Goal: Task Accomplishment & Management: Complete application form

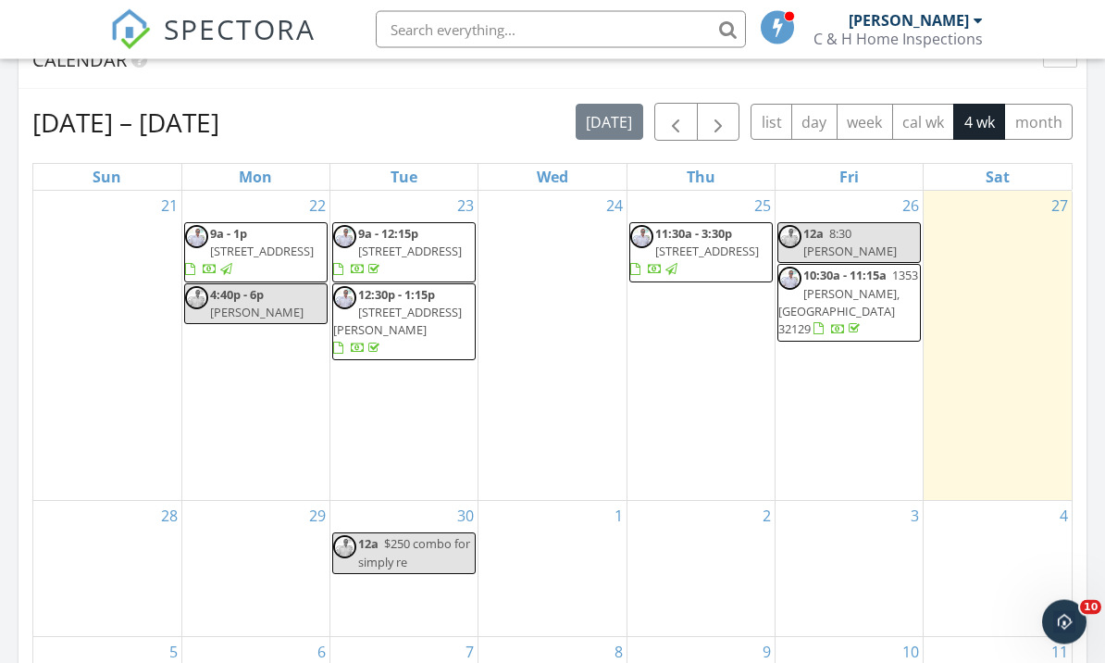
scroll to position [819, 0]
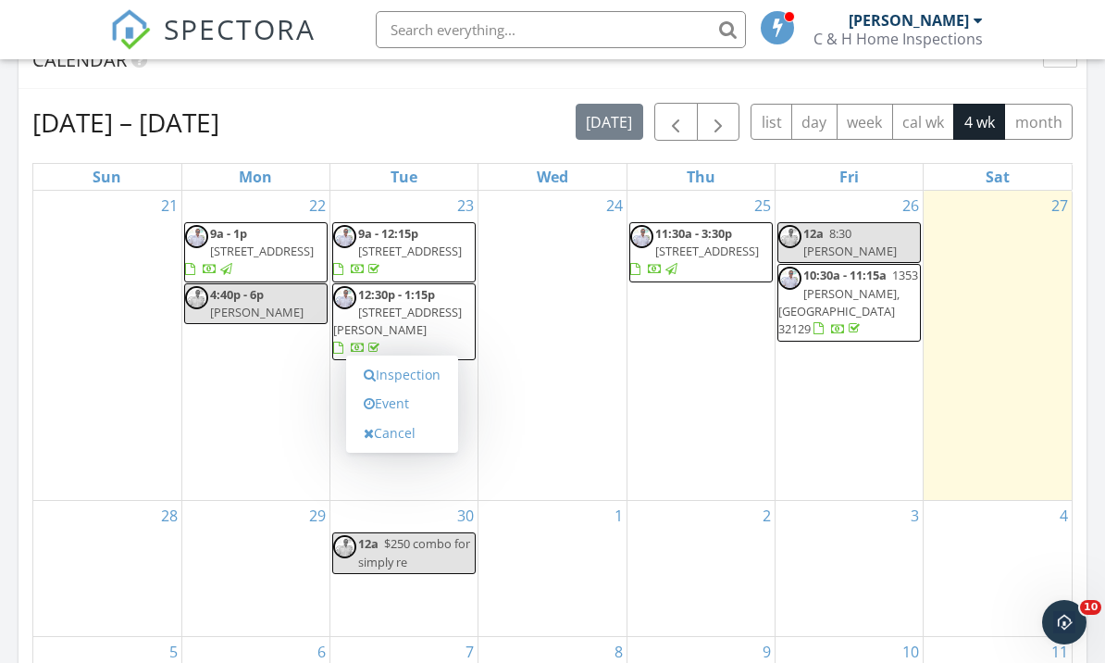
click at [377, 370] on link "Inspection" at bounding box center [401, 375] width 95 height 30
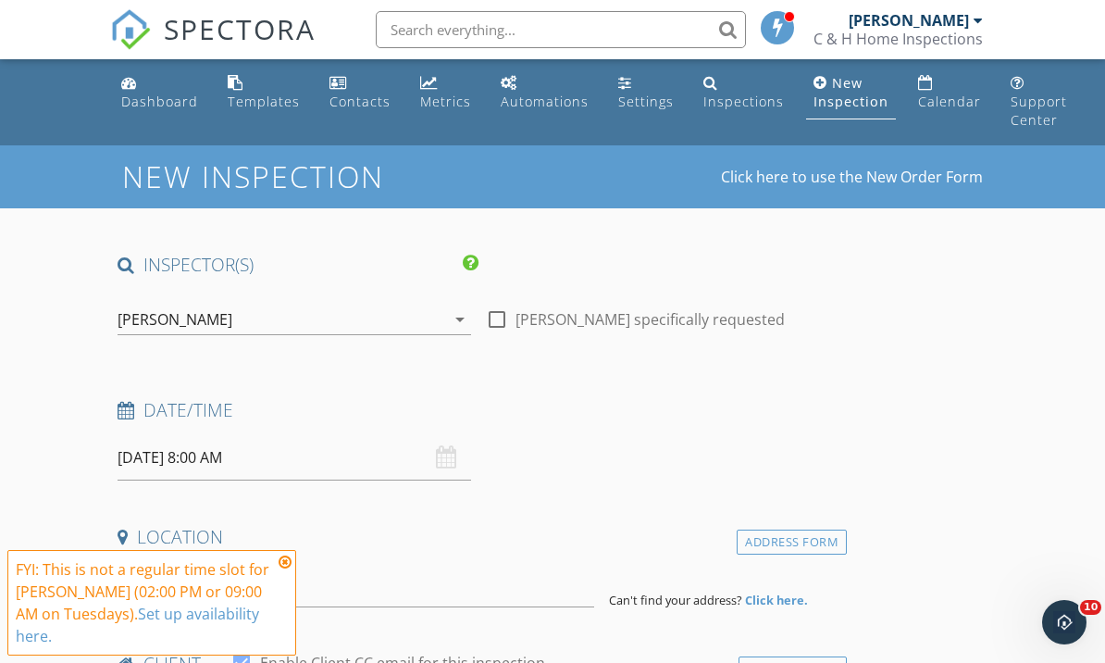
click at [196, 454] on input "09/30/2025 8:00 AM" at bounding box center [295, 457] width 354 height 45
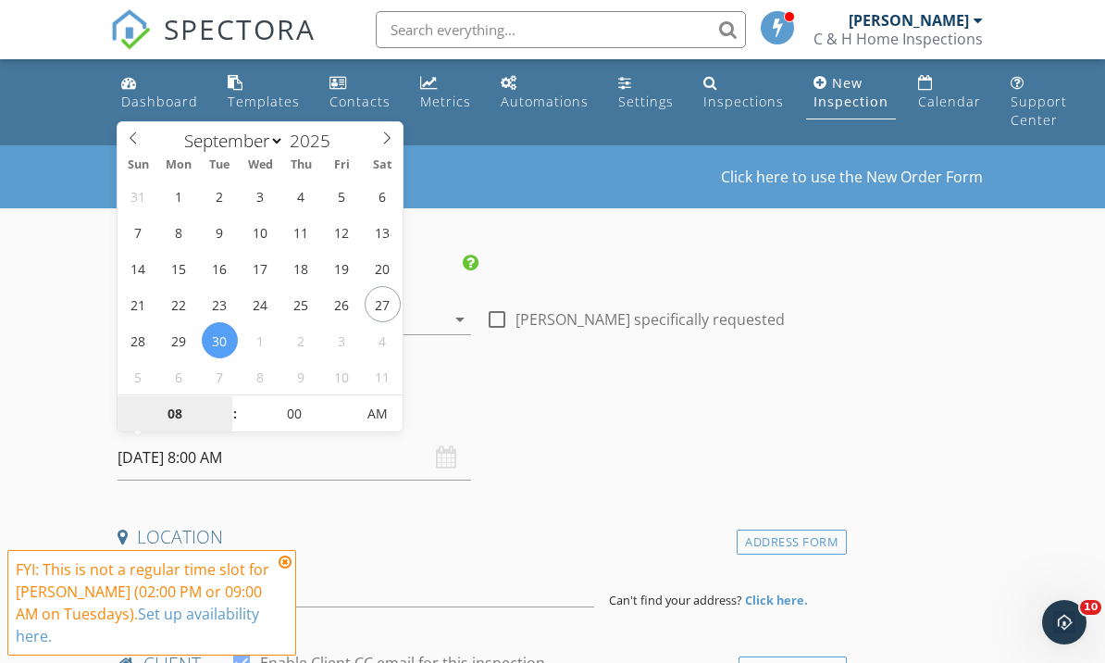
click at [163, 403] on input "08" at bounding box center [175, 414] width 114 height 37
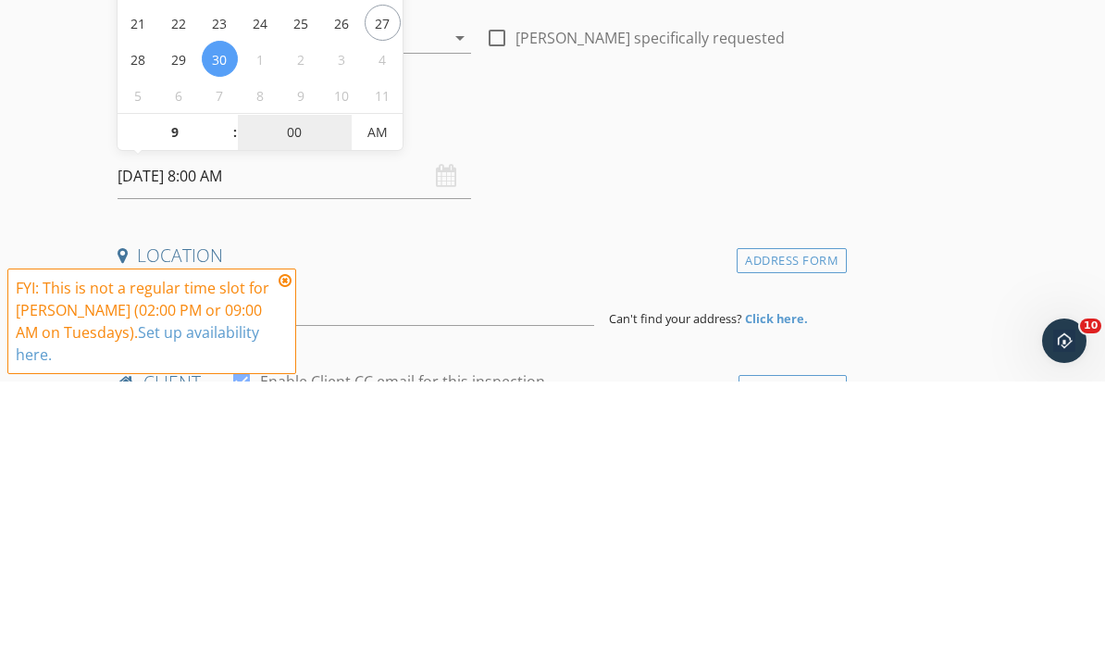
click at [288, 396] on input "00" at bounding box center [295, 414] width 114 height 37
type input "09"
type input "09/30/2025 9:00 AM"
type input "30"
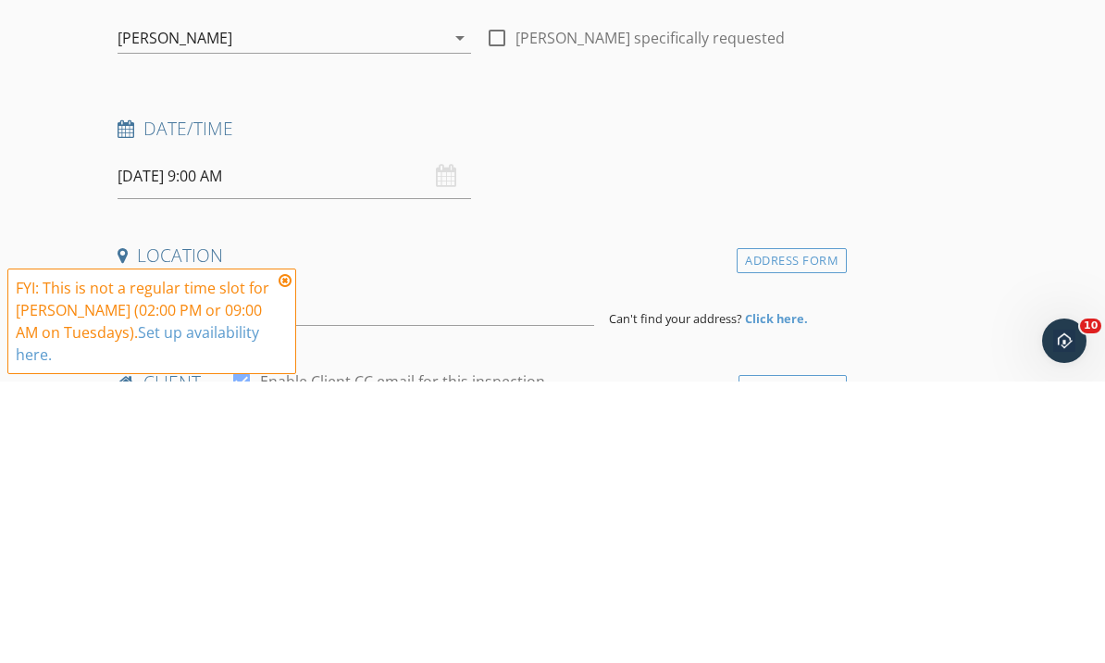
type input "09/30/2025 9:30 AM"
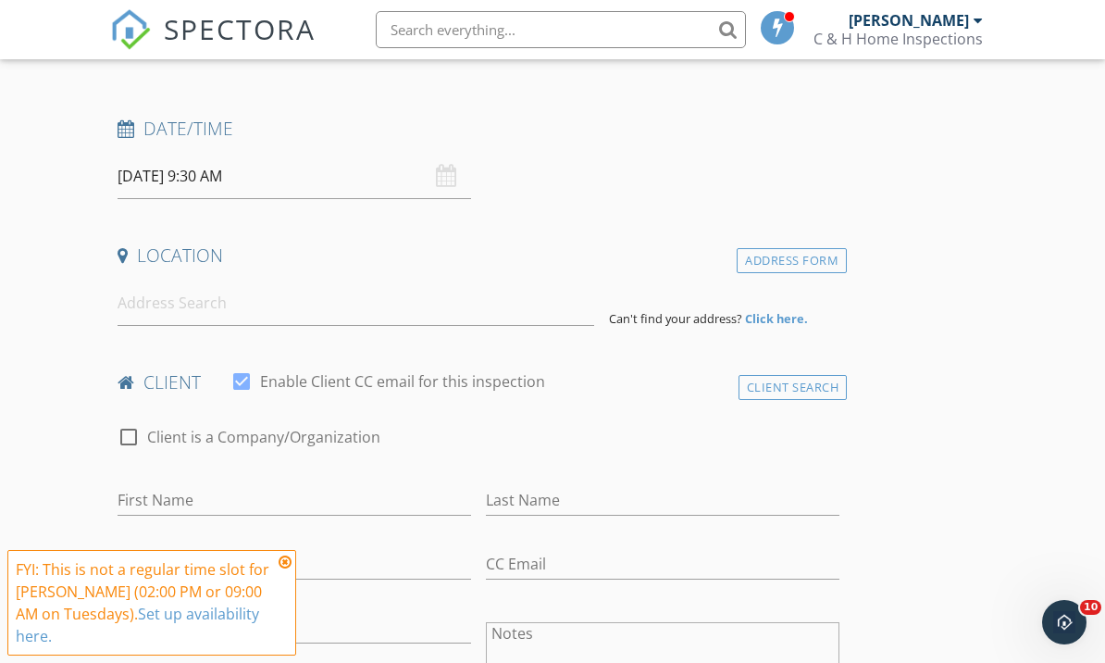
click at [153, 306] on input at bounding box center [356, 302] width 477 height 45
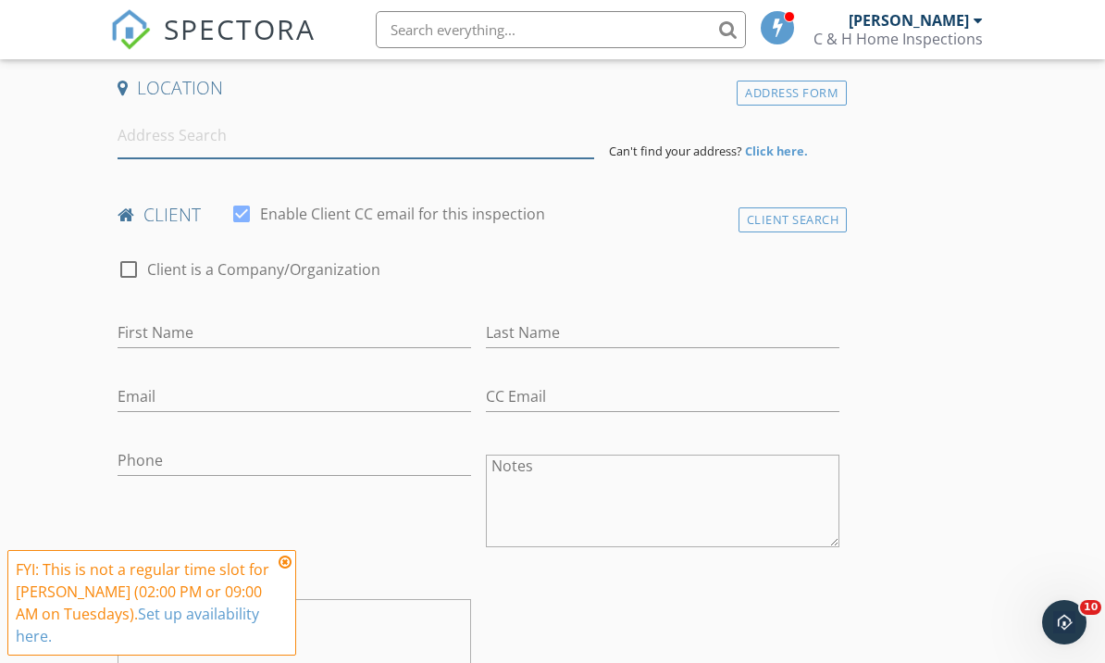
scroll to position [456, 0]
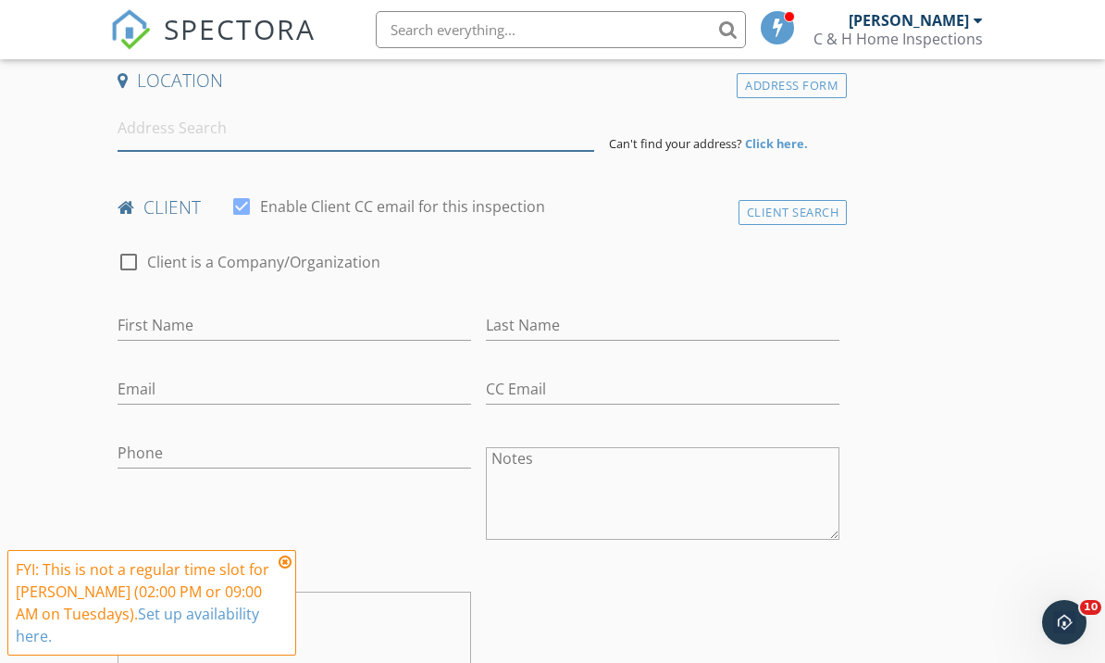
type input "2"
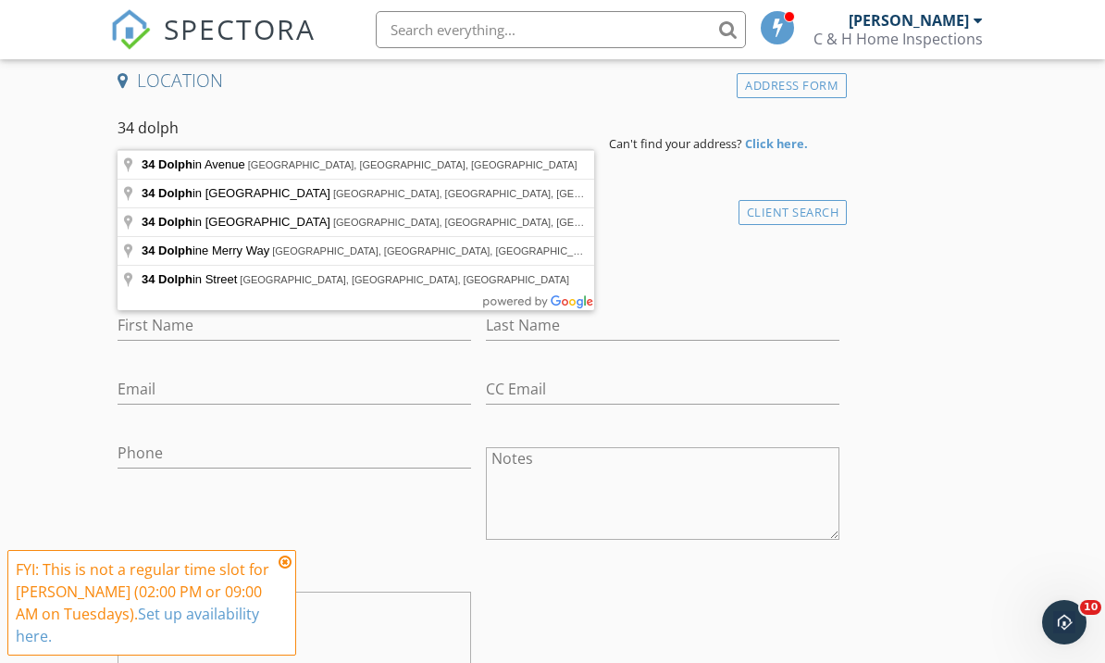
type input "34 Dolphin Avenue, Ormond Beach, FL, USA"
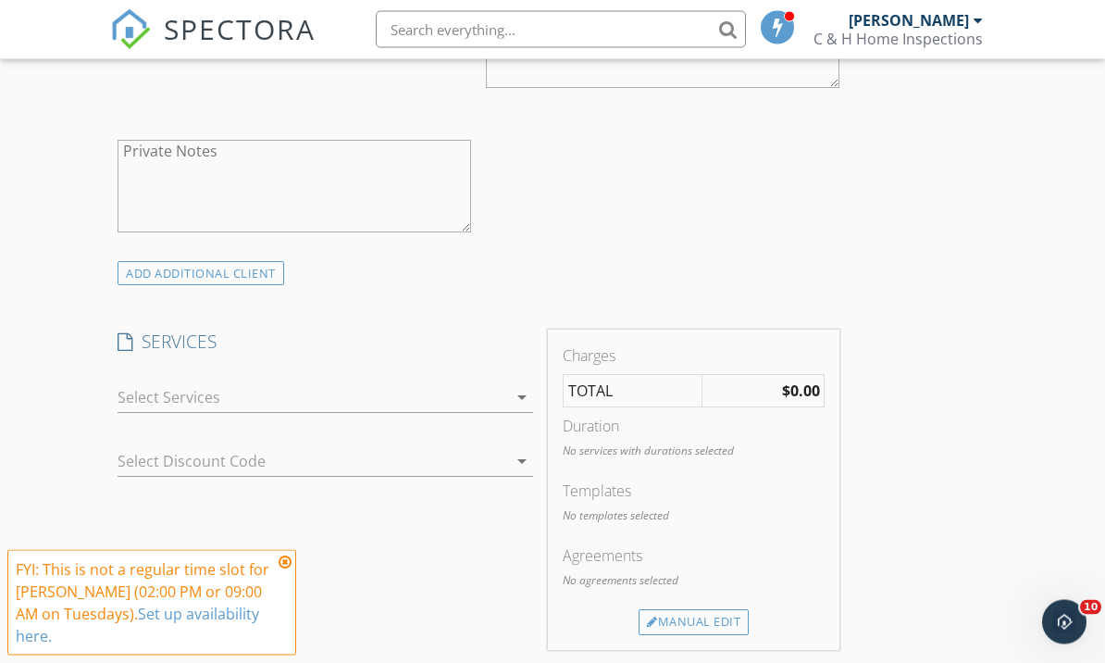
scroll to position [1348, 0]
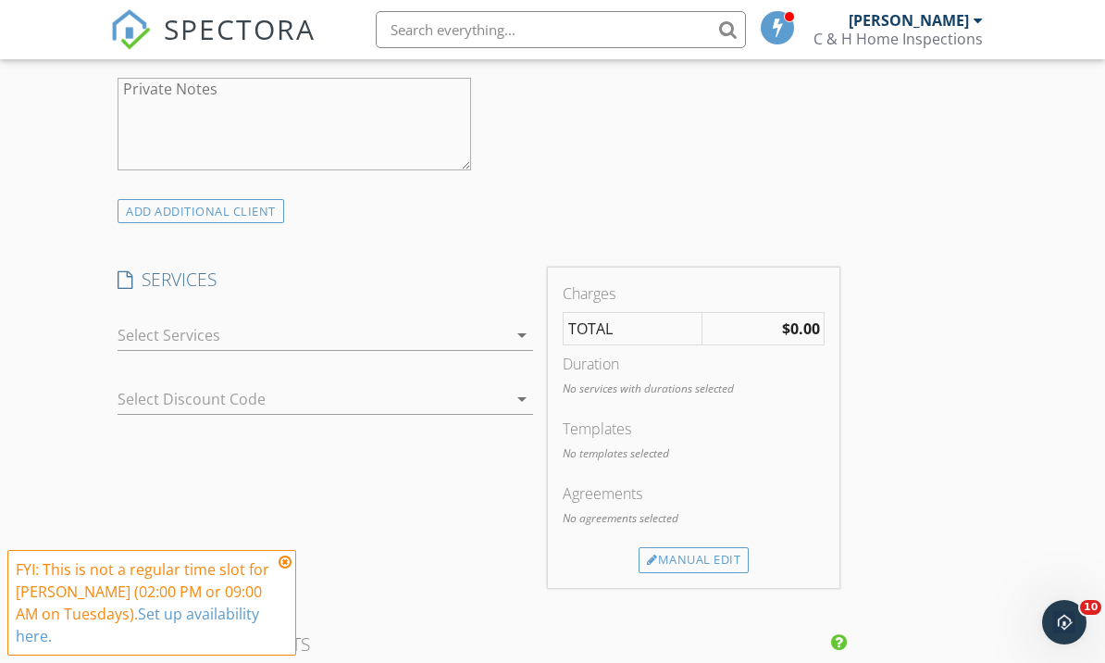
click at [144, 334] on div at bounding box center [312, 335] width 389 height 30
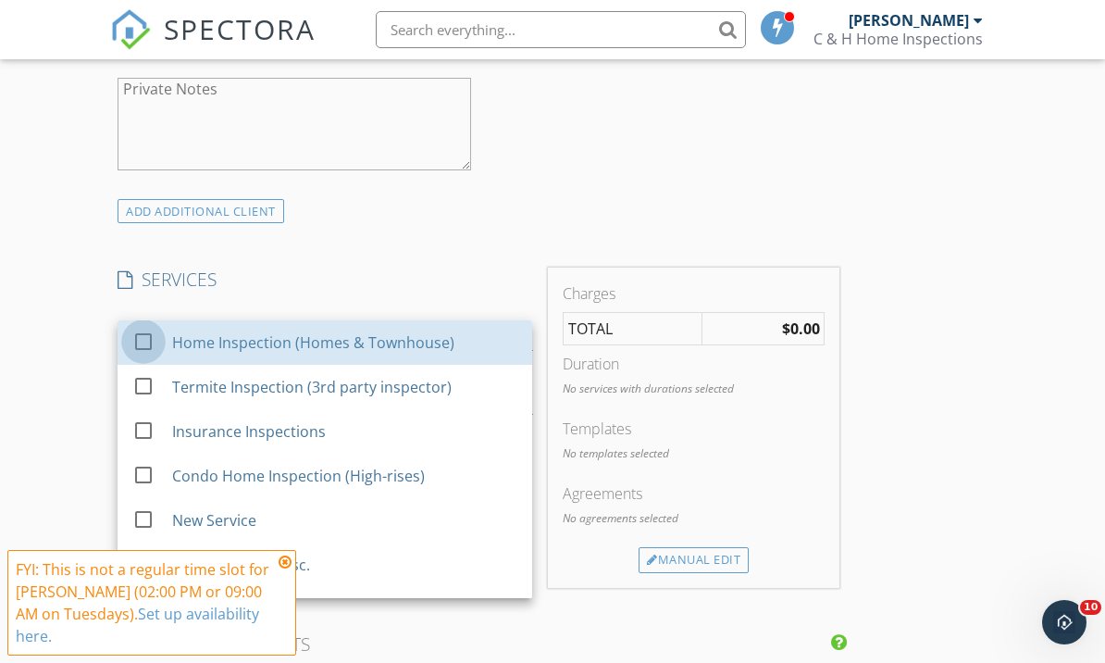
click at [144, 334] on div at bounding box center [143, 340] width 31 height 31
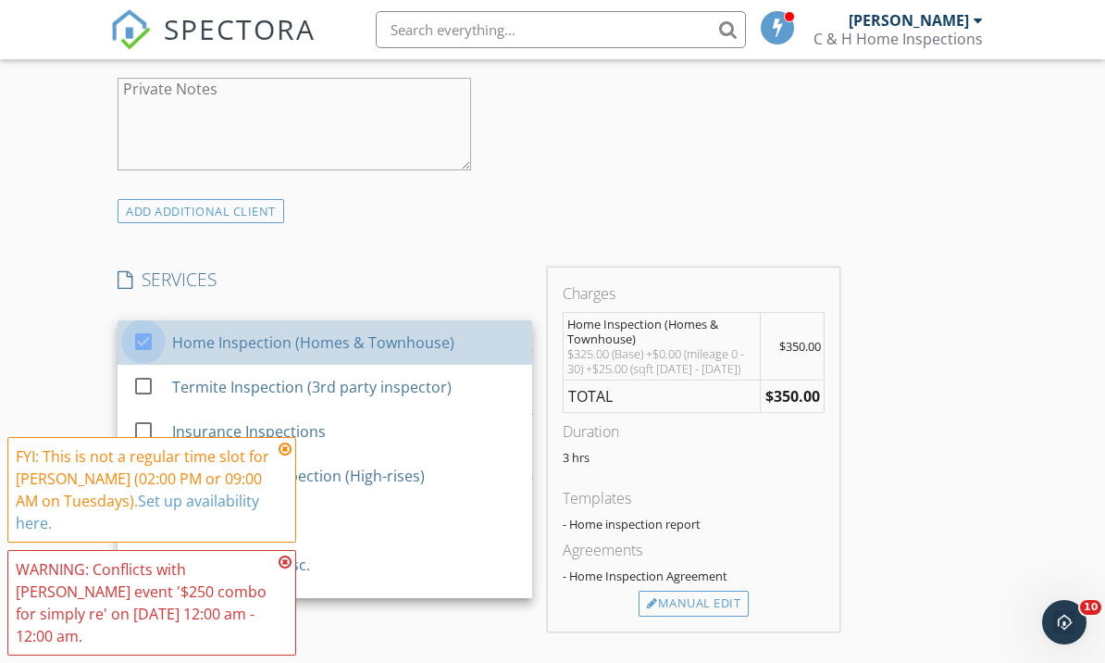
click at [139, 339] on div at bounding box center [143, 340] width 31 height 31
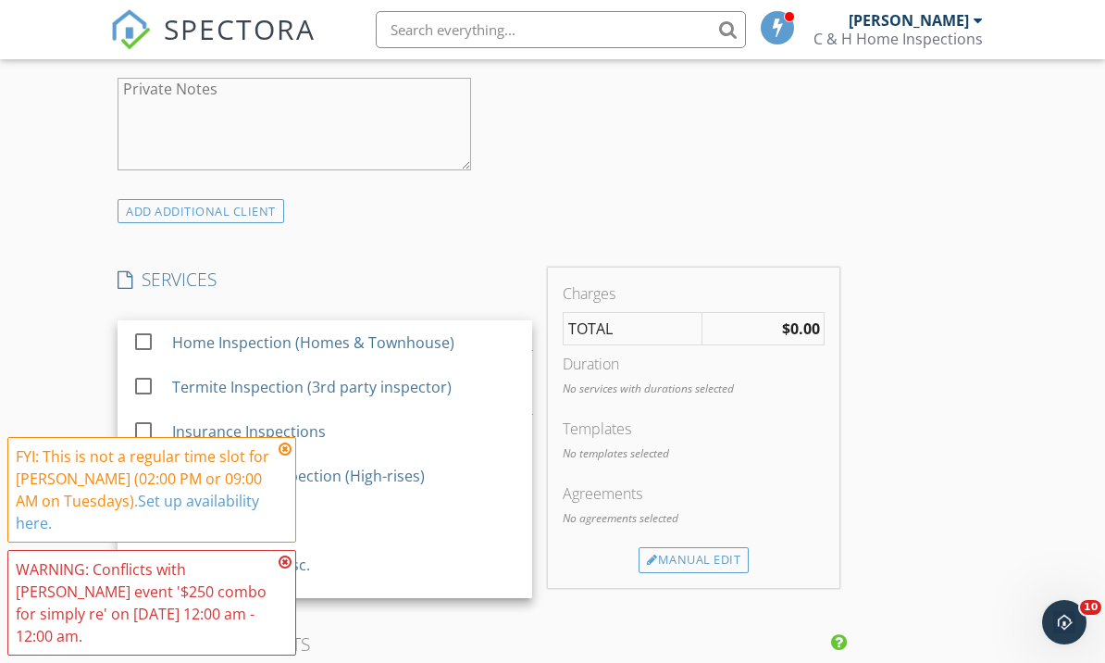
click at [46, 315] on div "New Inspection Click here to use the New Order Form INSPECTOR(S) check_box Trac…" at bounding box center [552, 453] width 1105 height 3313
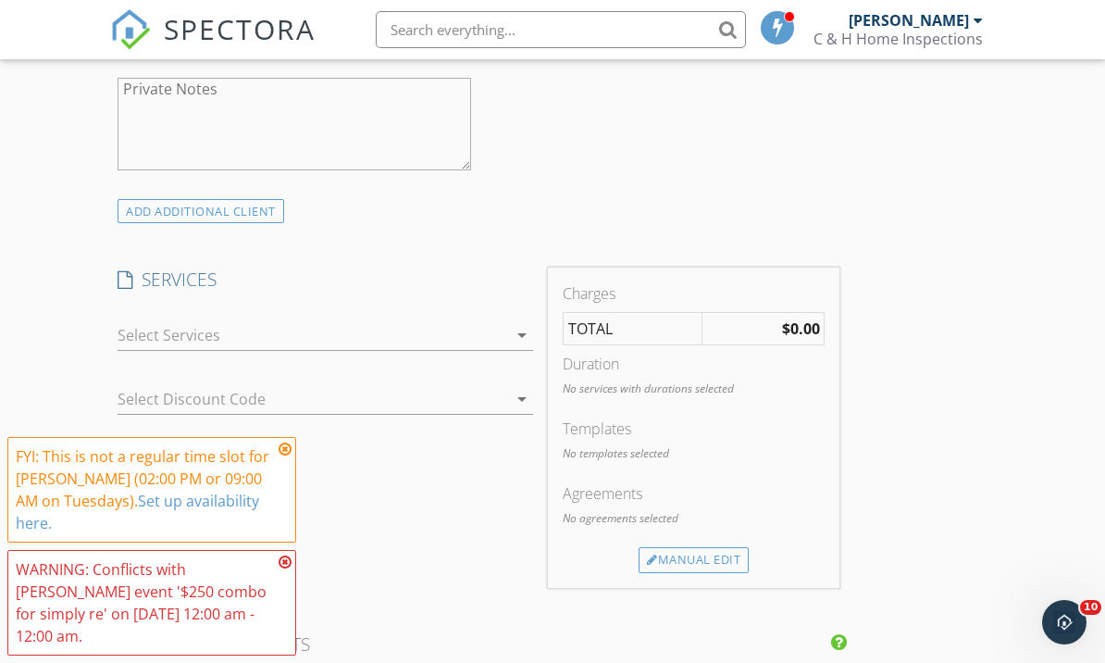
click at [148, 333] on div at bounding box center [312, 335] width 389 height 30
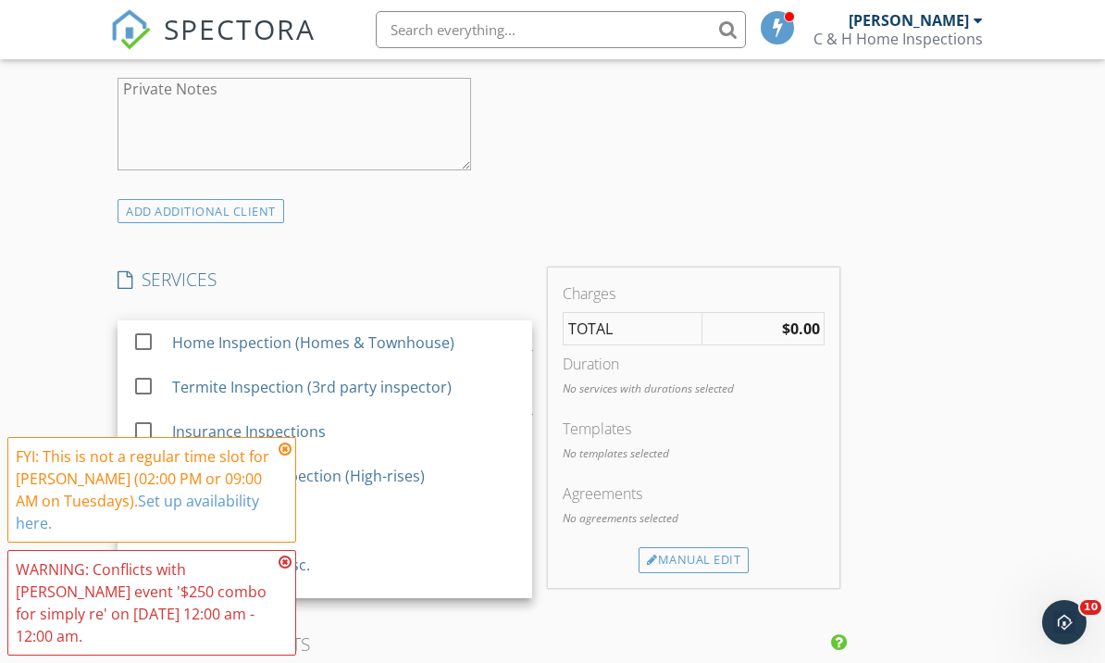
click at [147, 424] on div at bounding box center [143, 429] width 31 height 31
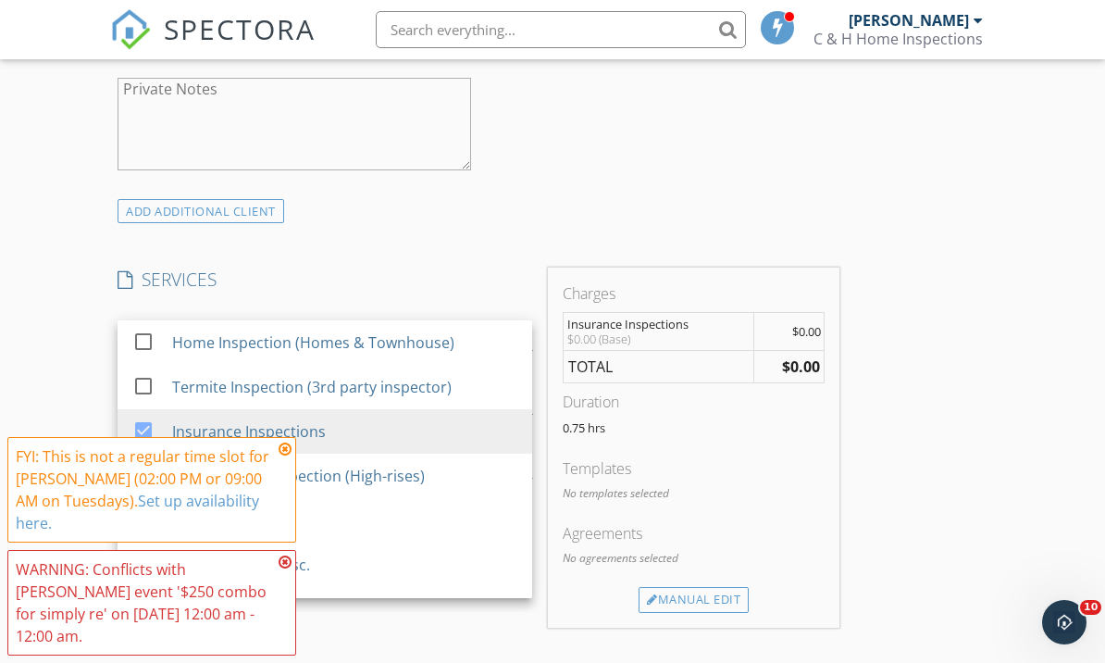
click at [54, 317] on div "New Inspection Click here to use the New Order Form INSPECTOR(S) check_box Trac…" at bounding box center [552, 473] width 1105 height 3352
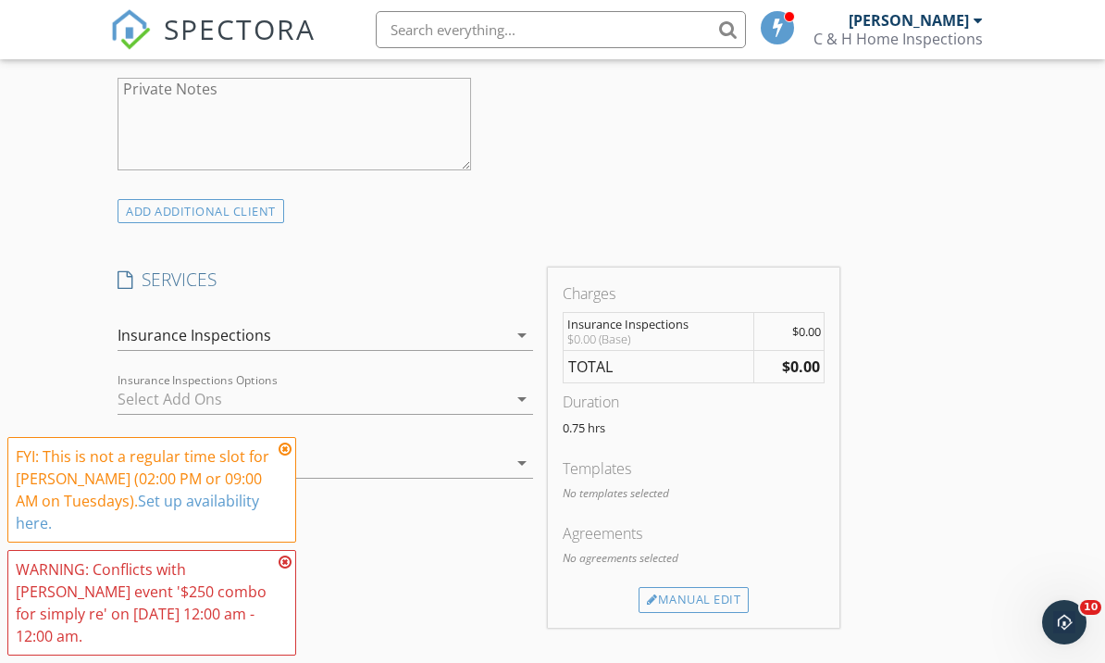
click at [155, 396] on div at bounding box center [312, 399] width 389 height 30
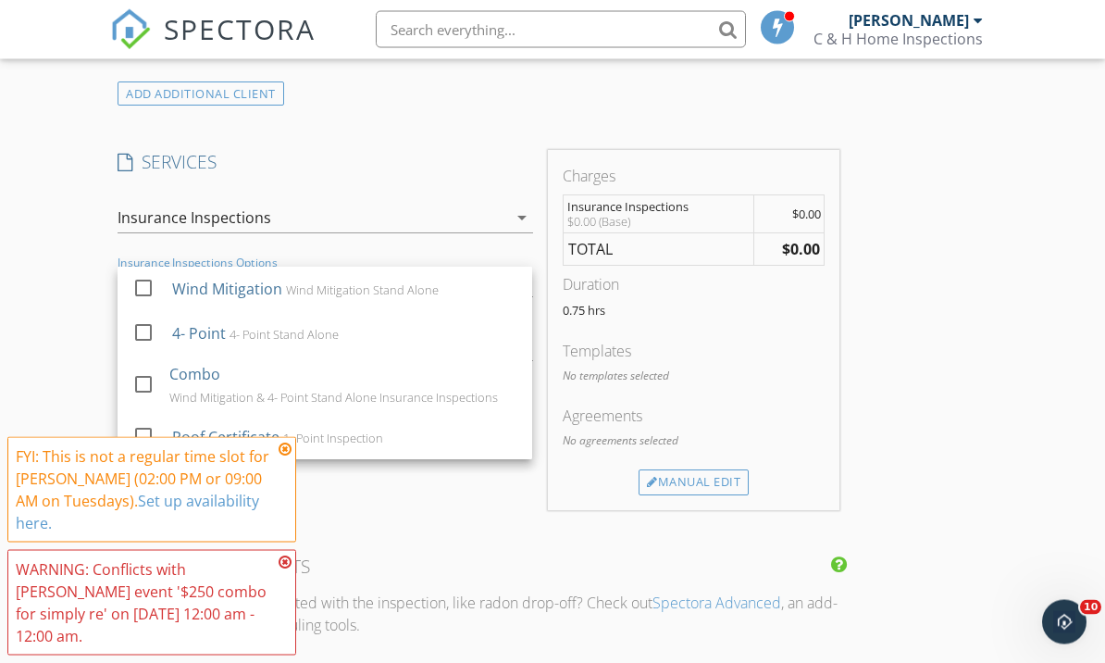
scroll to position [1466, 0]
click at [139, 281] on div at bounding box center [143, 286] width 31 height 31
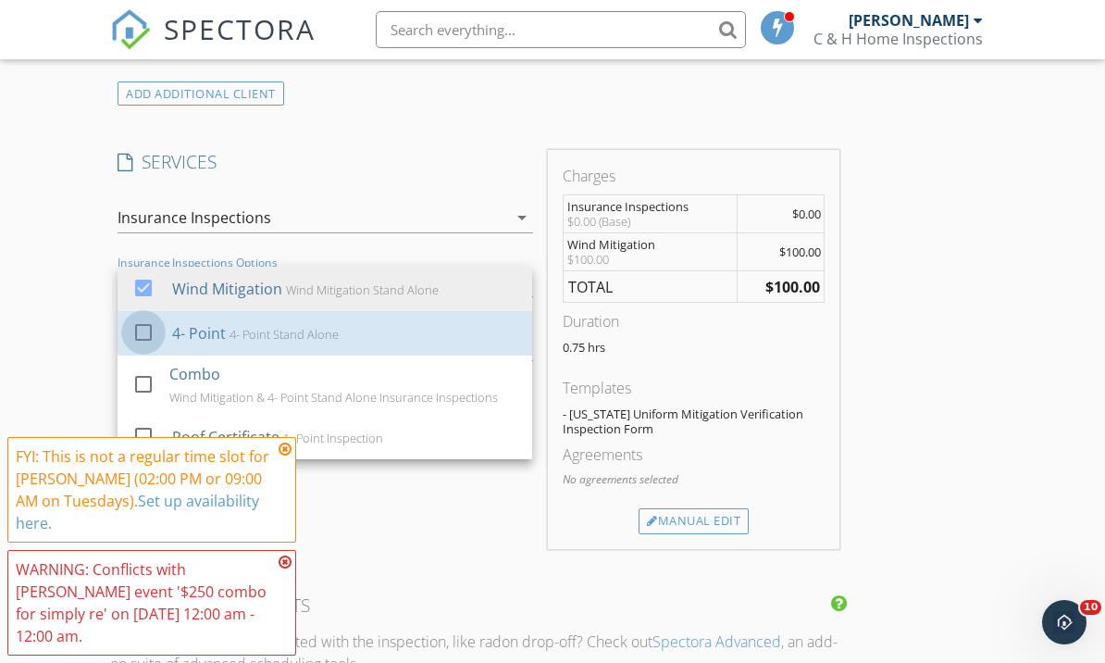
click at [142, 325] on div at bounding box center [143, 331] width 31 height 31
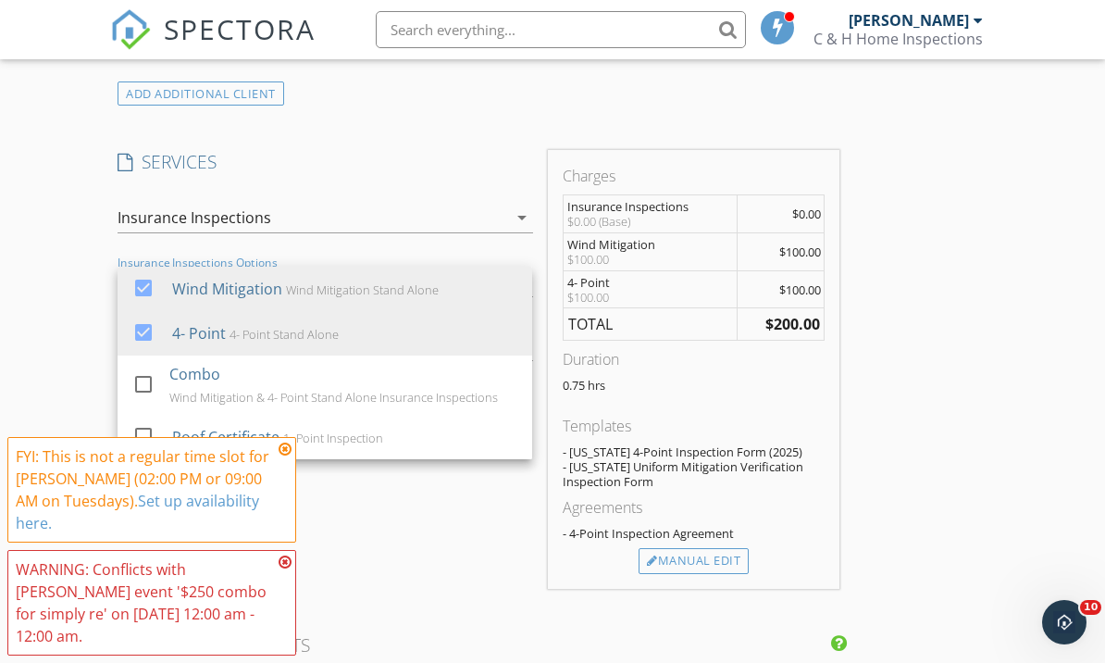
click at [722, 565] on div "Manual Edit" at bounding box center [694, 561] width 110 height 26
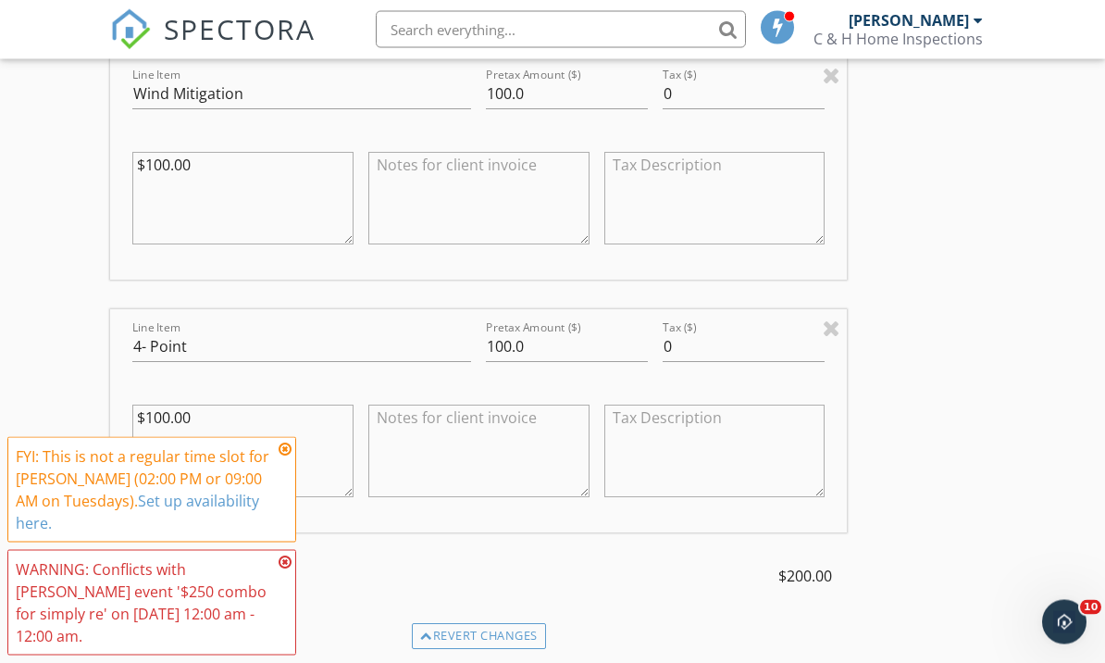
scroll to position [2058, 0]
click at [508, 355] on input "100.0" at bounding box center [567, 346] width 162 height 31
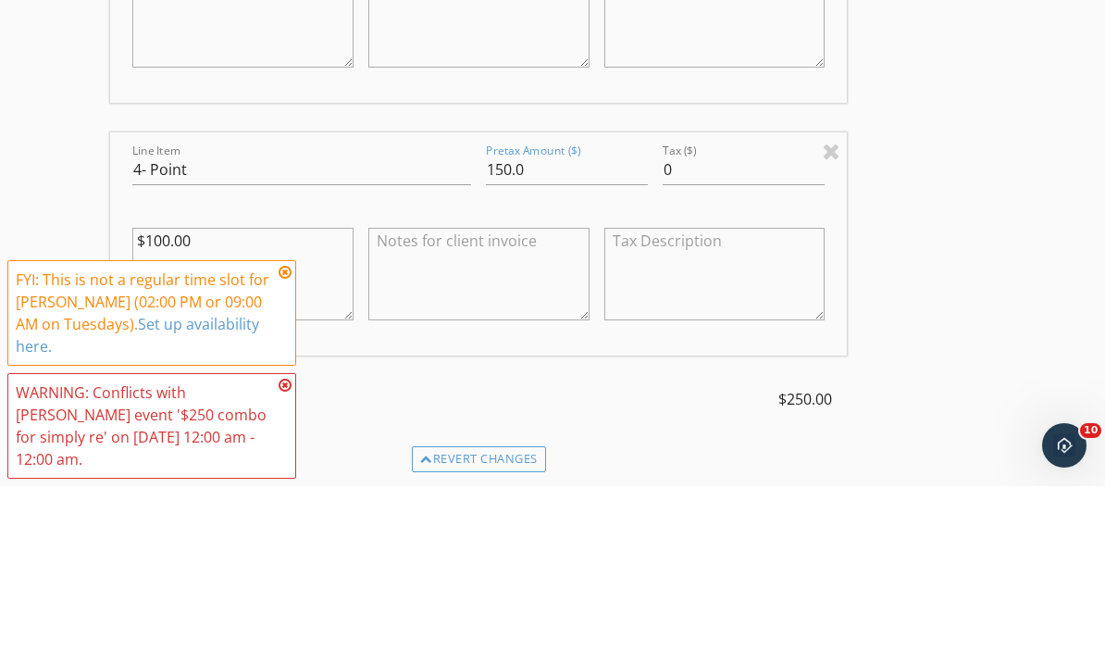
scroll to position [2235, 0]
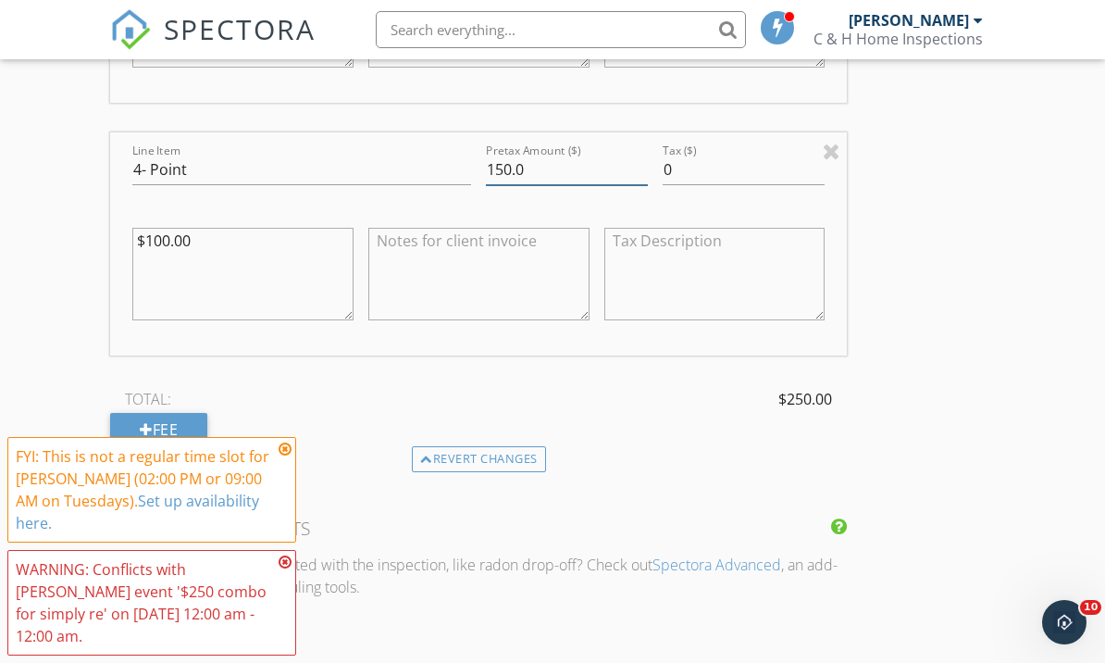
type input "150.0"
click at [150, 239] on textarea "$100.00" at bounding box center [242, 274] width 221 height 93
type textarea "$150.00"
click at [187, 167] on input "4- Point" at bounding box center [301, 170] width 339 height 31
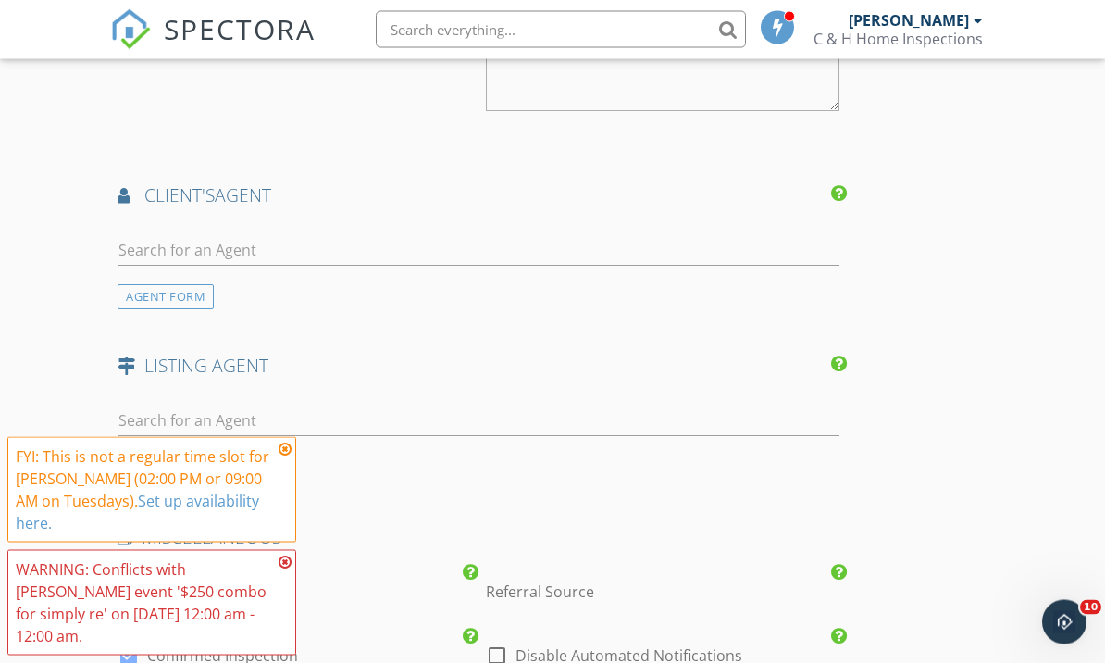
scroll to position [2926, 0]
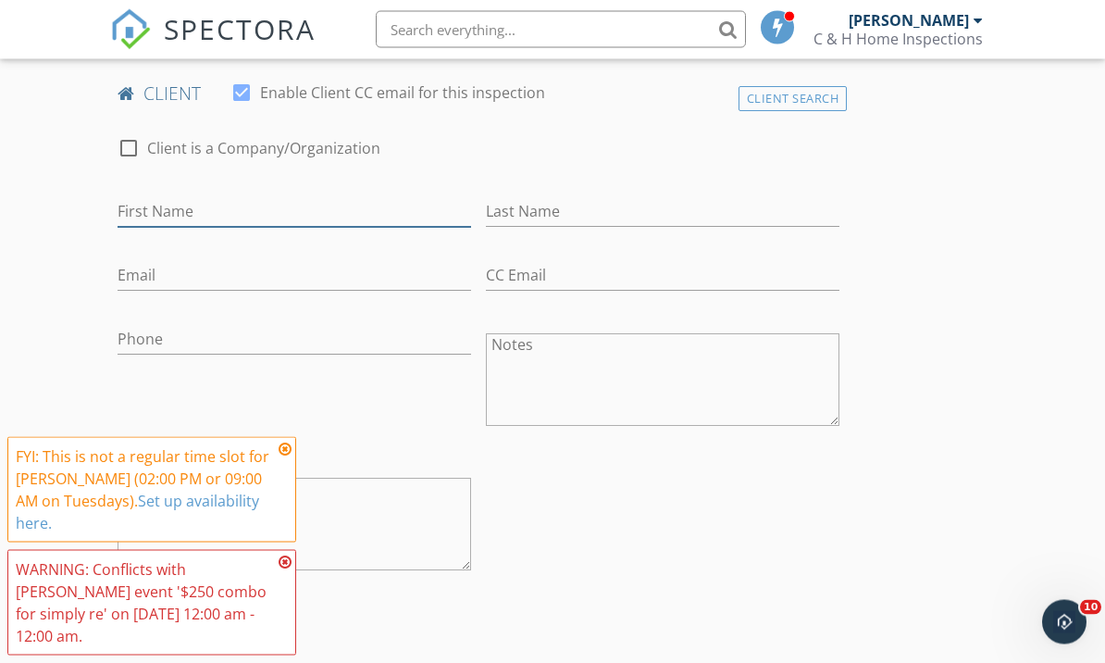
click at [146, 202] on input "First Name" at bounding box center [295, 212] width 354 height 31
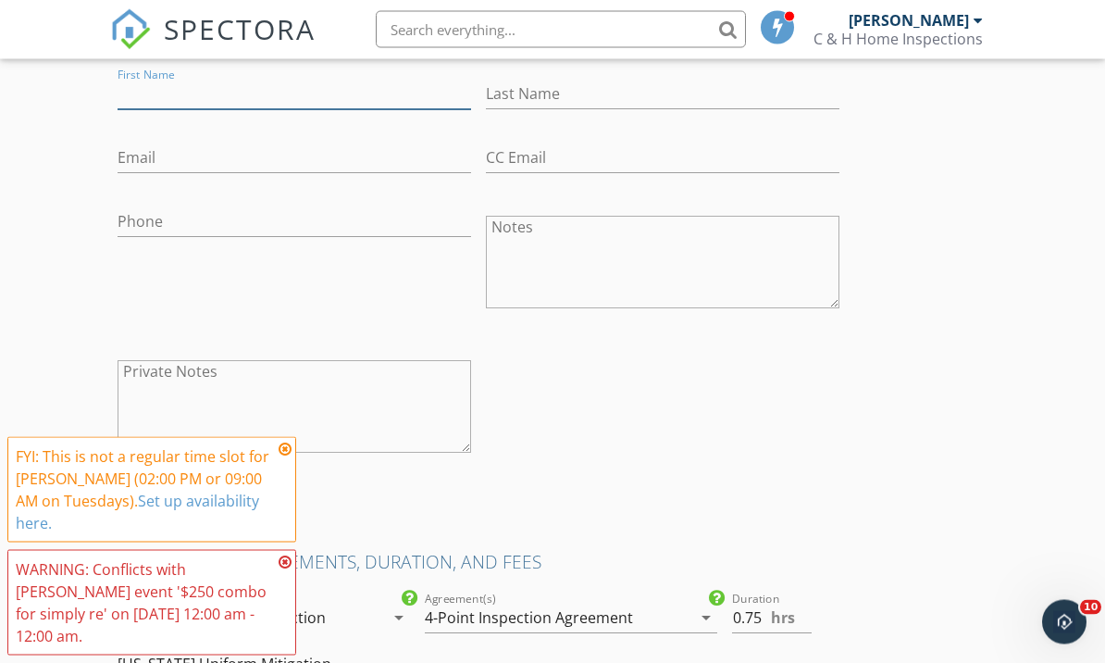
click at [154, 97] on input "First Name" at bounding box center [295, 95] width 354 height 31
paste input "Buyers - Kara Lytton and Rick Miller karalytton@gmail.com Address- 34 Dolphin A…"
click at [185, 81] on input "Buyers - Kara Lytton a" at bounding box center [295, 95] width 354 height 31
click at [203, 83] on input "Kara Lytton a" at bounding box center [295, 95] width 354 height 31
click at [216, 92] on input "Kara Lytton a" at bounding box center [295, 95] width 354 height 31
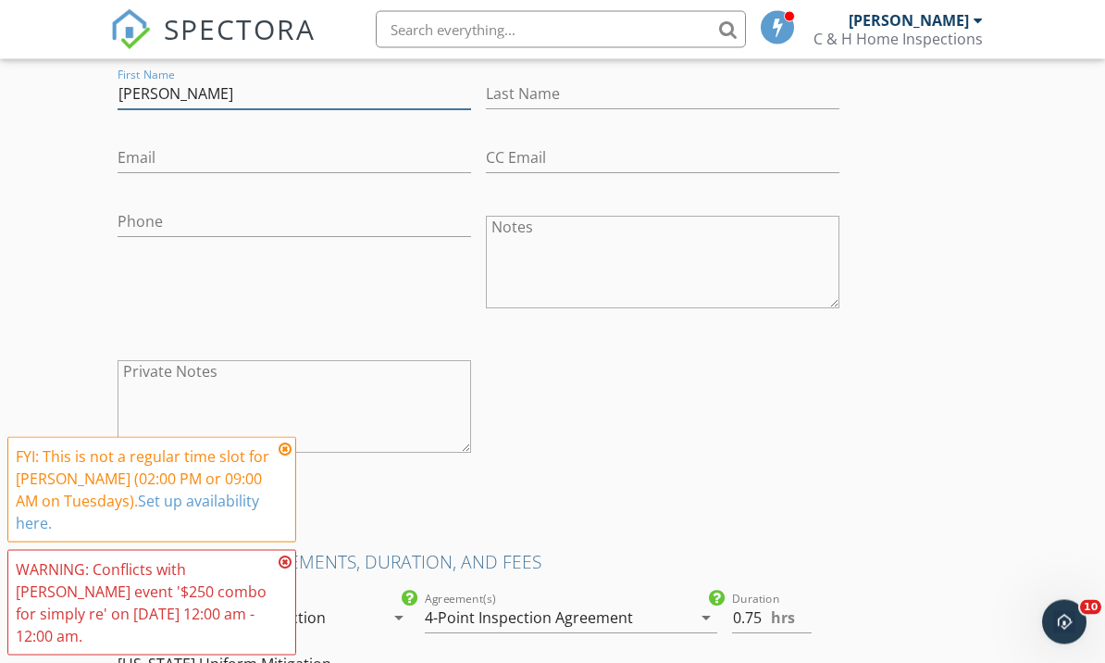
type input "Kara"
click at [567, 80] on input "Last Name" at bounding box center [663, 95] width 354 height 31
type input "Lytton"
click at [205, 212] on input "Phone" at bounding box center [295, 222] width 354 height 31
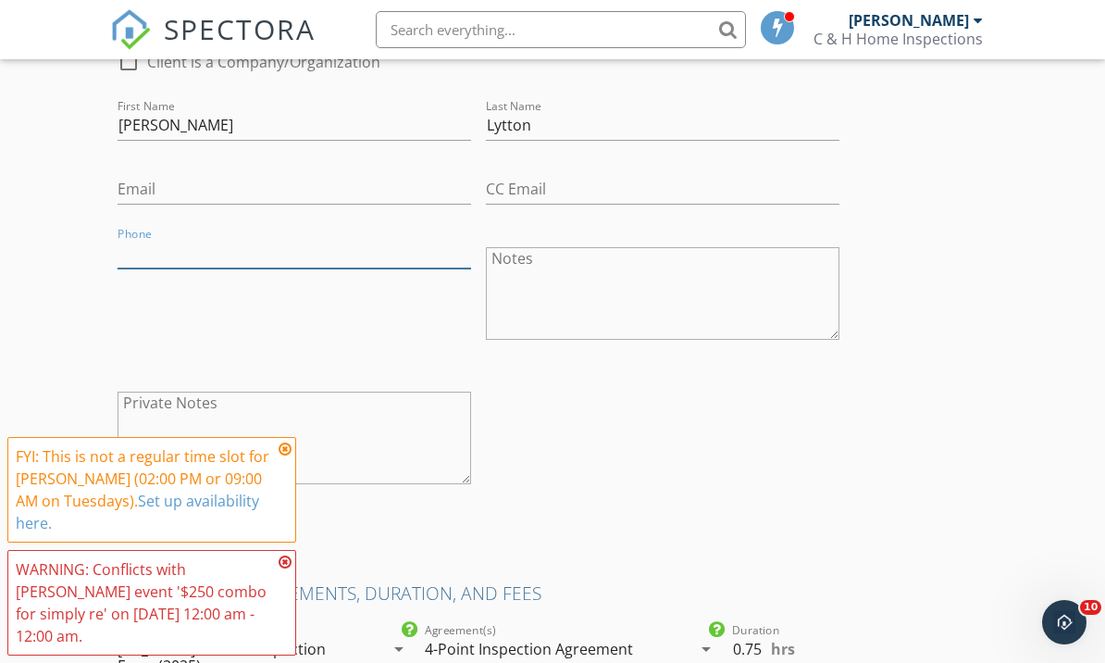
scroll to position [1028, 0]
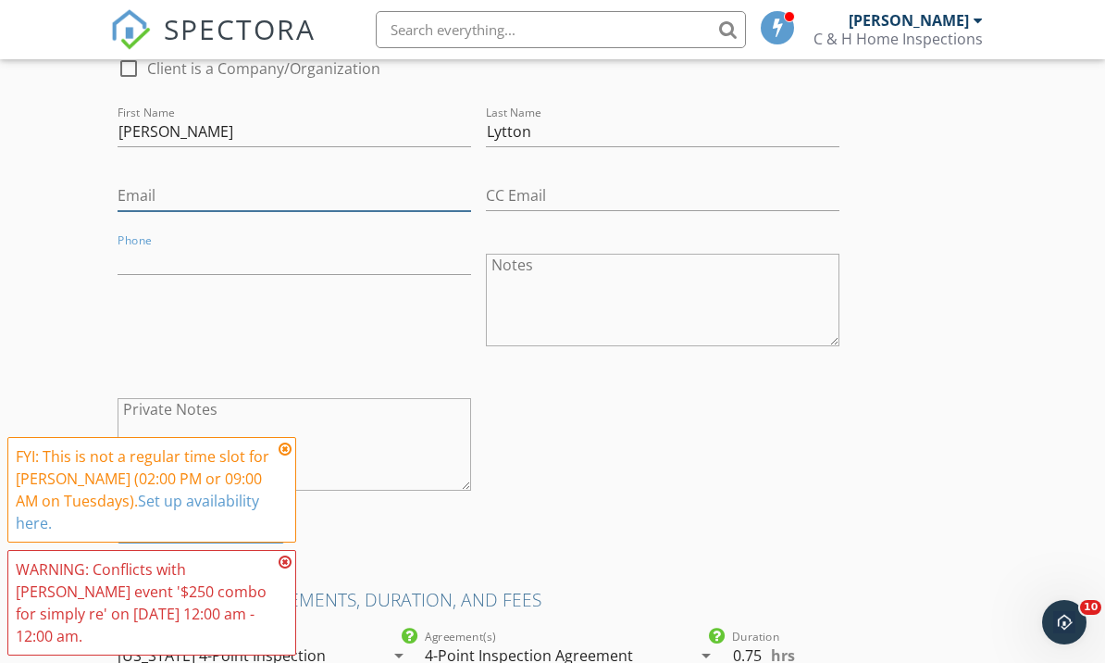
click at [219, 192] on input "Email" at bounding box center [295, 195] width 354 height 31
click at [175, 172] on div "Email" at bounding box center [295, 199] width 354 height 60
click at [166, 193] on input "Email" at bounding box center [295, 195] width 354 height 31
click at [178, 181] on input "Email" at bounding box center [295, 195] width 354 height 31
paste input "karalytton@gmail.com"
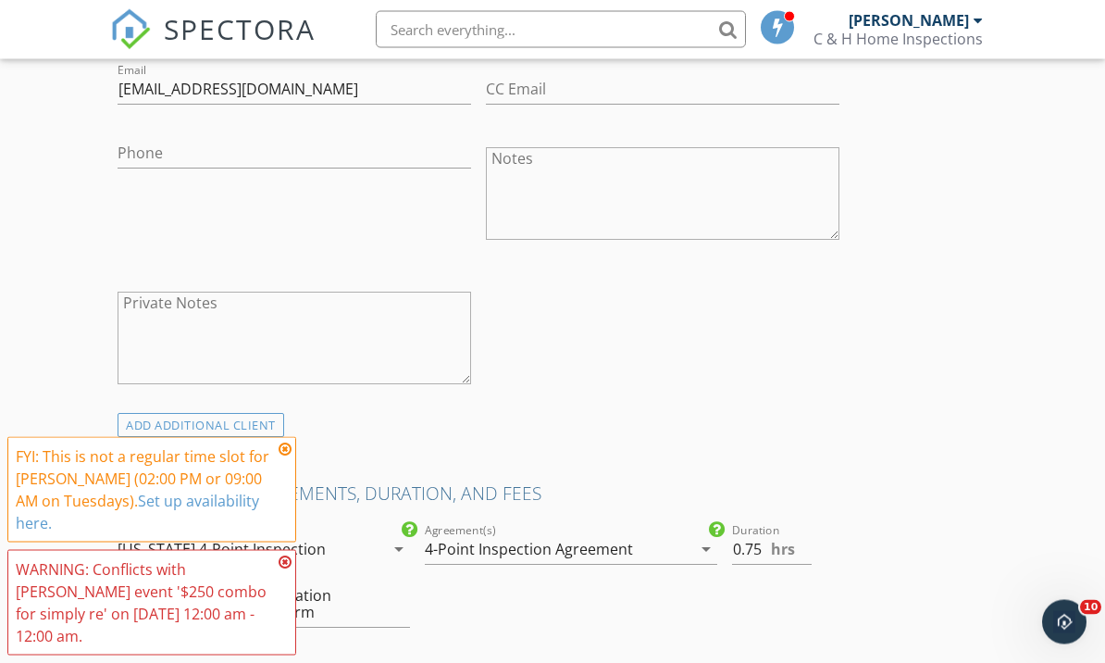
scroll to position [1135, 0]
type input "karalytton@gmail.com"
click at [216, 420] on div "ADD ADDITIONAL client" at bounding box center [201, 425] width 167 height 25
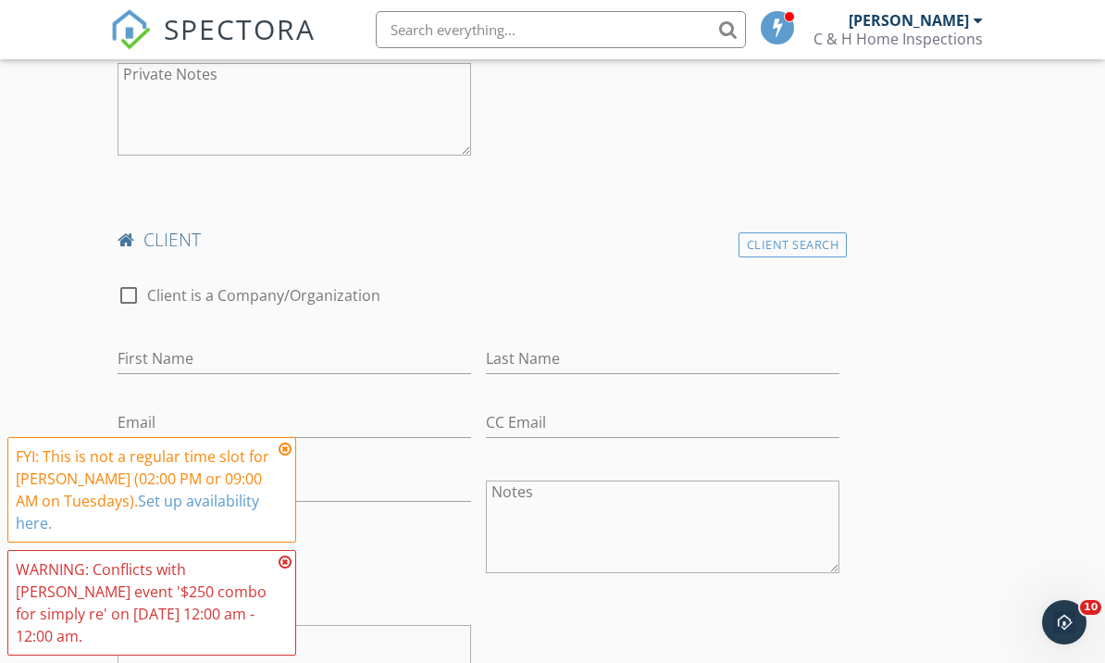
scroll to position [1460, 0]
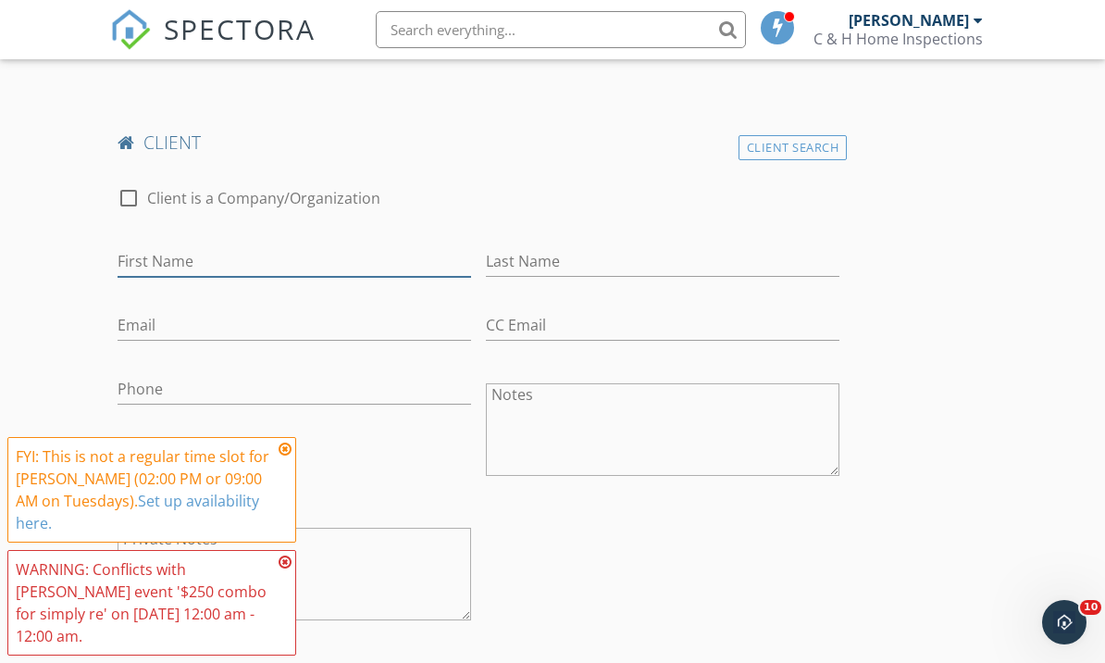
click at [205, 246] on input "First Name" at bounding box center [295, 261] width 354 height 31
type input "Rick"
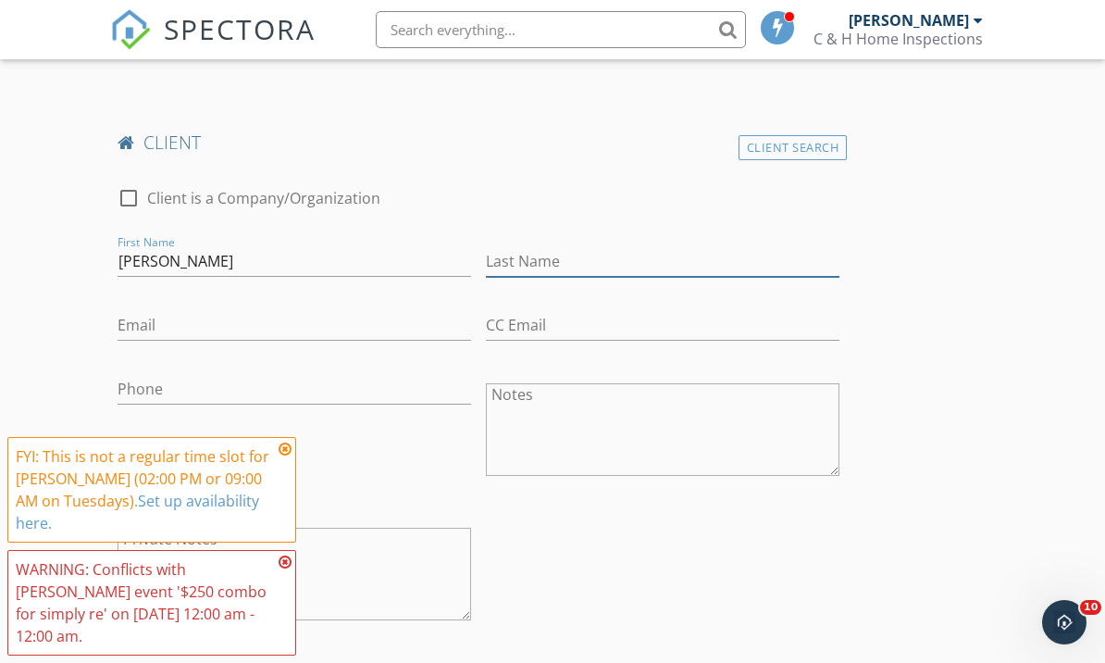
click at [555, 254] on input "Last Name" at bounding box center [663, 261] width 354 height 31
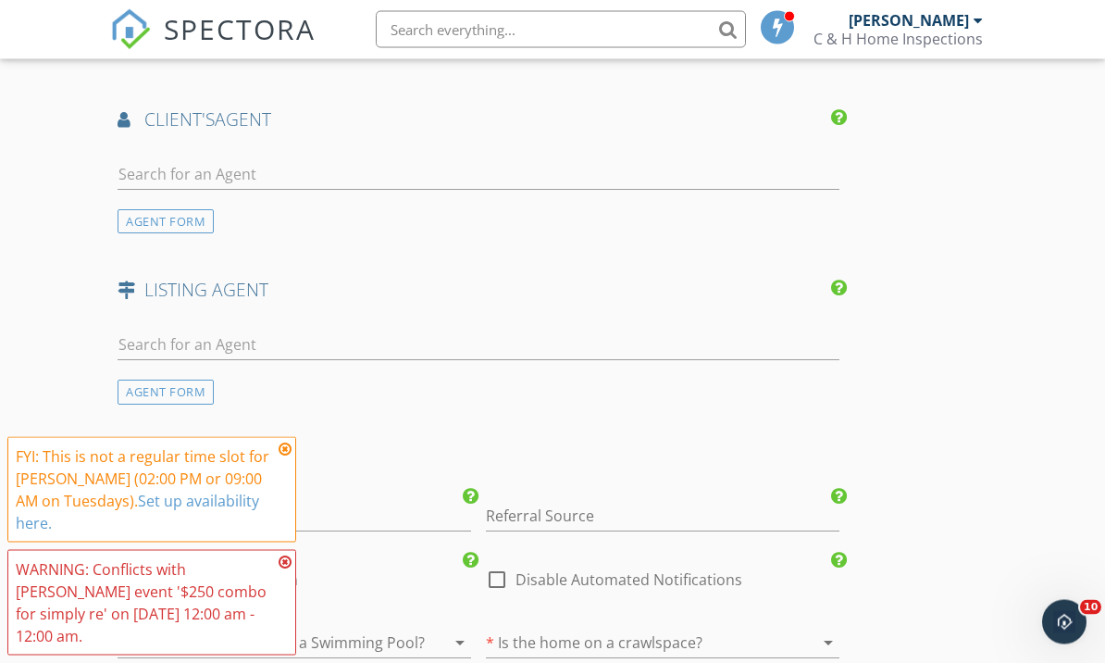
type input "Miller"
click at [180, 160] on input "text" at bounding box center [479, 175] width 722 height 31
type input "3"
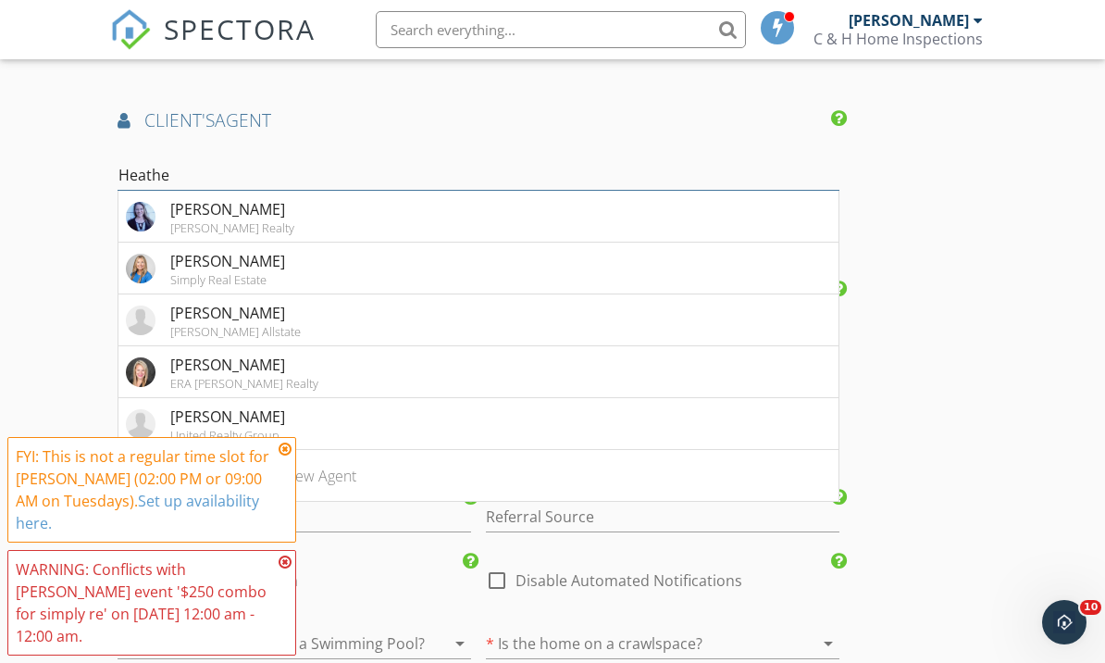
type input "Heather"
click at [251, 255] on div "Heather Mackersie" at bounding box center [227, 261] width 115 height 22
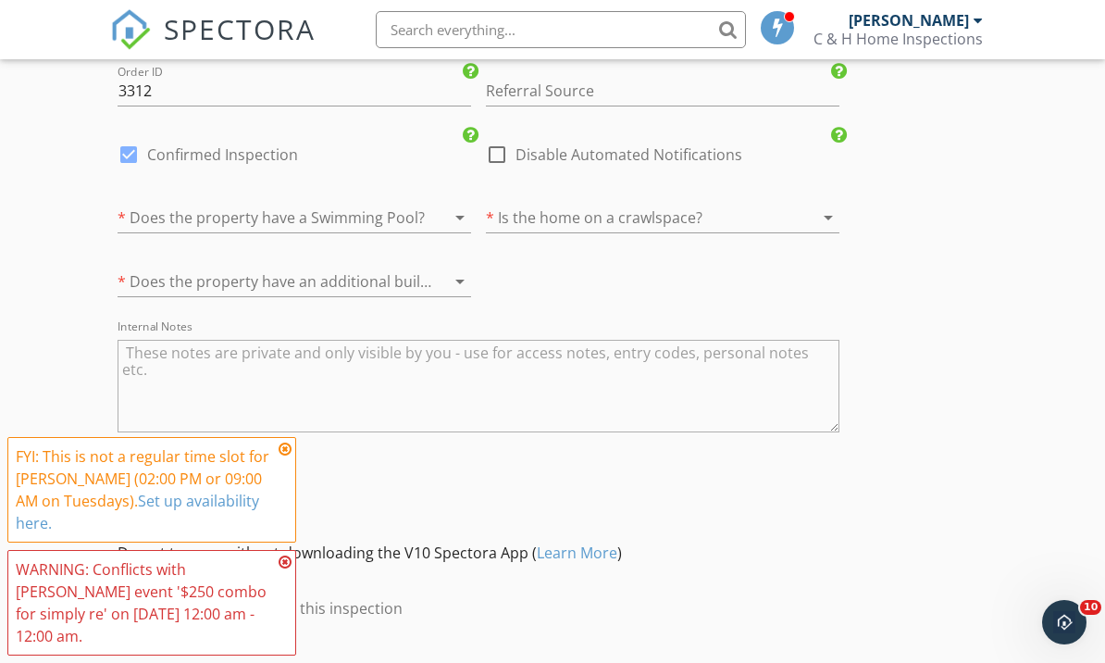
scroll to position [4400, 0]
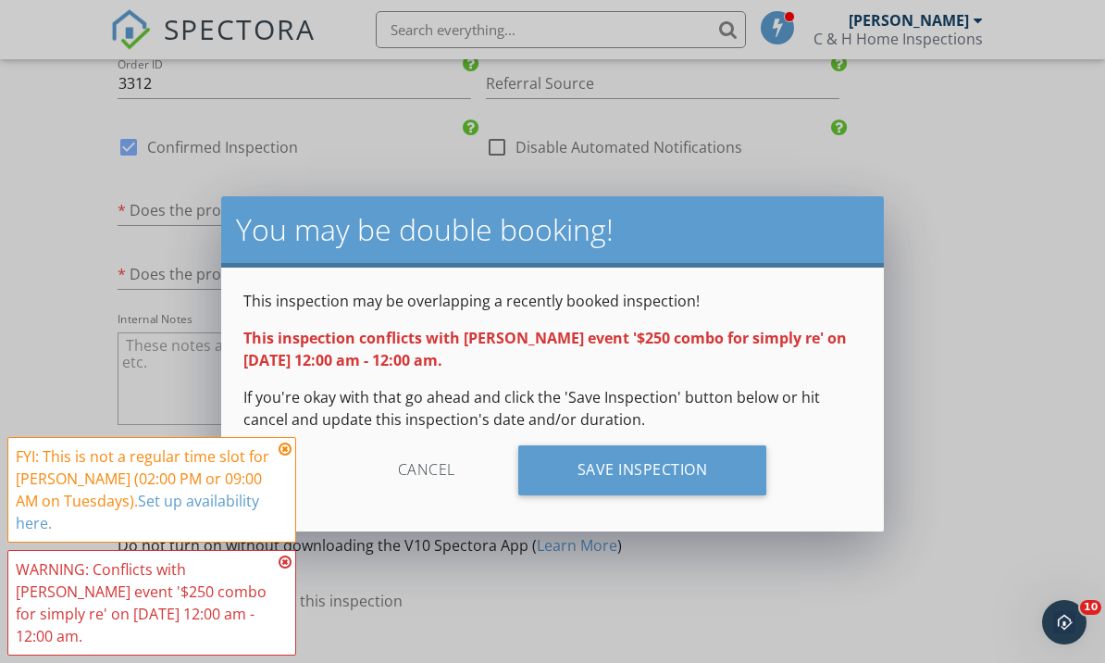
click at [699, 457] on div "Save Inspection" at bounding box center [642, 470] width 249 height 50
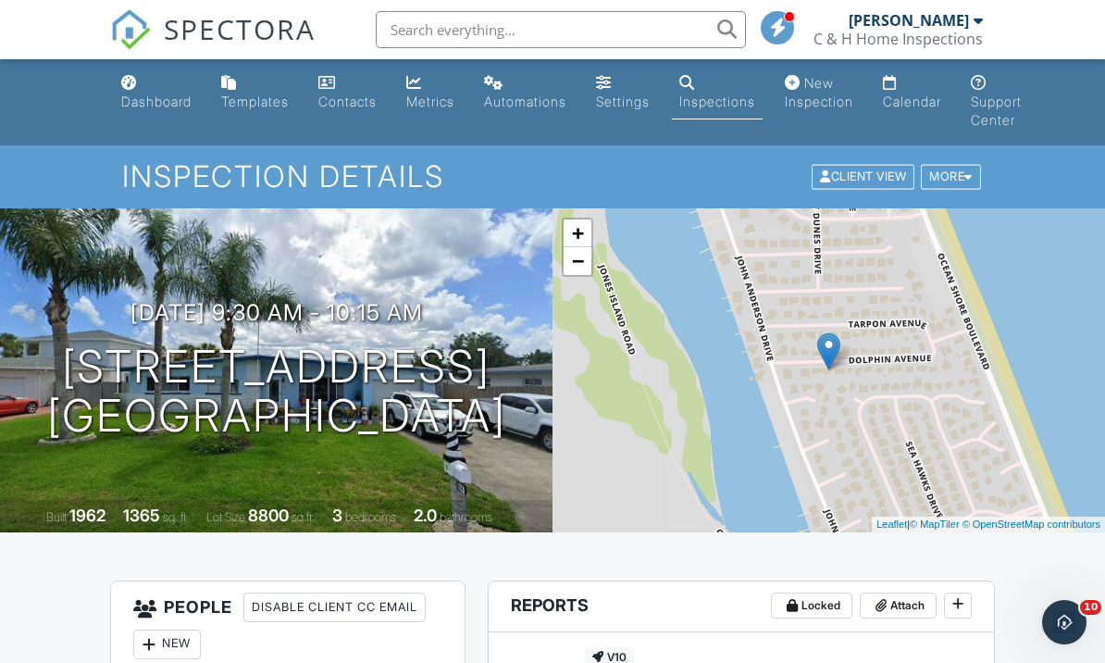
click at [938, 91] on link "Calendar" at bounding box center [912, 93] width 73 height 53
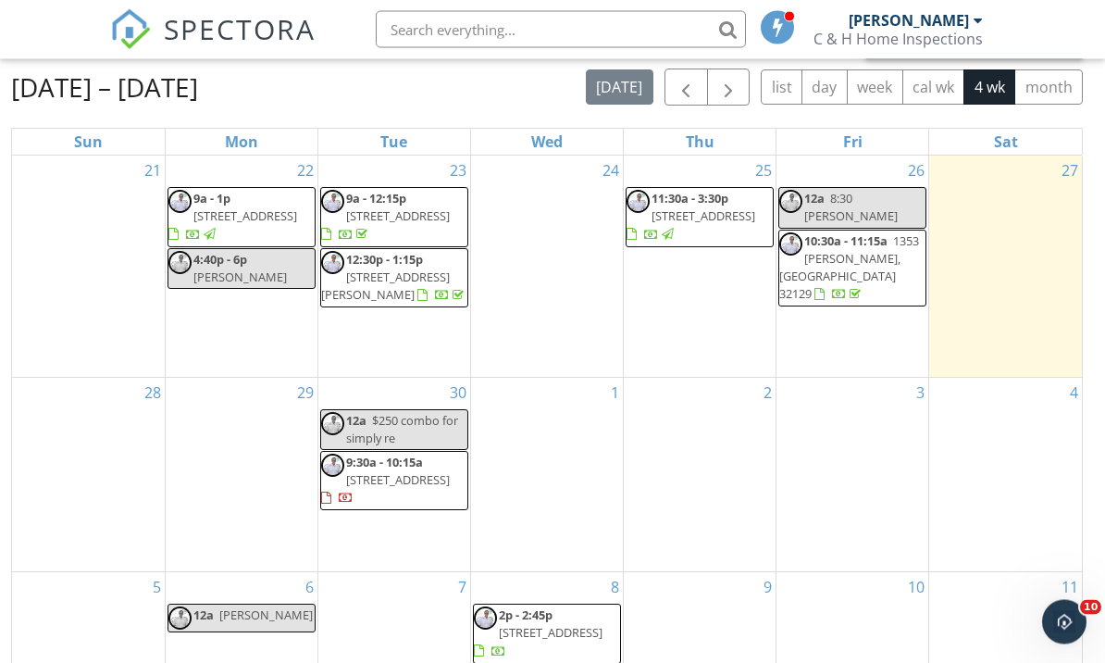
scroll to position [205, 0]
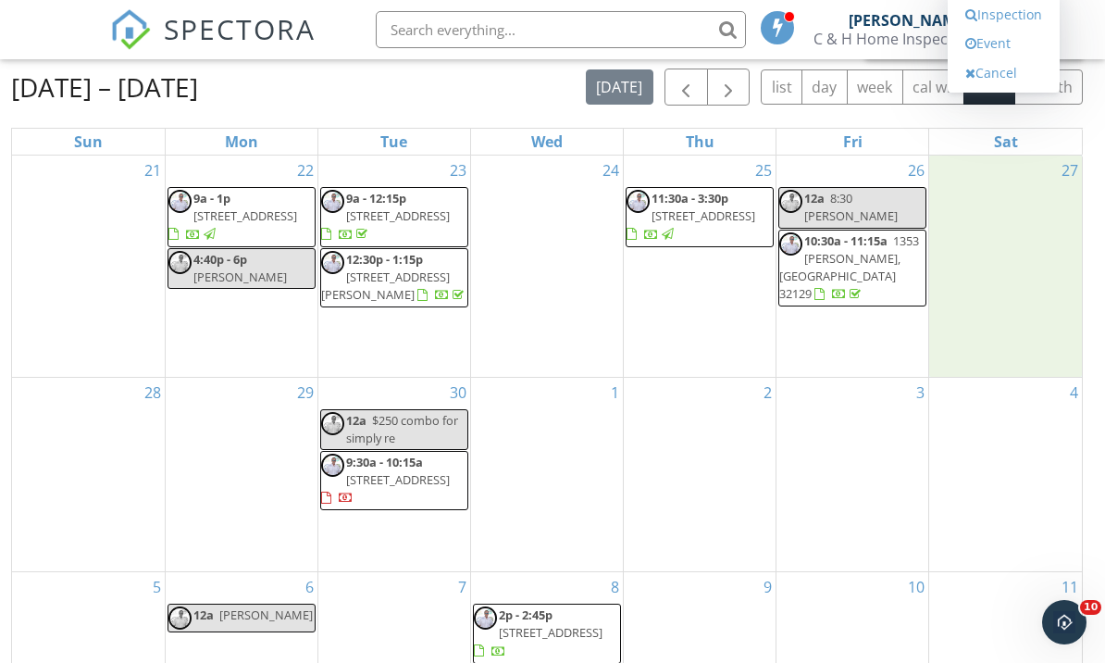
click at [1007, 30] on link "Inspection" at bounding box center [1003, 15] width 95 height 30
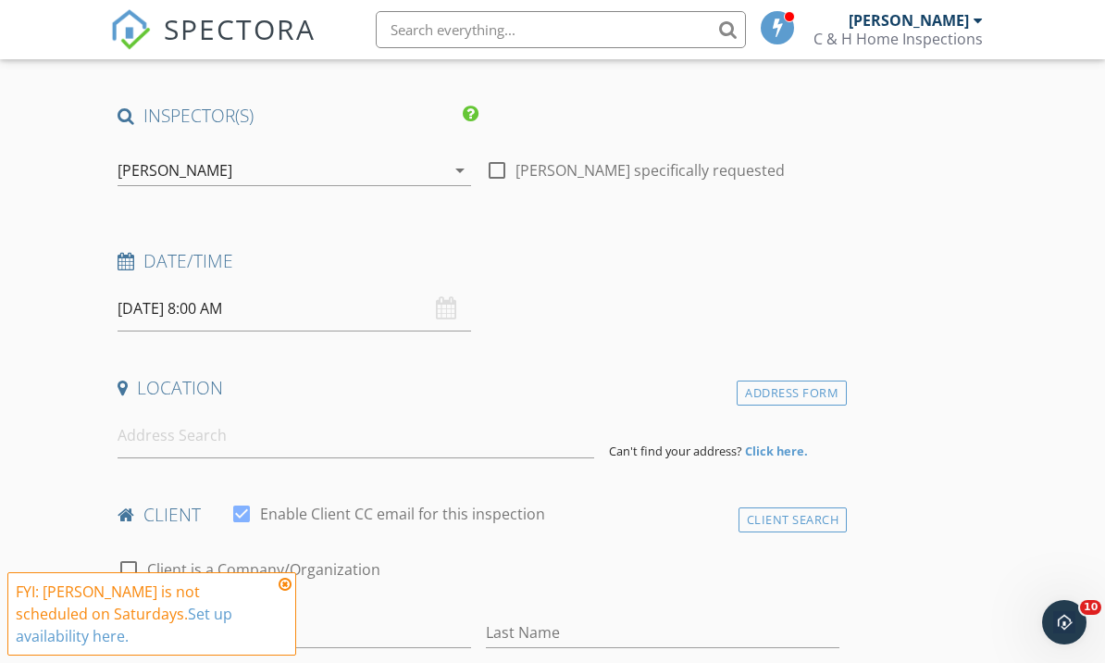
scroll to position [154, 0]
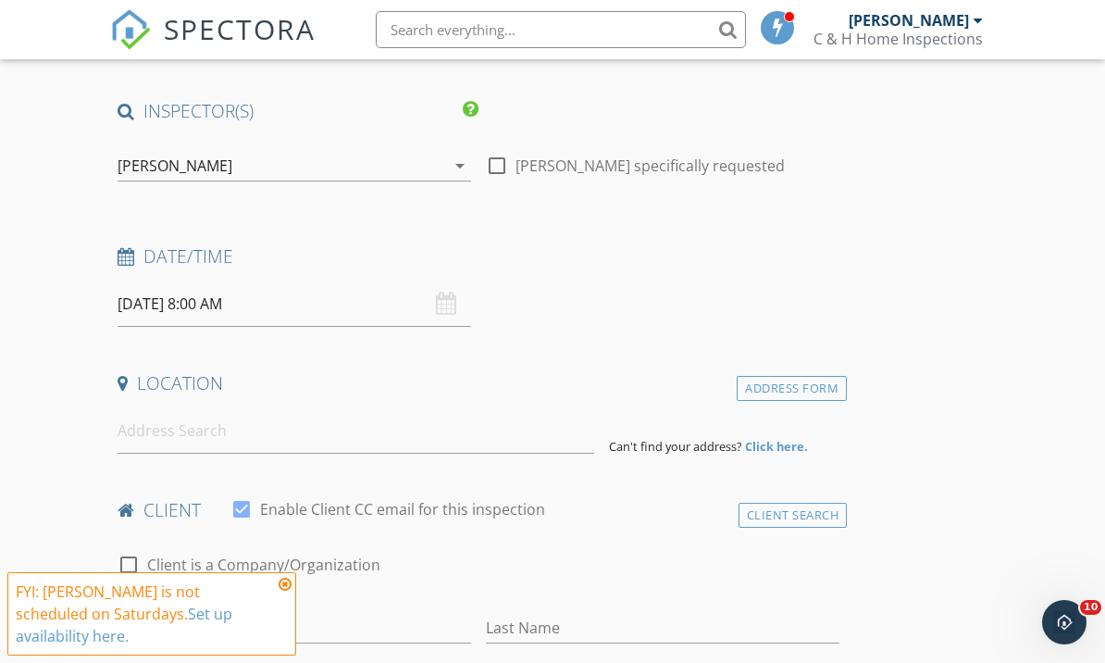
click at [205, 297] on input "09/27/2025 8:00 AM" at bounding box center [295, 303] width 354 height 45
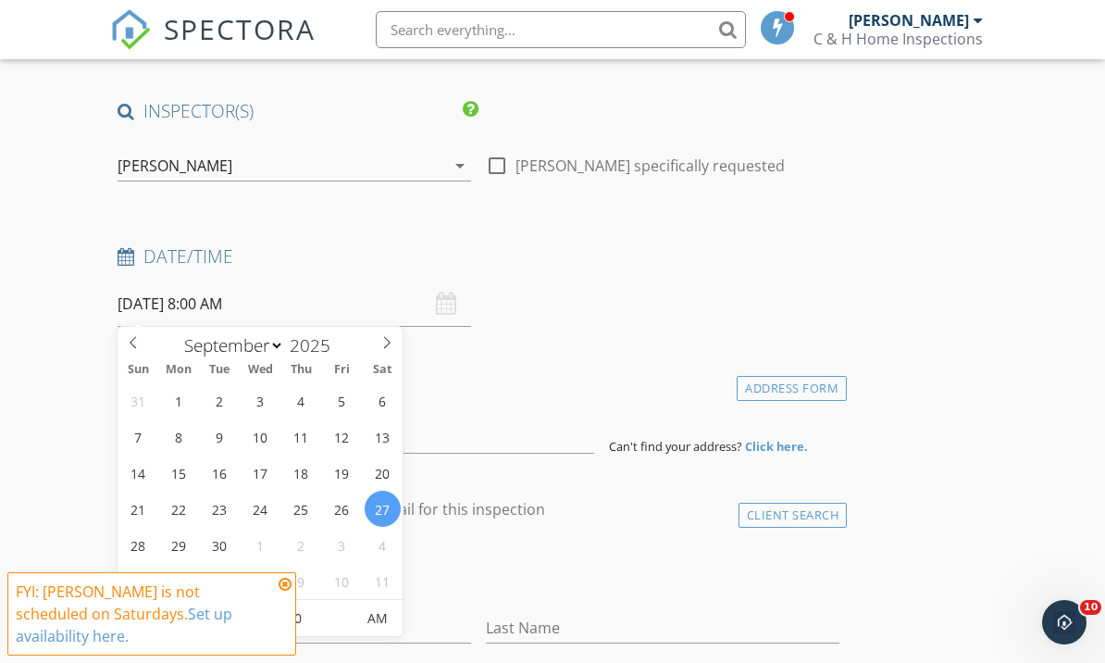
click at [169, 615] on input "08" at bounding box center [175, 619] width 114 height 37
type input "4"
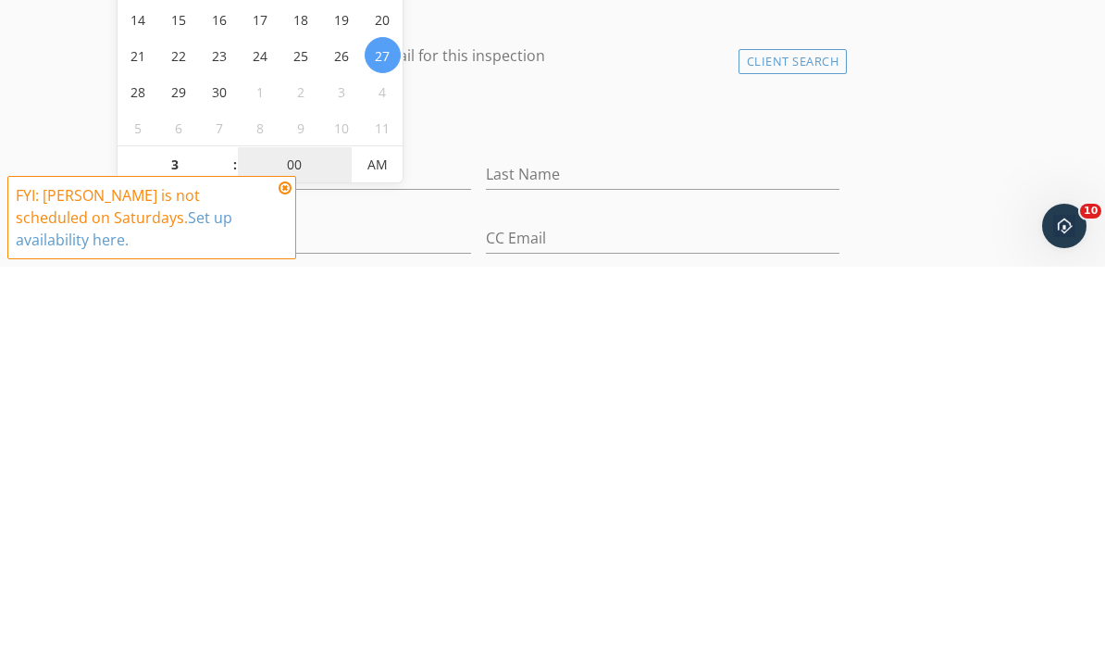
click at [297, 543] on input "00" at bounding box center [295, 561] width 114 height 37
type input "03"
type input "09/27/2025 3:00 AM"
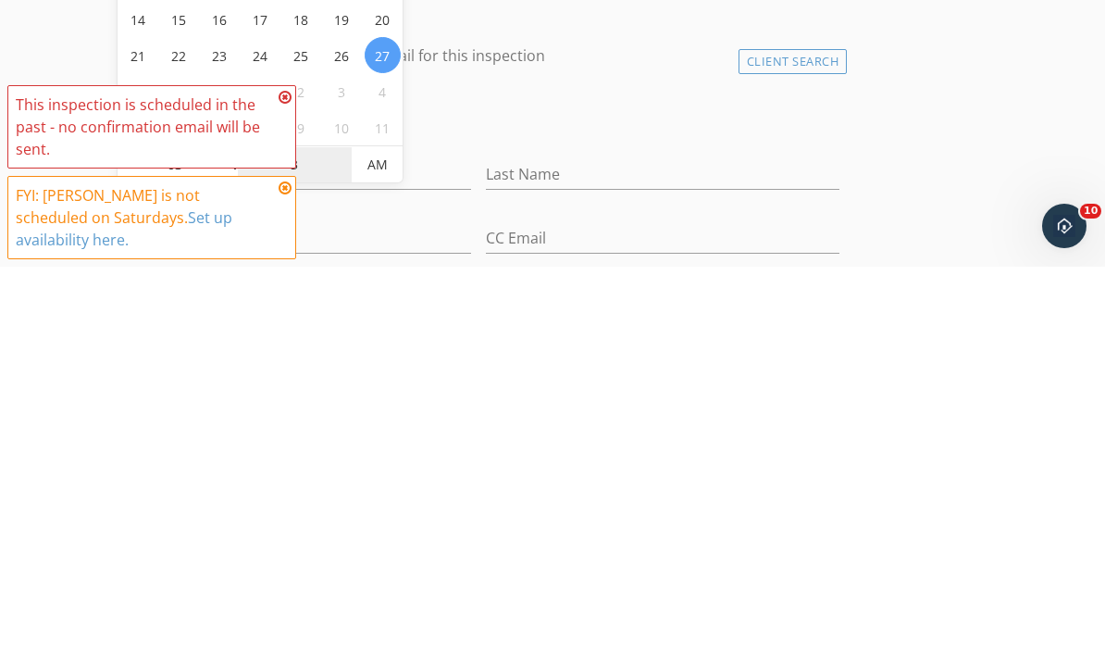
type input "30"
type input "09/27/2025 3:30 PM"
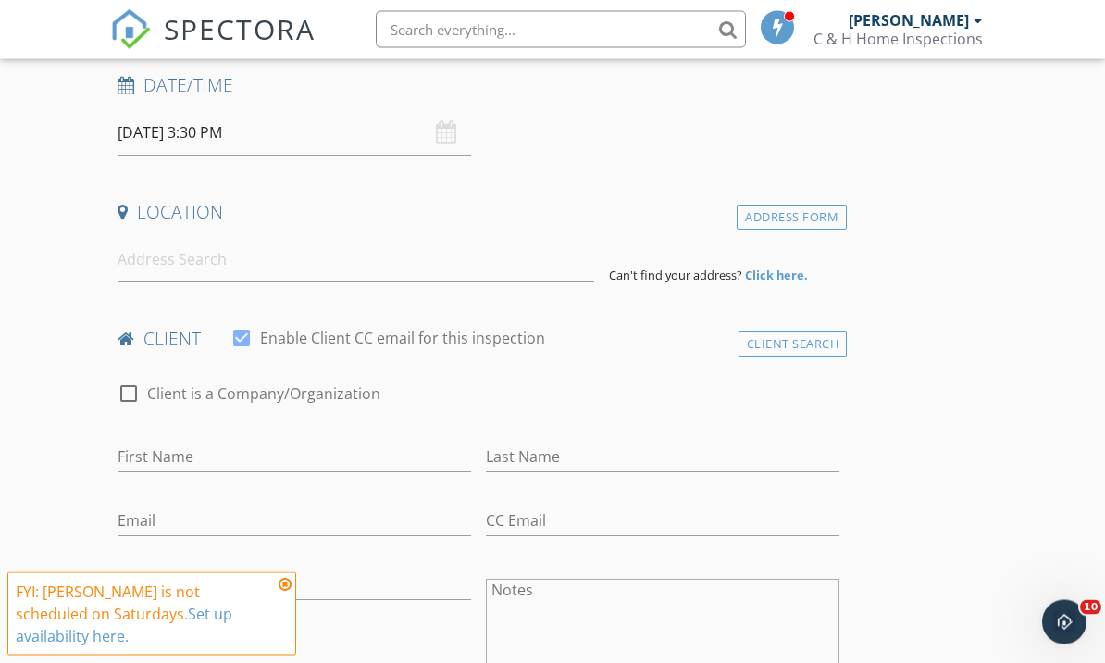
scroll to position [313, 0]
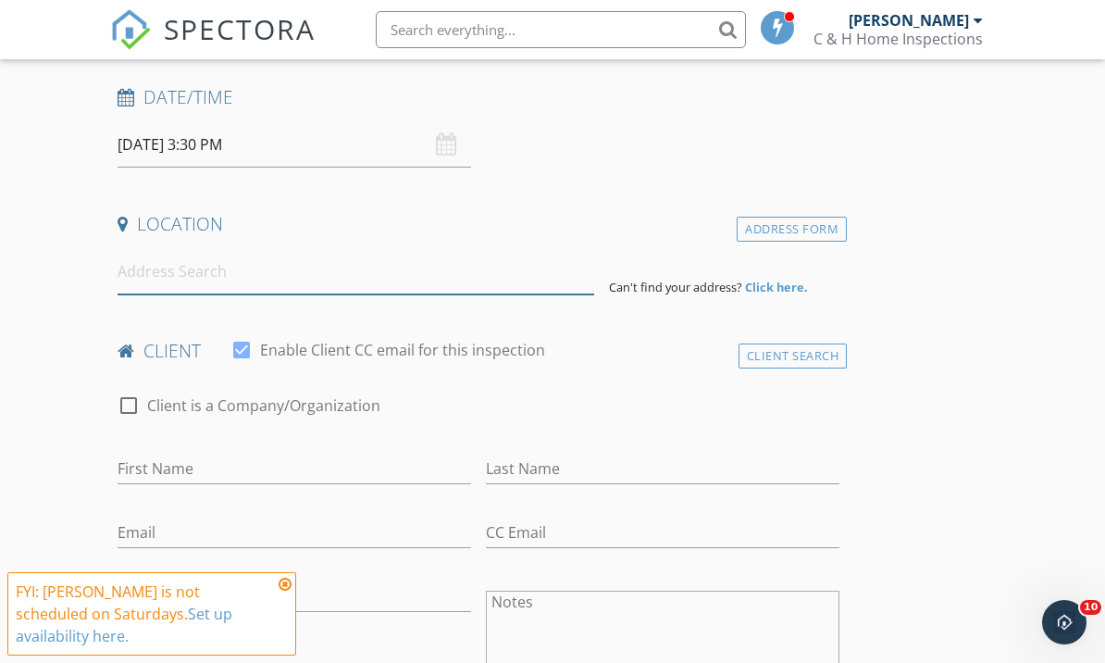
click at [148, 270] on input at bounding box center [356, 271] width 477 height 45
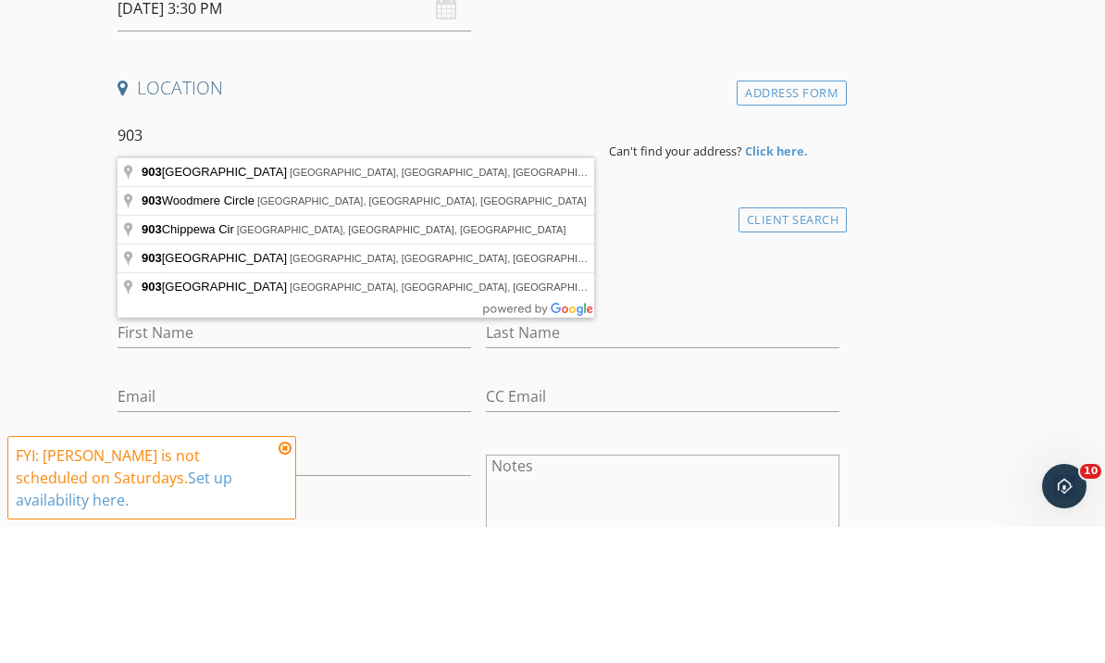
type input "903 Village Drive, Ormond Beach, FL, USA"
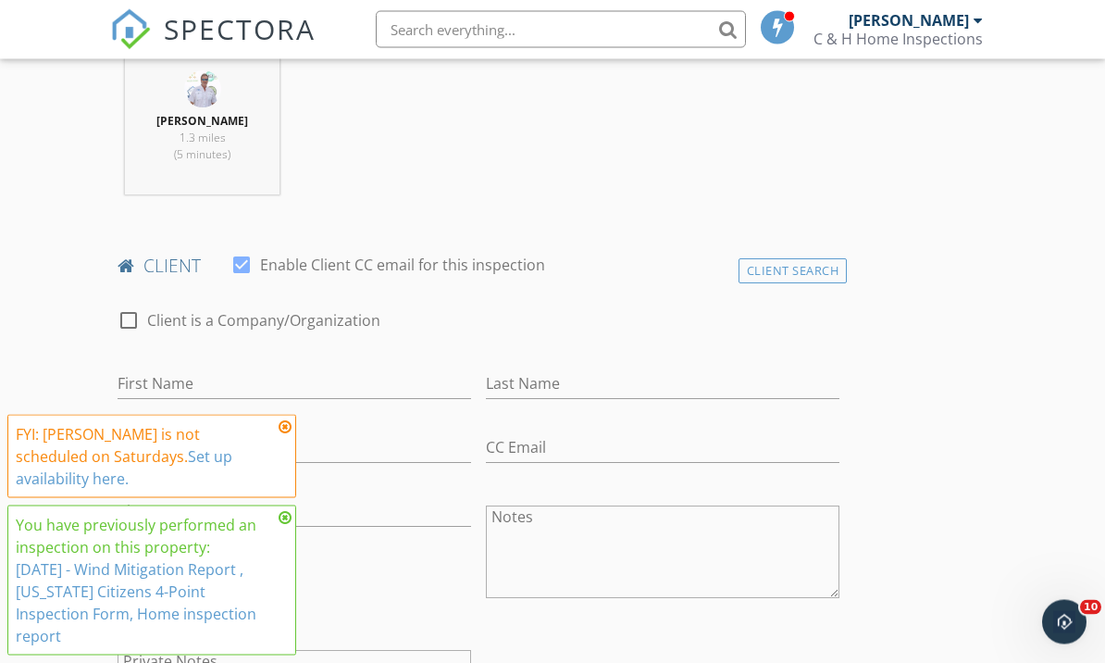
scroll to position [779, 0]
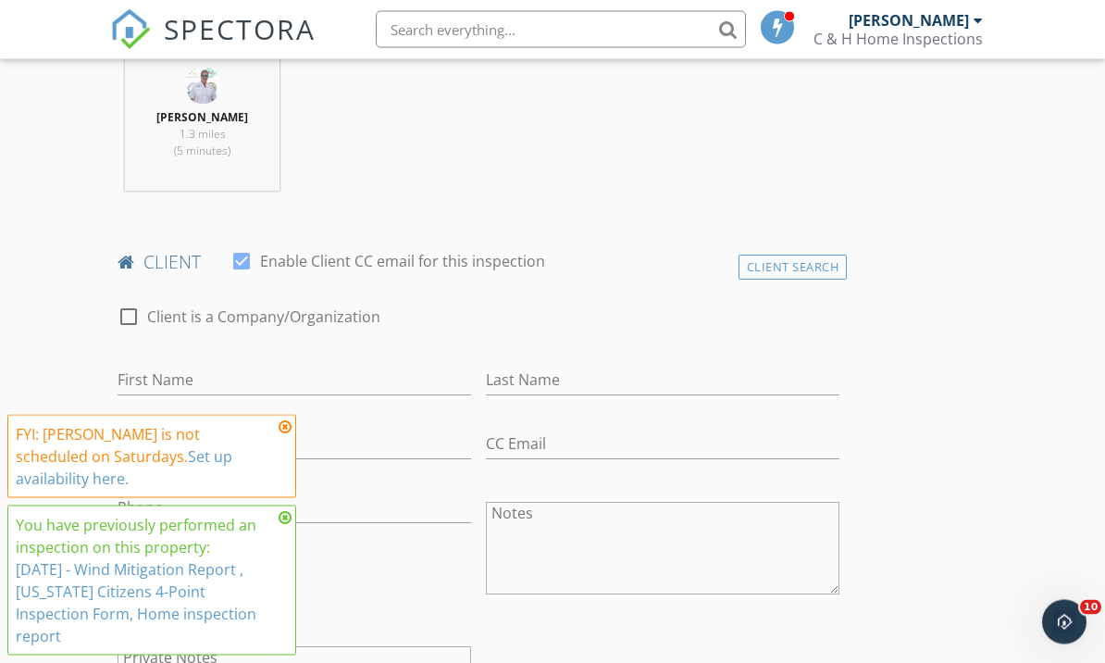
click at [806, 257] on div "Client Search" at bounding box center [793, 267] width 109 height 25
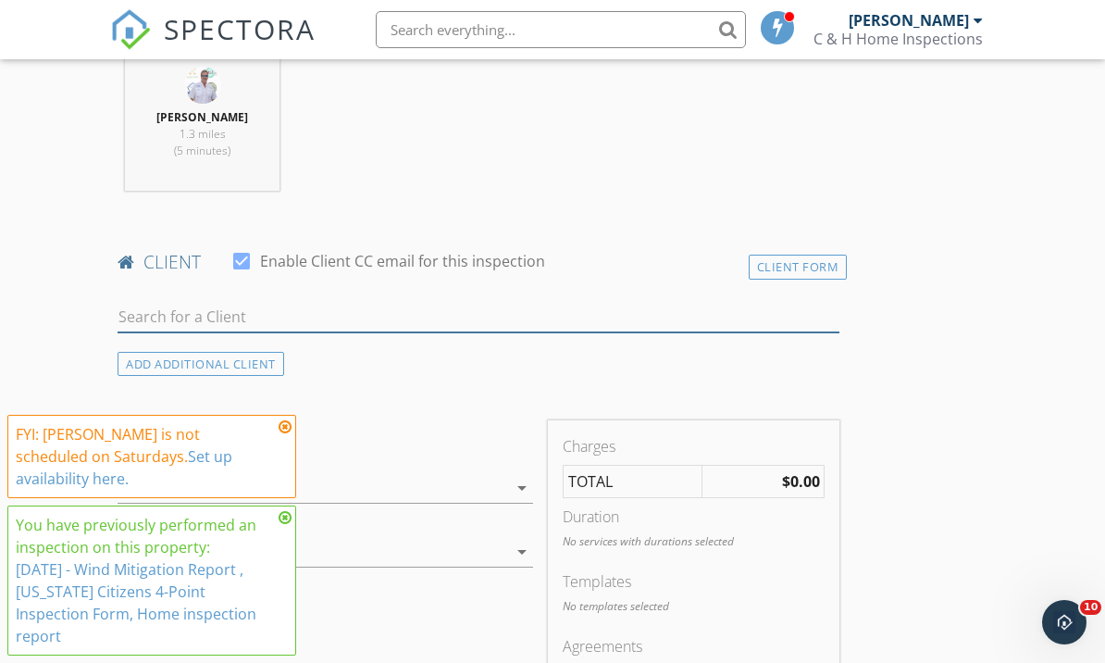
click at [244, 314] on input "text" at bounding box center [479, 317] width 722 height 31
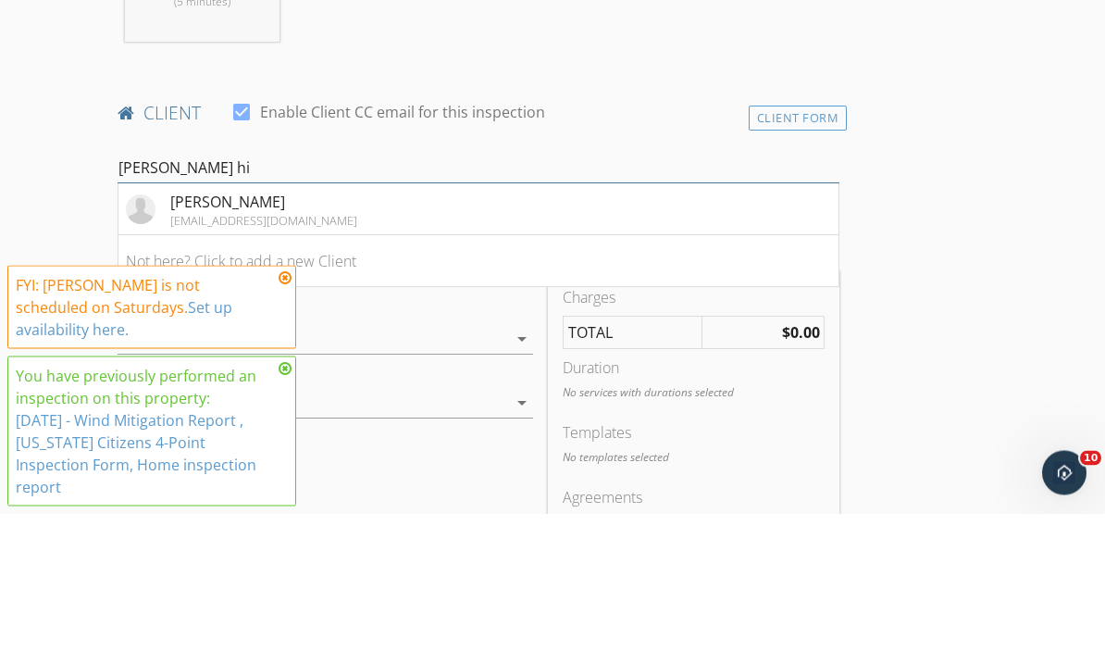
type input "Larry hi"
click at [215, 341] on div "[PERSON_NAME]" at bounding box center [263, 352] width 187 height 22
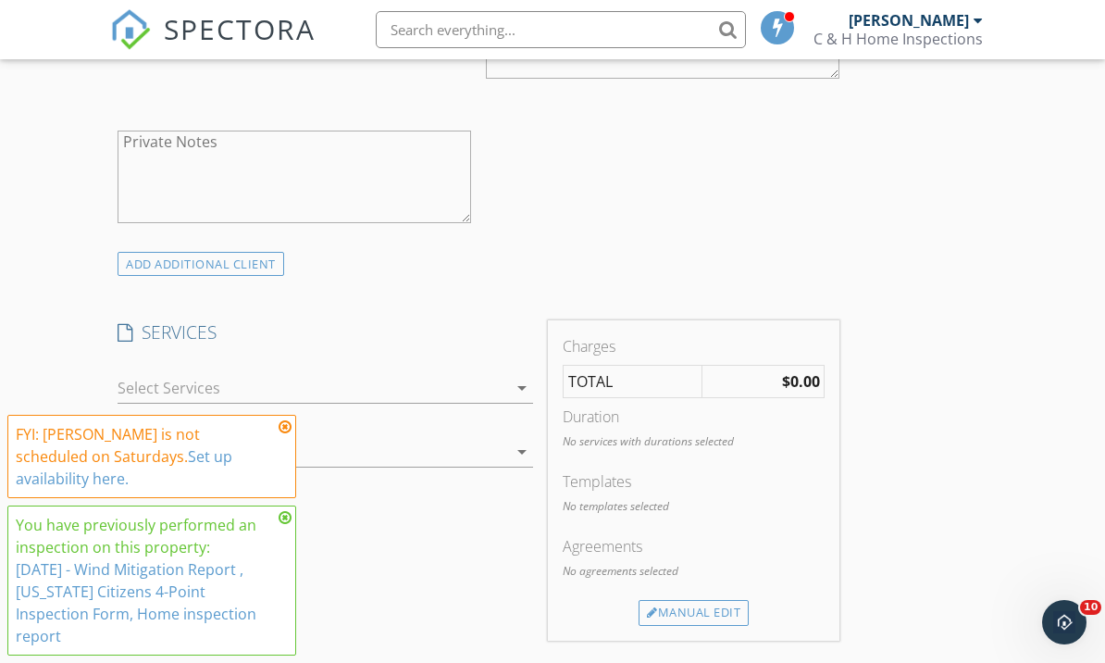
scroll to position [1348, 0]
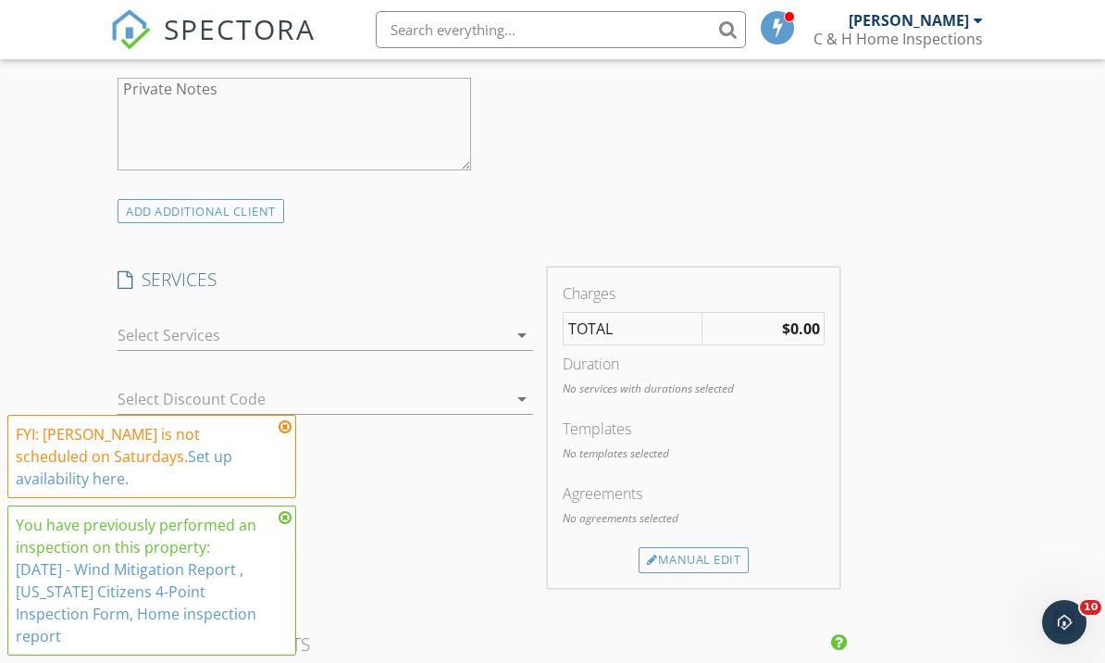
click at [142, 328] on div at bounding box center [312, 335] width 389 height 30
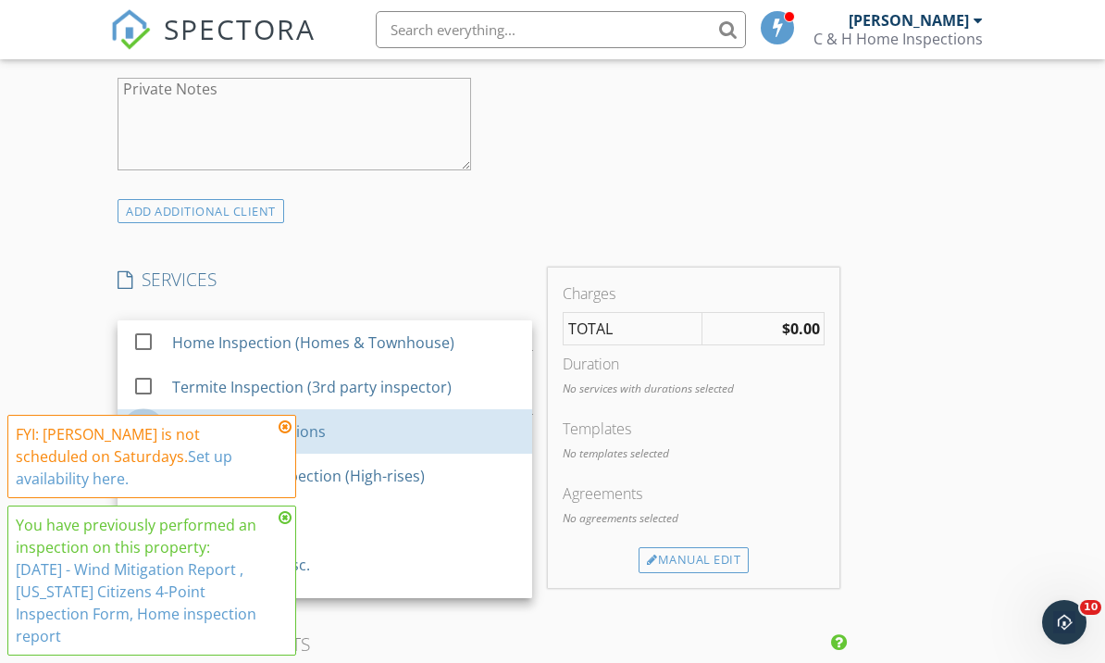
click at [154, 428] on div at bounding box center [143, 429] width 31 height 31
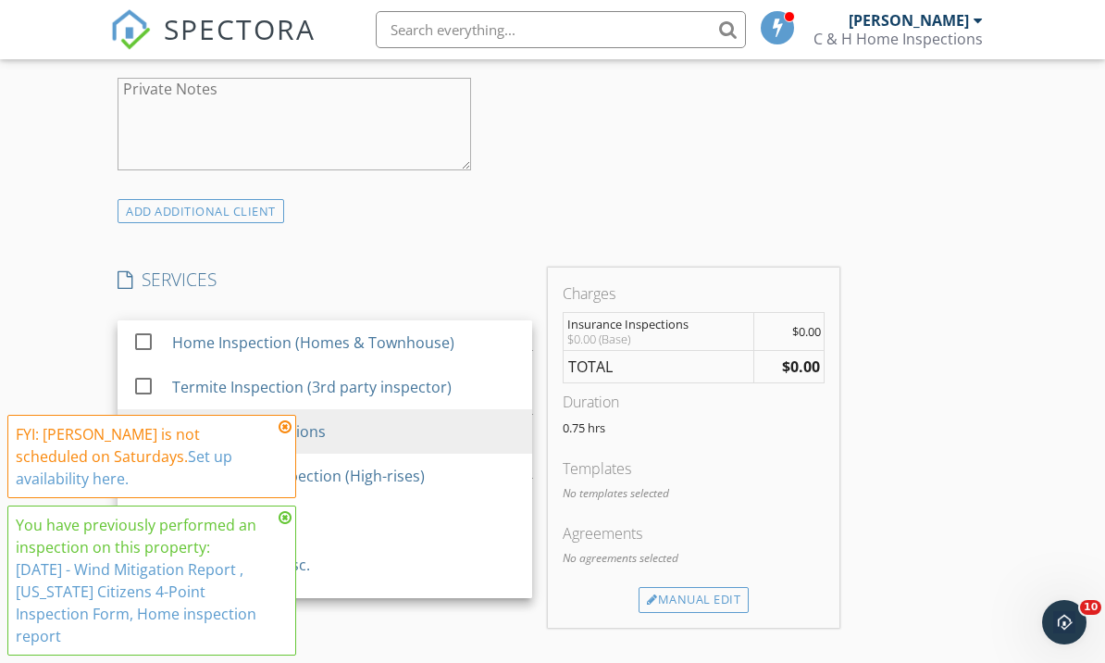
click at [48, 347] on div "New Inspection Click here to use the New Order Form INSPECTOR(S) check_box Trac…" at bounding box center [552, 473] width 1105 height 3352
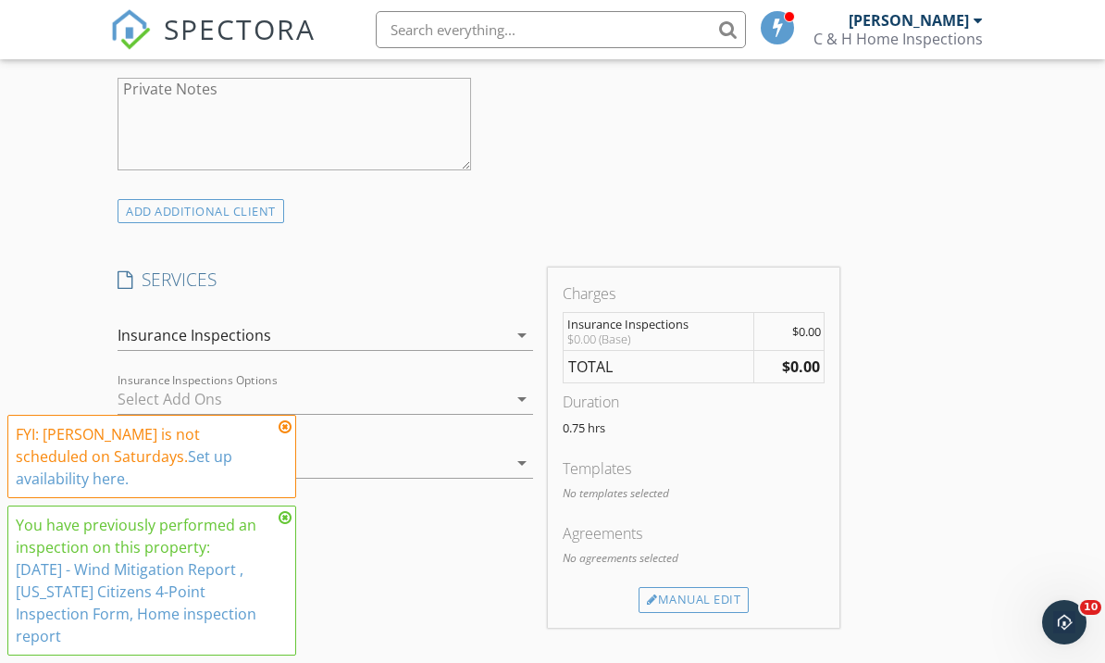
click at [149, 391] on div at bounding box center [312, 399] width 389 height 30
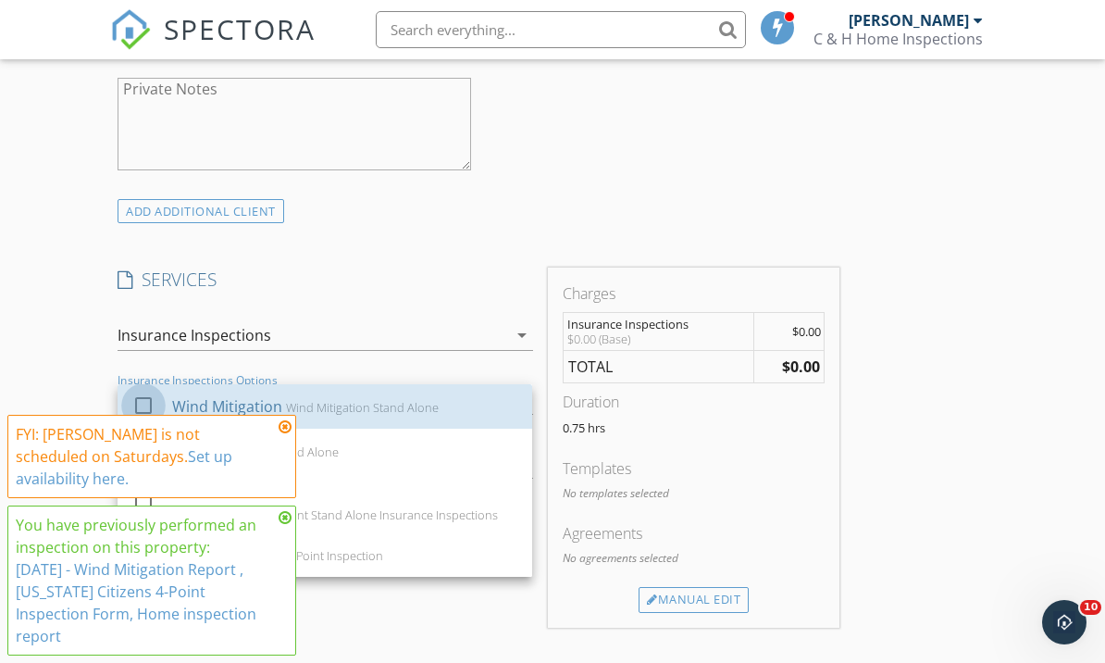
click at [145, 403] on div at bounding box center [143, 404] width 31 height 31
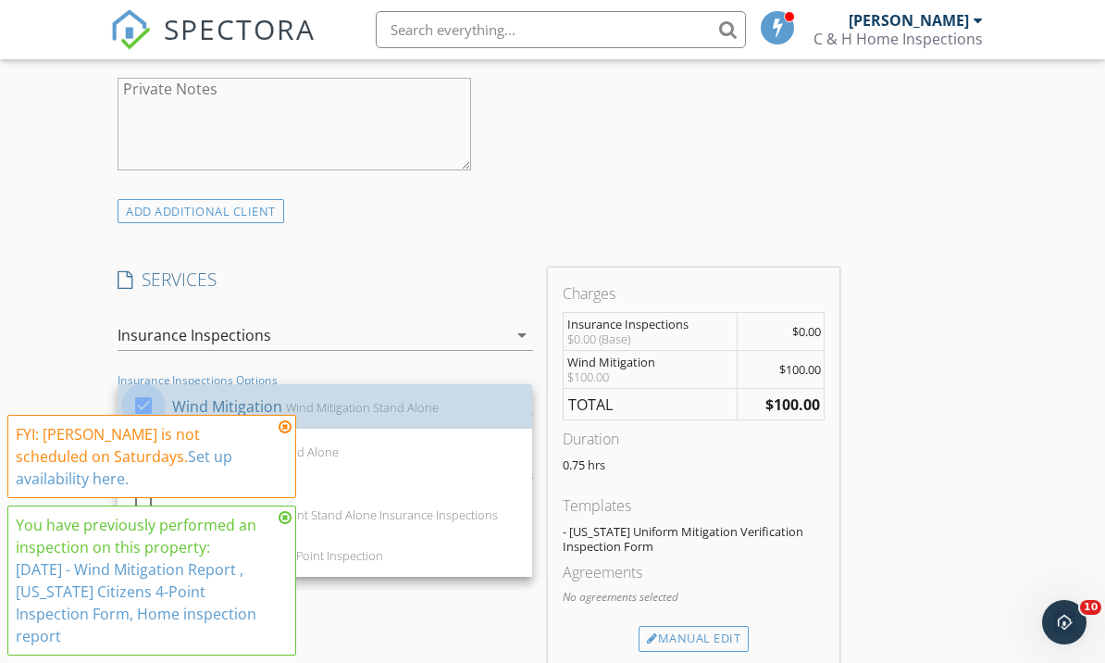
click at [140, 452] on div at bounding box center [143, 448] width 31 height 31
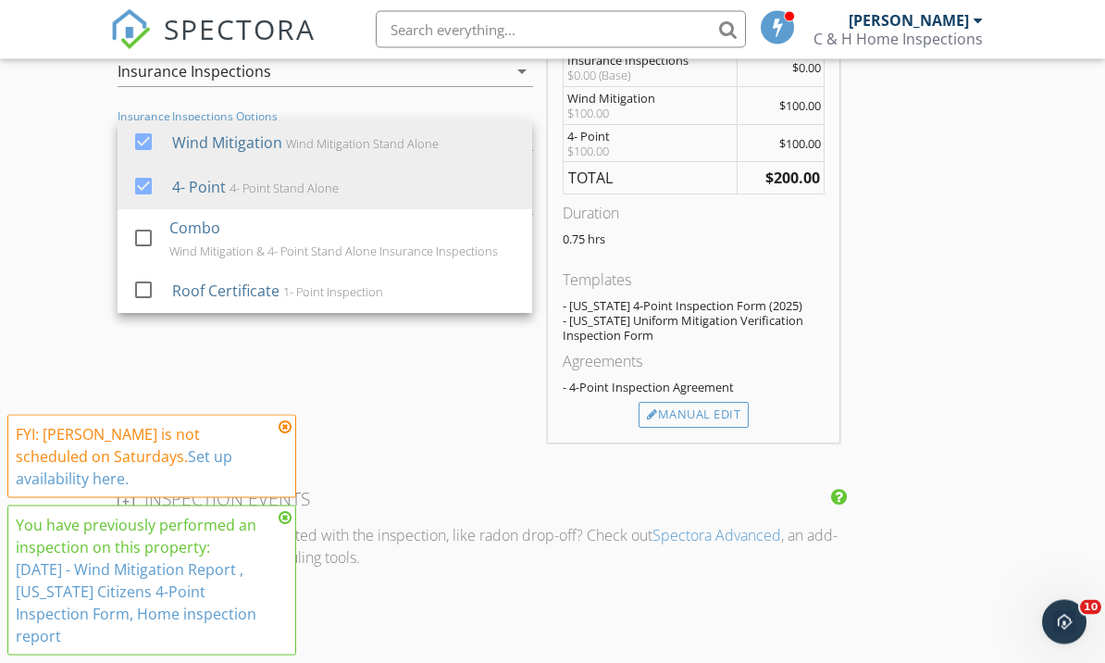
scroll to position [1612, 0]
click at [52, 229] on div "New Inspection Click here to use the New Order Form INSPECTOR(S) check_box Trac…" at bounding box center [552, 249] width 1105 height 3432
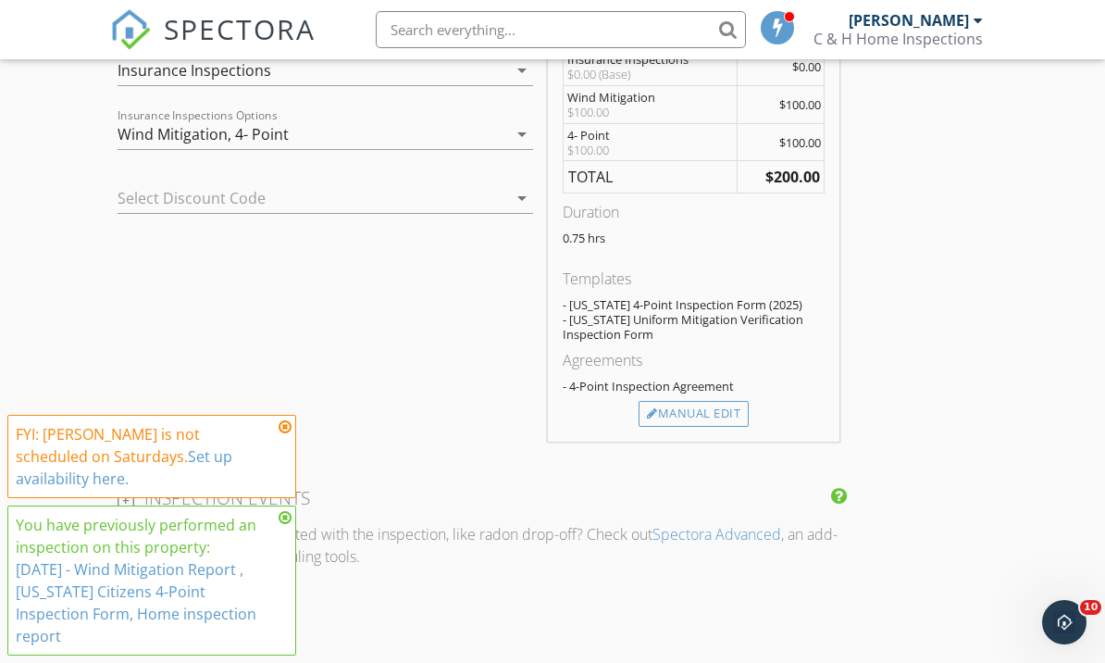
click at [151, 190] on div at bounding box center [299, 198] width 363 height 30
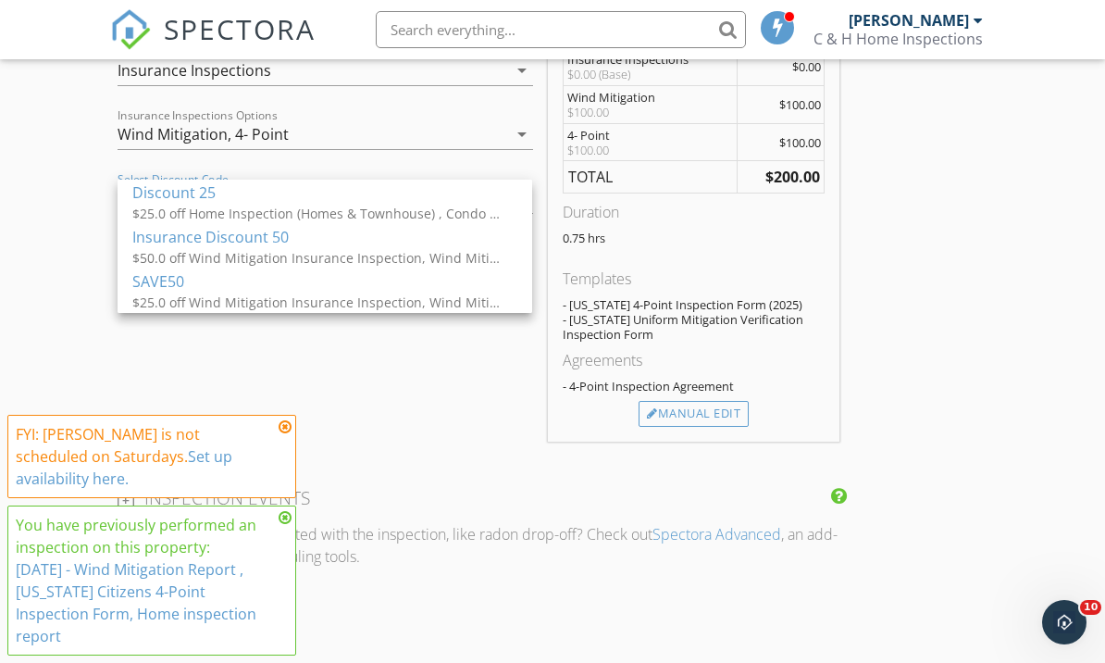
click at [41, 250] on div "New Inspection Click here to use the New Order Form INSPECTOR(S) check_box Trac…" at bounding box center [552, 248] width 1105 height 3432
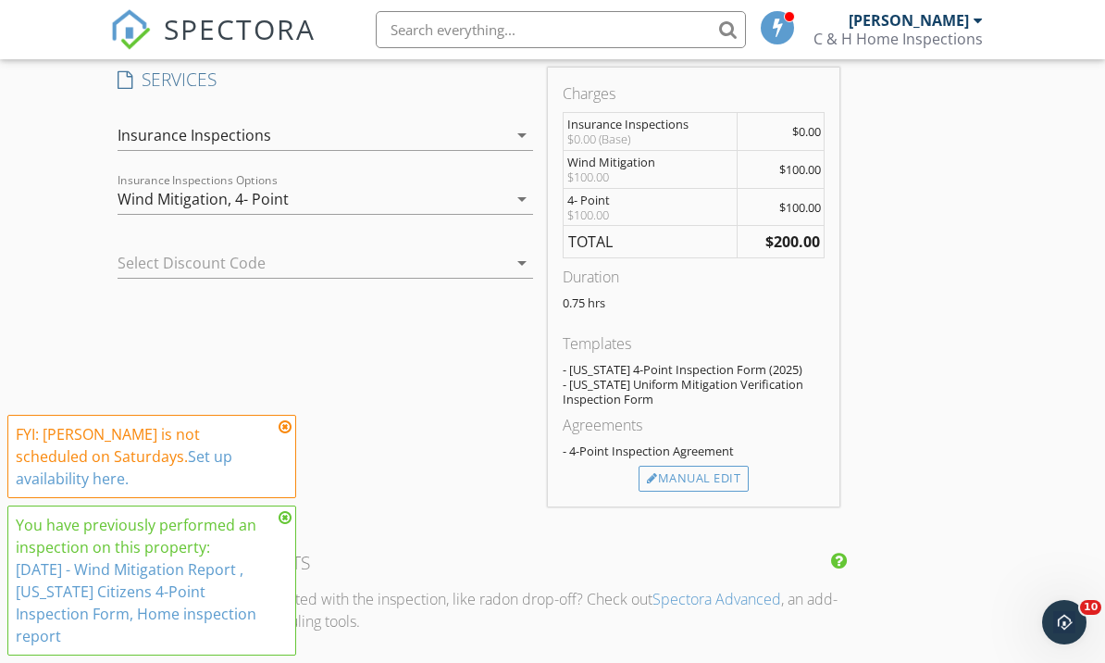
scroll to position [1546, 0]
click at [708, 473] on div "Manual Edit" at bounding box center [694, 480] width 110 height 26
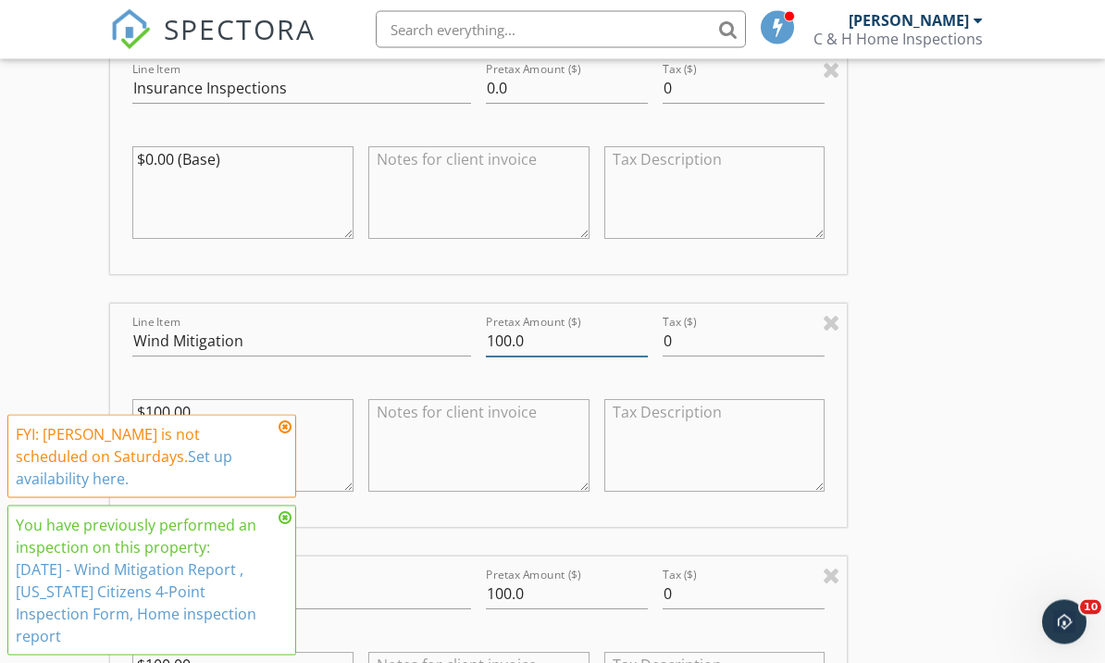
click at [501, 336] on input "100.0" at bounding box center [567, 342] width 162 height 31
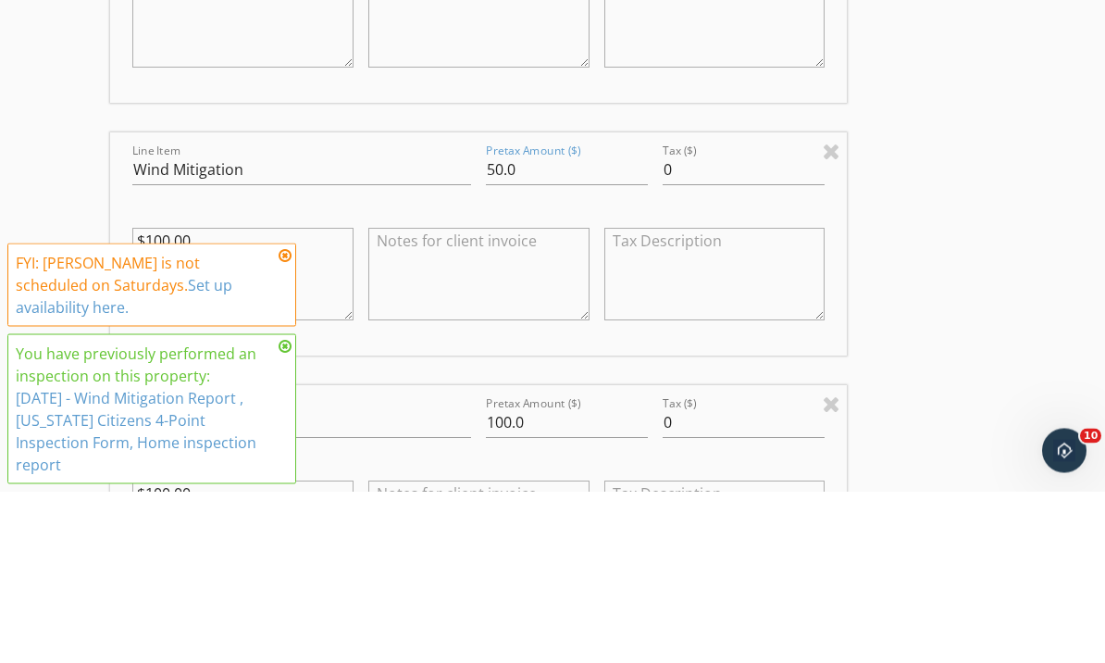
scroll to position [1982, 0]
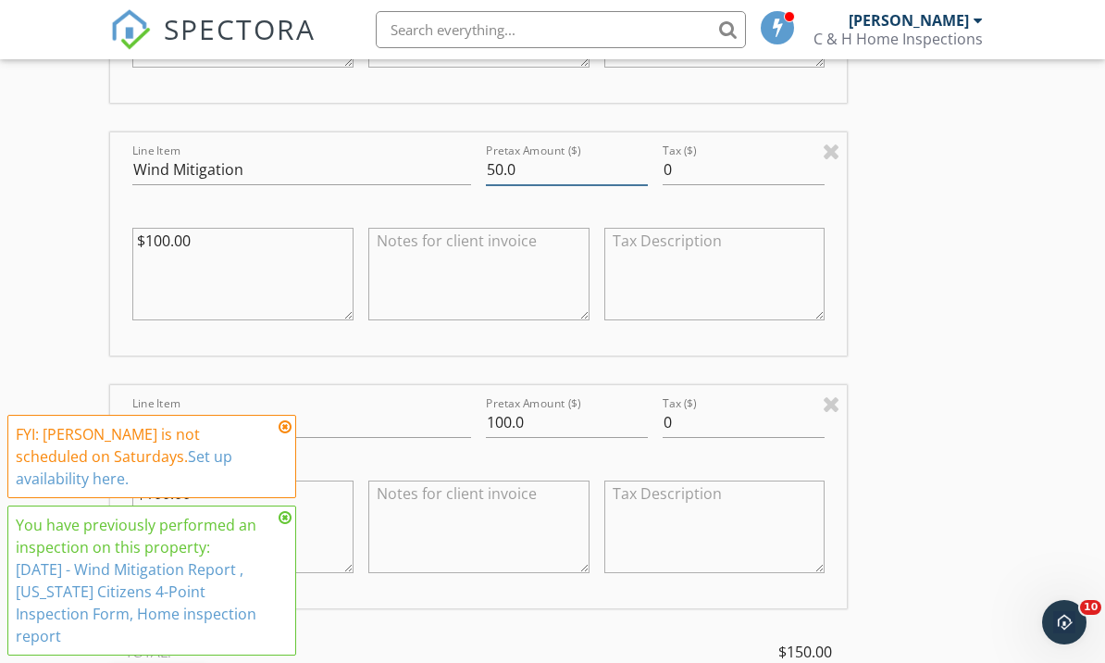
type input "50.0"
click at [476, 255] on textarea at bounding box center [478, 274] width 221 height 93
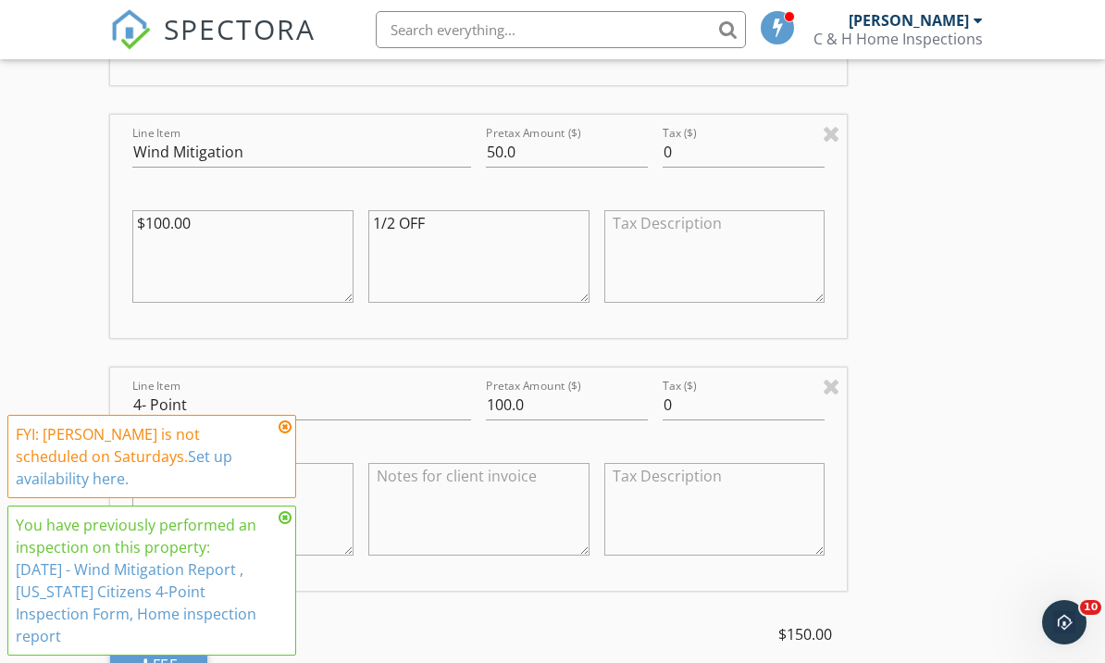
scroll to position [2045, 0]
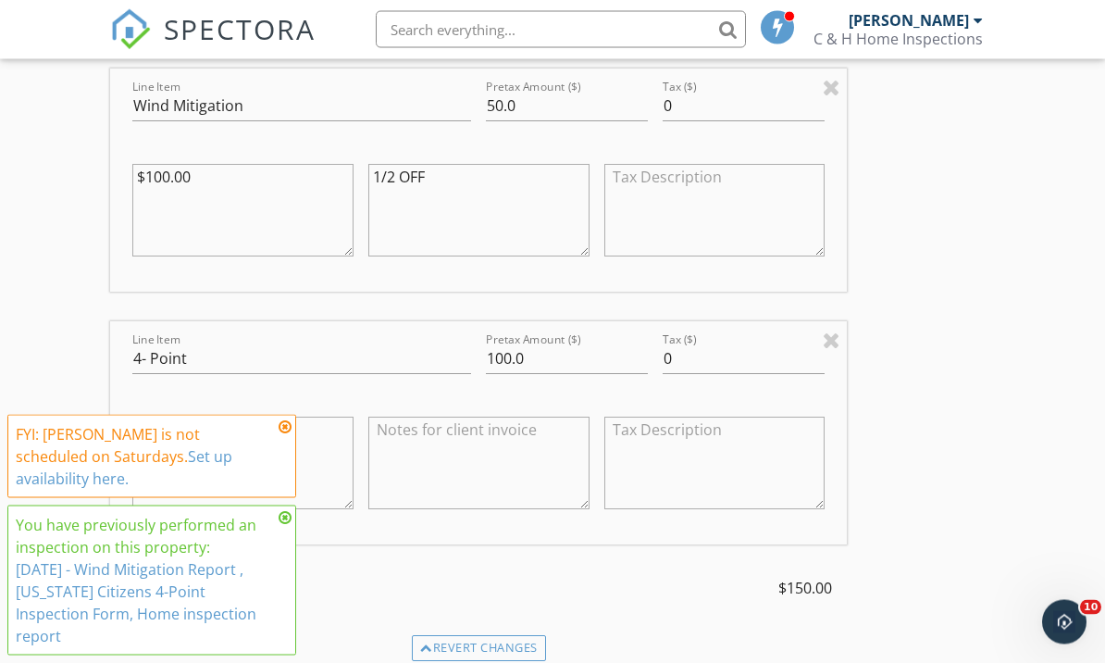
type textarea "1/2 OFF"
click at [410, 424] on textarea at bounding box center [478, 463] width 221 height 93
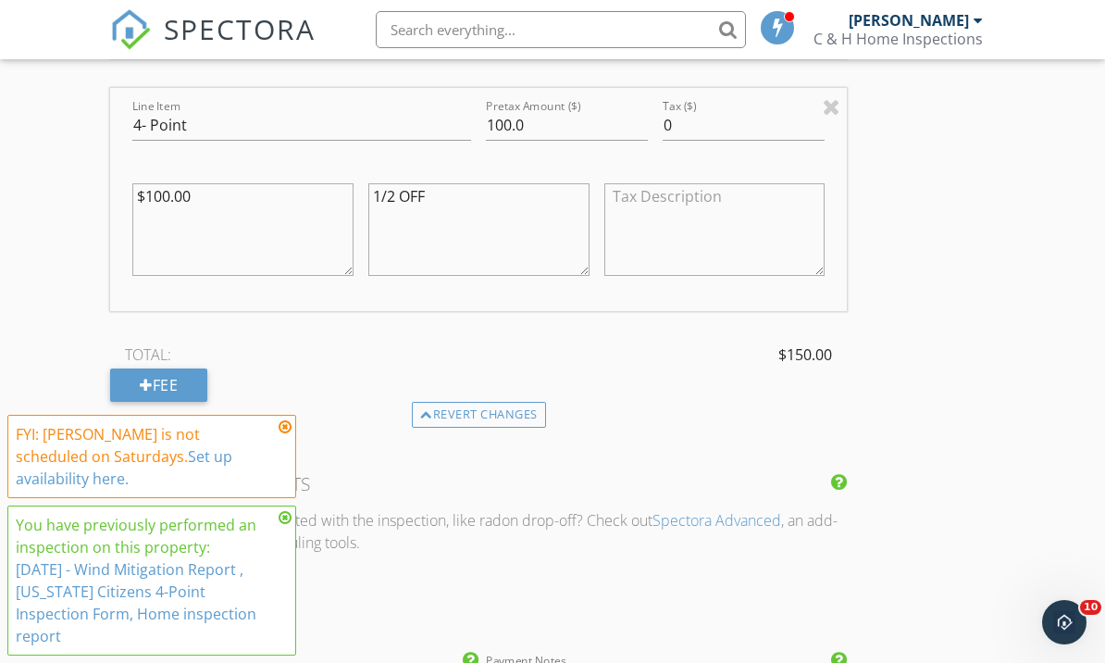
scroll to position [2270, 0]
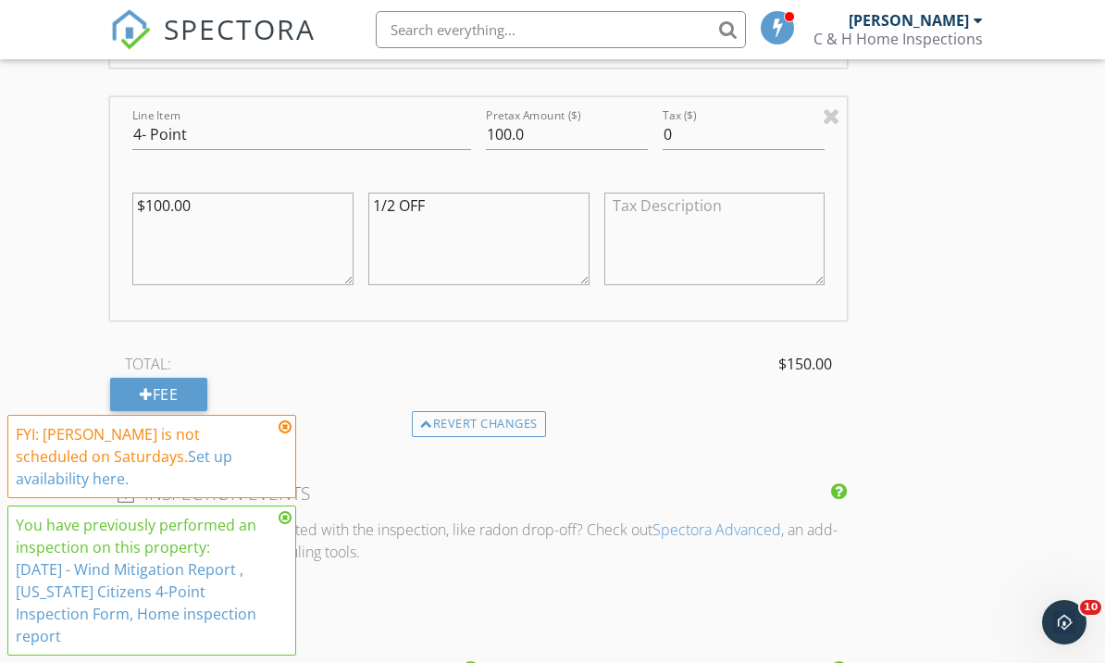
type textarea "1/2 OFF"
click at [512, 120] on input "100.0" at bounding box center [567, 134] width 162 height 31
type input "1"
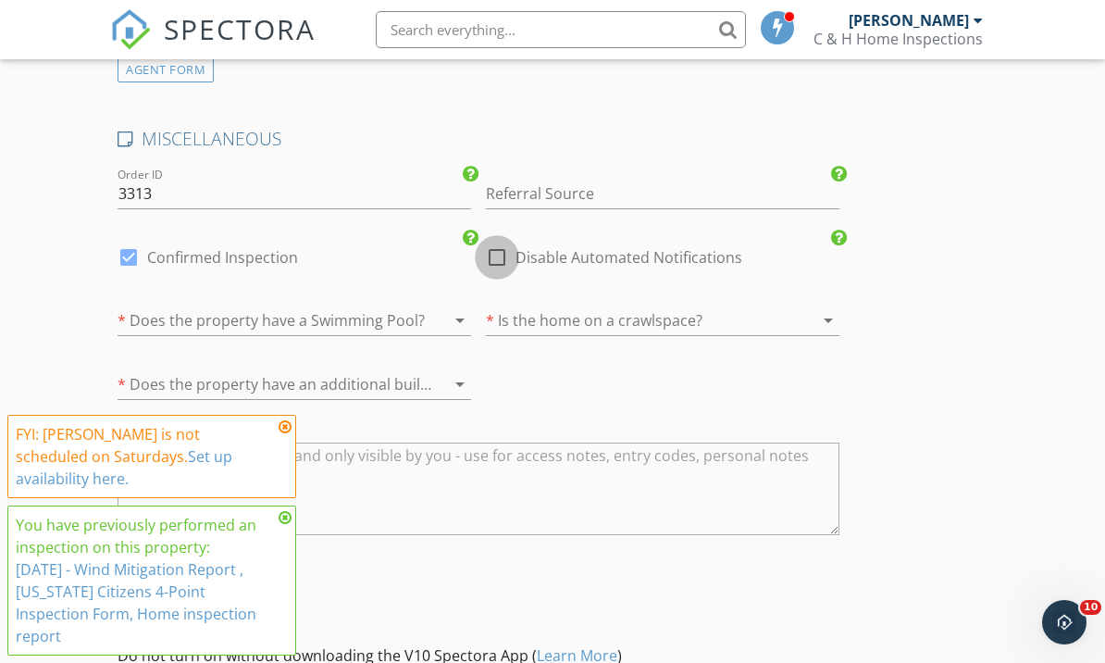
type input "50.0"
click at [484, 253] on div at bounding box center [496, 257] width 31 height 31
checkbox input "true"
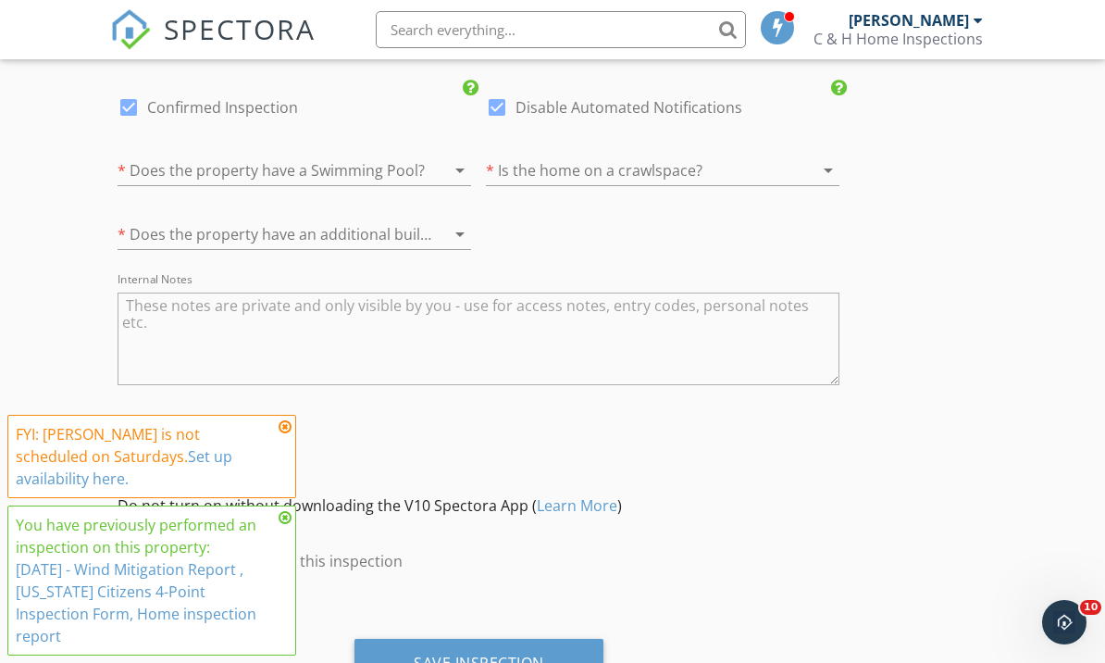
scroll to position [3494, 0]
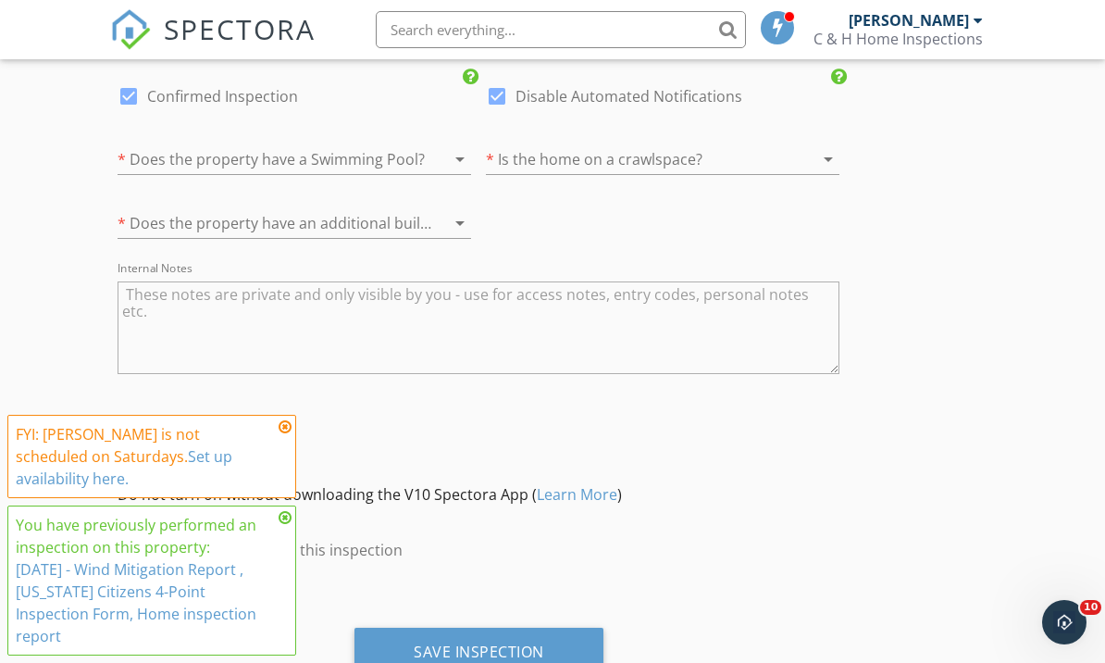
click at [528, 644] on div "Save Inspection" at bounding box center [479, 651] width 130 height 19
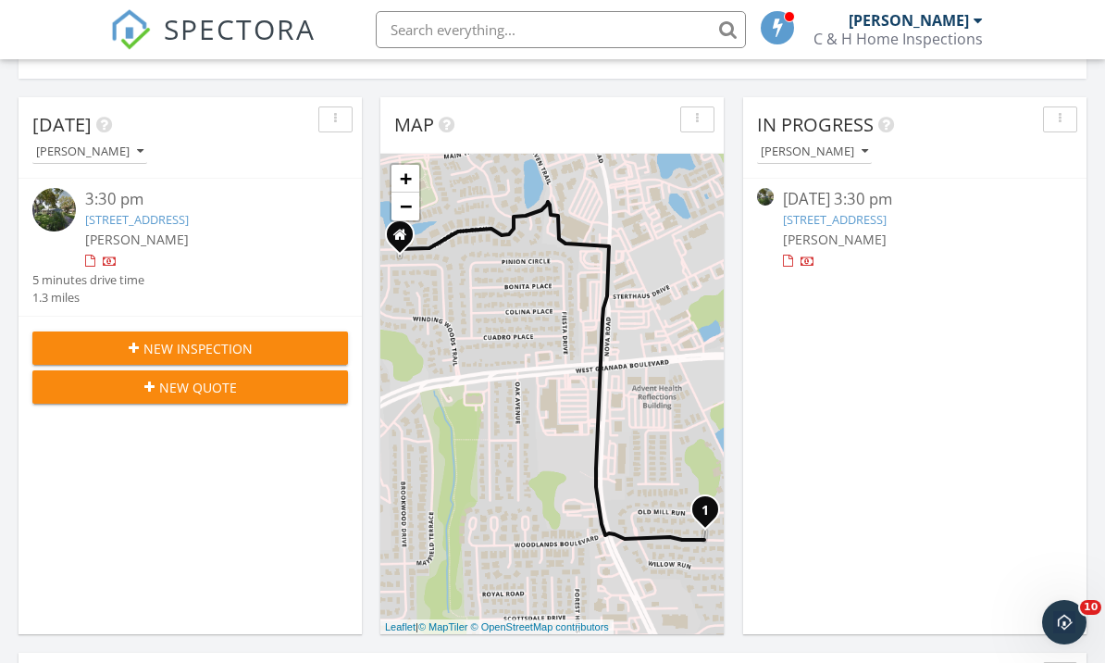
click at [116, 218] on link "[STREET_ADDRESS]" at bounding box center [137, 219] width 104 height 17
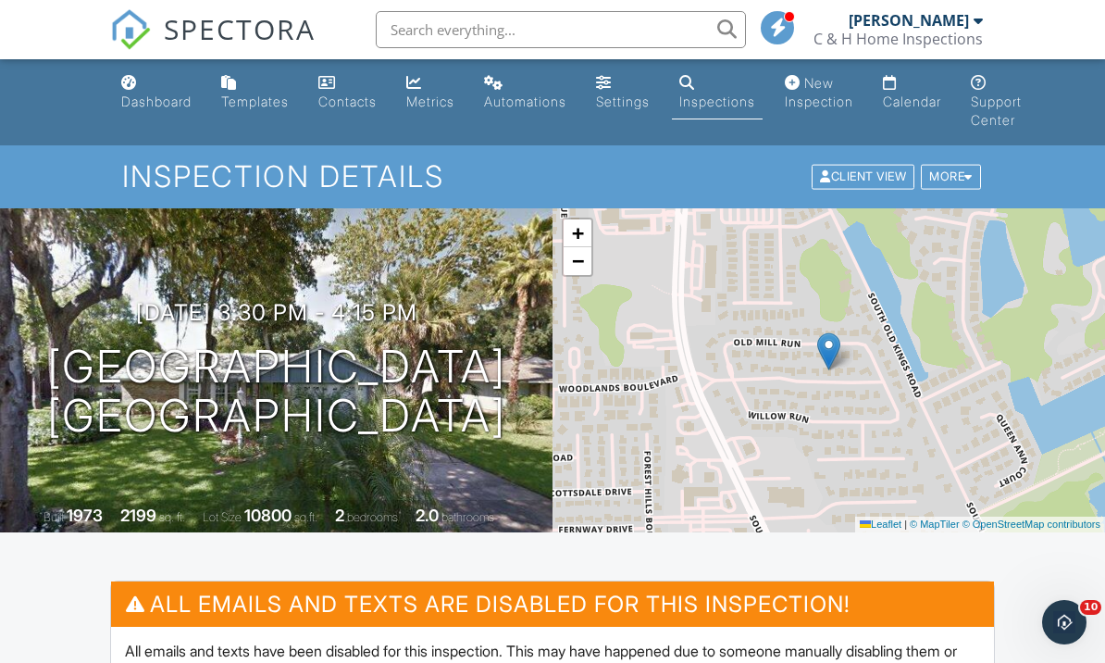
click at [730, 92] on link "Inspections" at bounding box center [717, 93] width 91 height 53
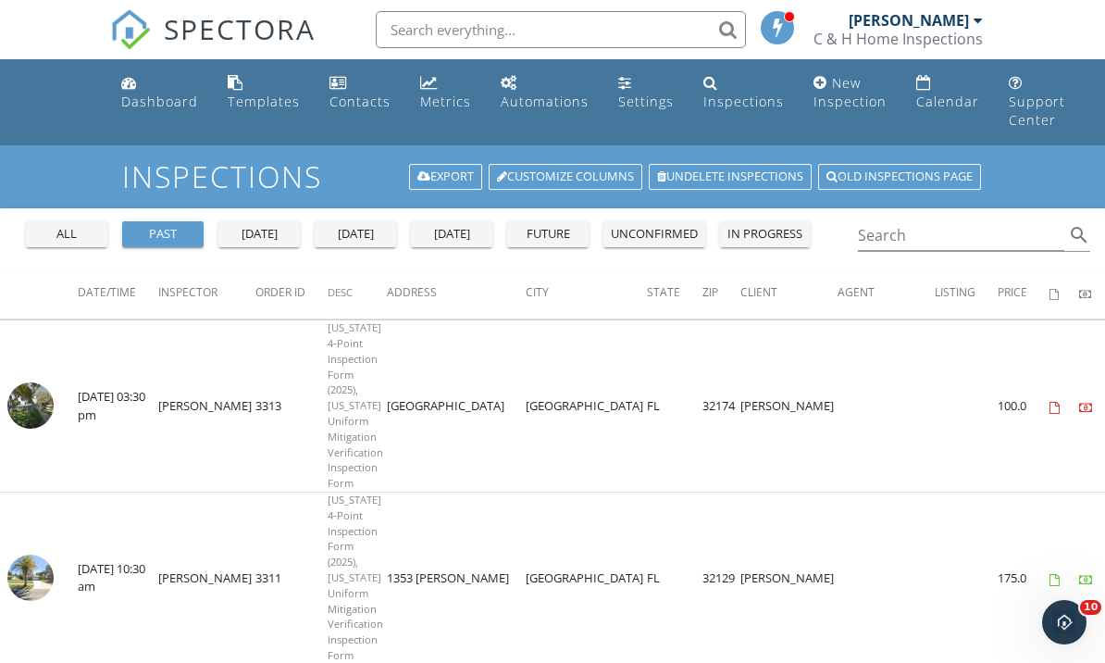
click at [161, 232] on div "past" at bounding box center [163, 234] width 67 height 19
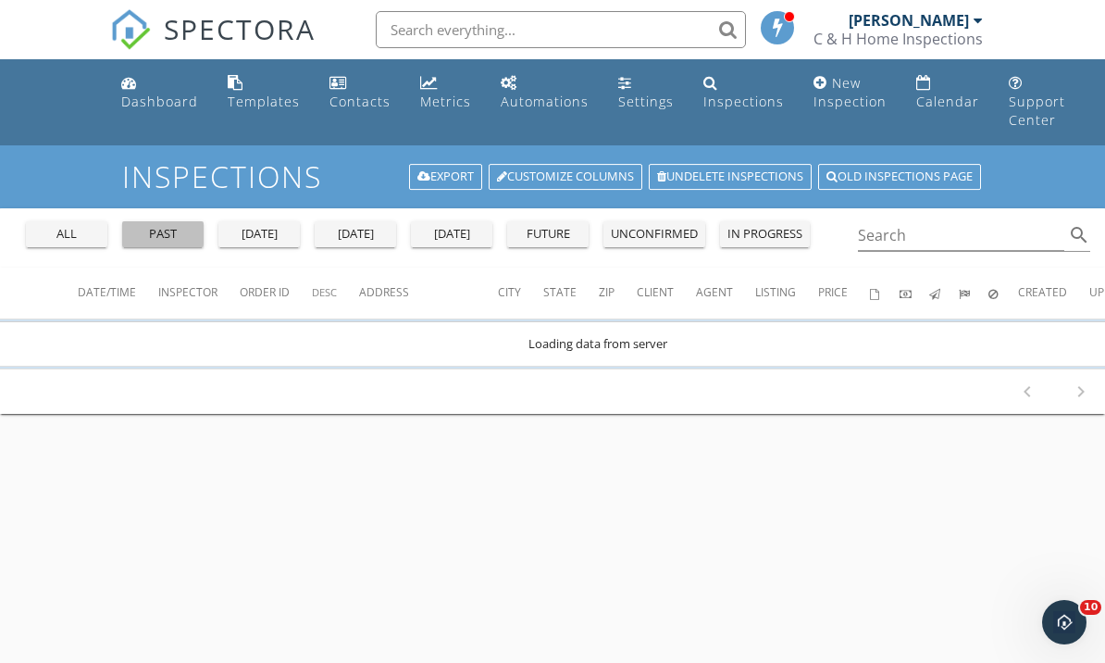
click at [152, 234] on div "past" at bounding box center [163, 234] width 67 height 19
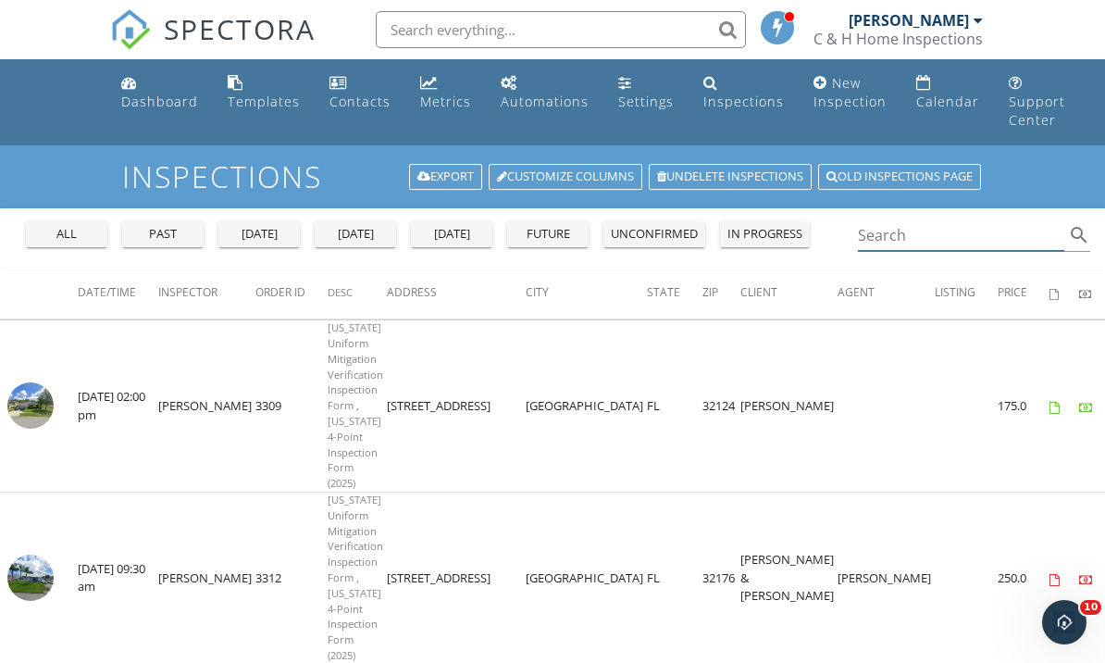
click at [933, 232] on input "Search" at bounding box center [961, 235] width 206 height 31
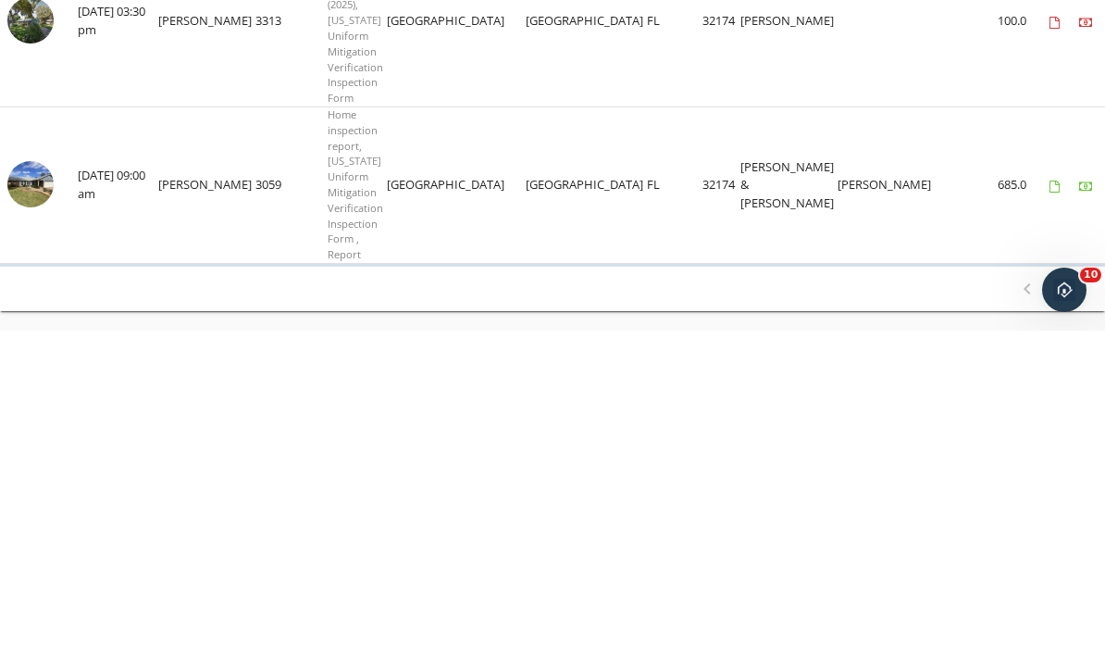
scroll to position [56, 0]
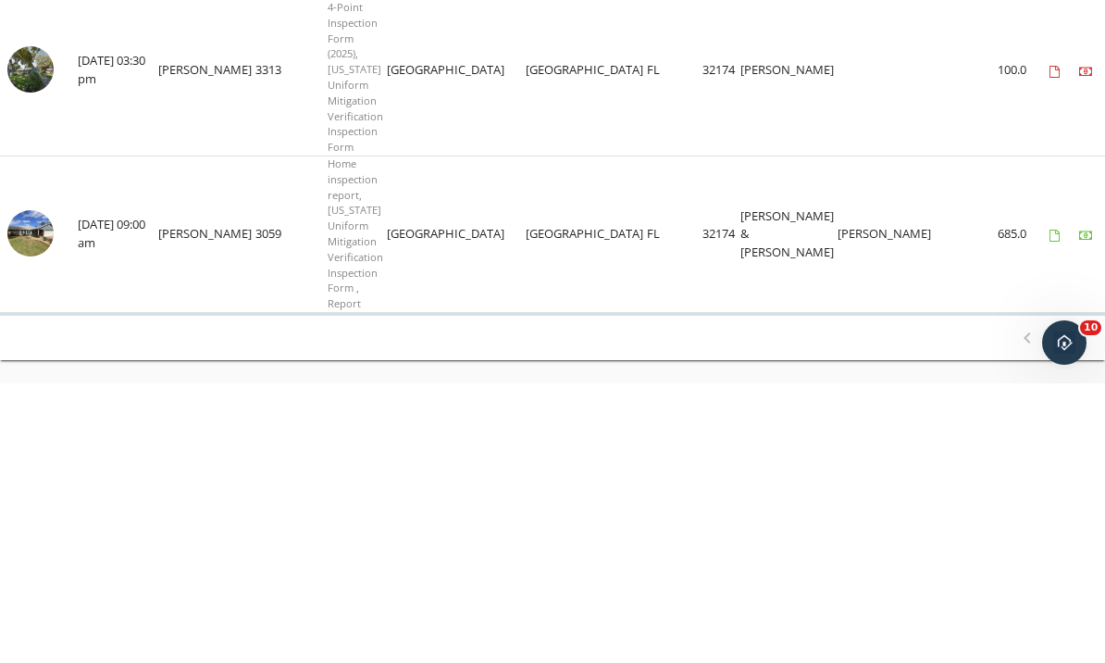
type input "903 vi"
click at [36, 490] on img at bounding box center [30, 513] width 46 height 46
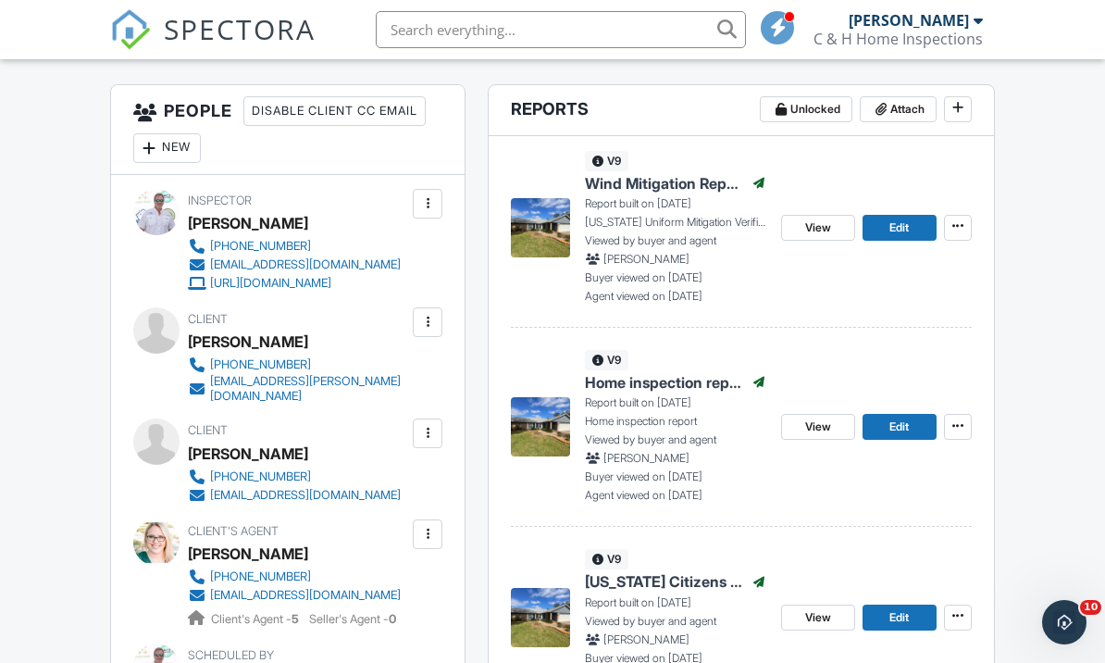
click at [899, 228] on span "Edit" at bounding box center [898, 227] width 19 height 19
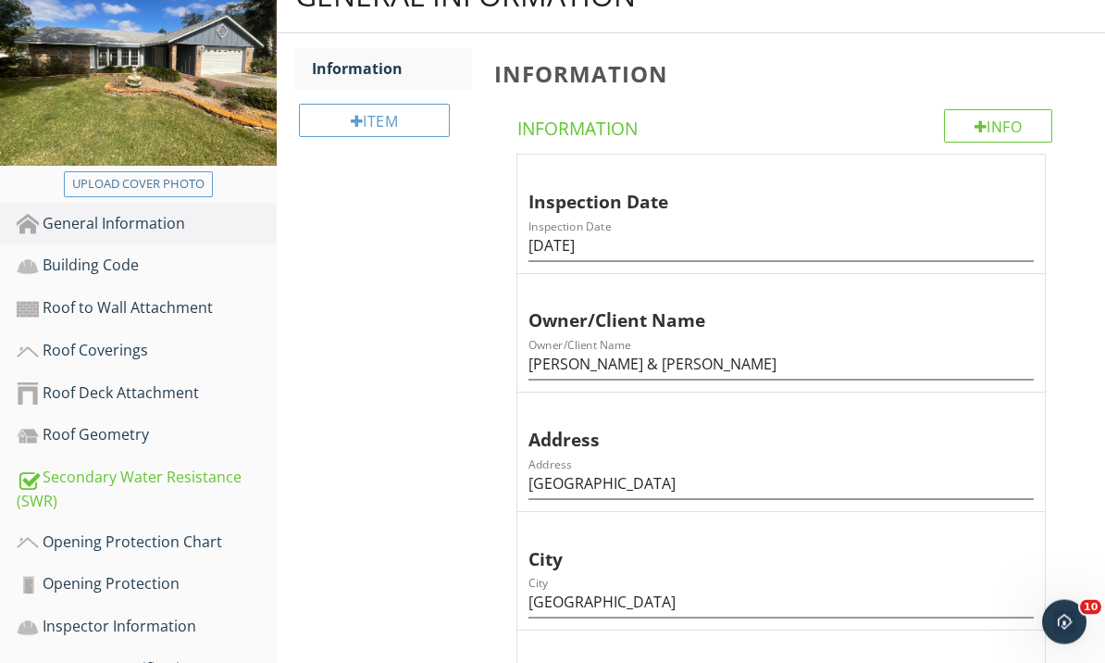
scroll to position [271, 0]
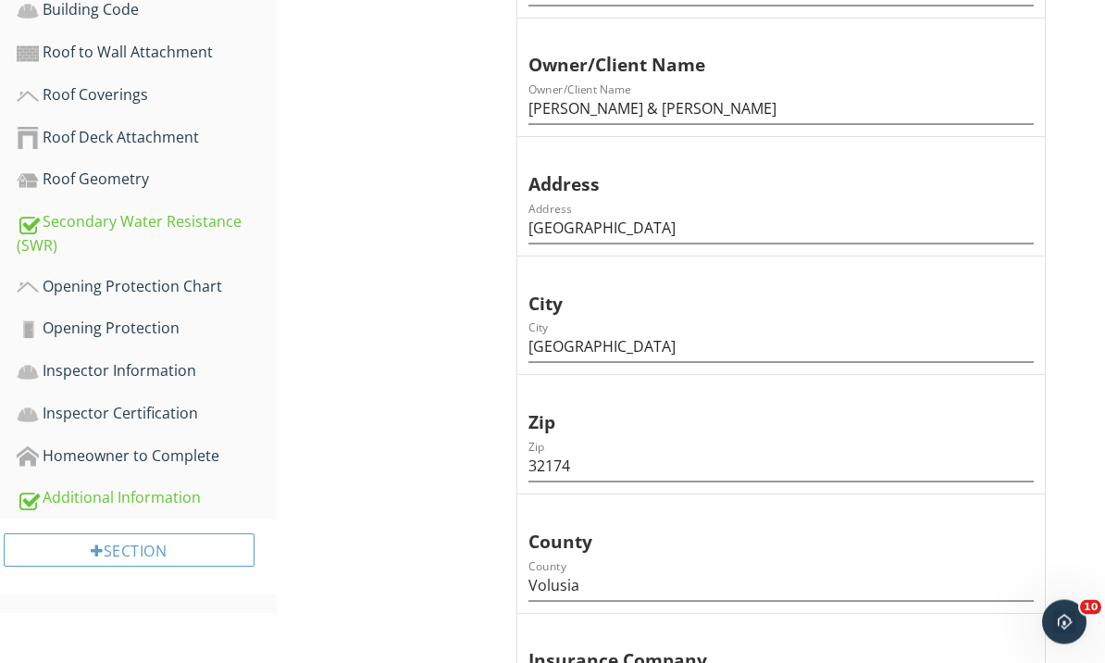
click at [82, 500] on div "Additional Information" at bounding box center [147, 499] width 260 height 24
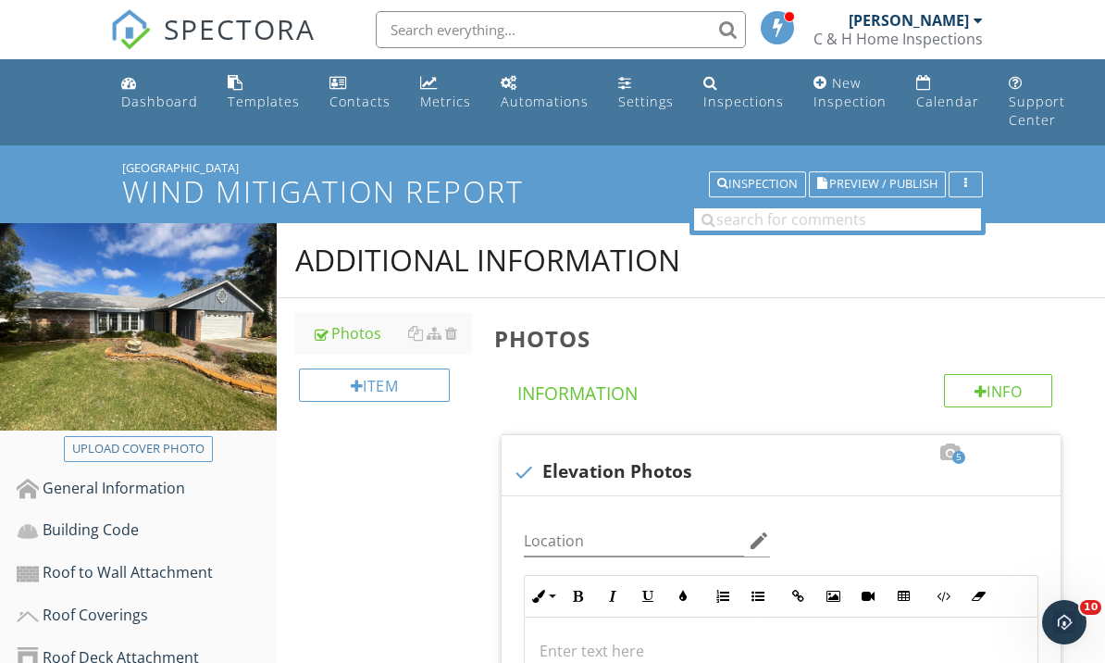
click at [331, 328] on div "Photos" at bounding box center [392, 333] width 161 height 22
click at [339, 329] on div "Photos" at bounding box center [392, 333] width 161 height 22
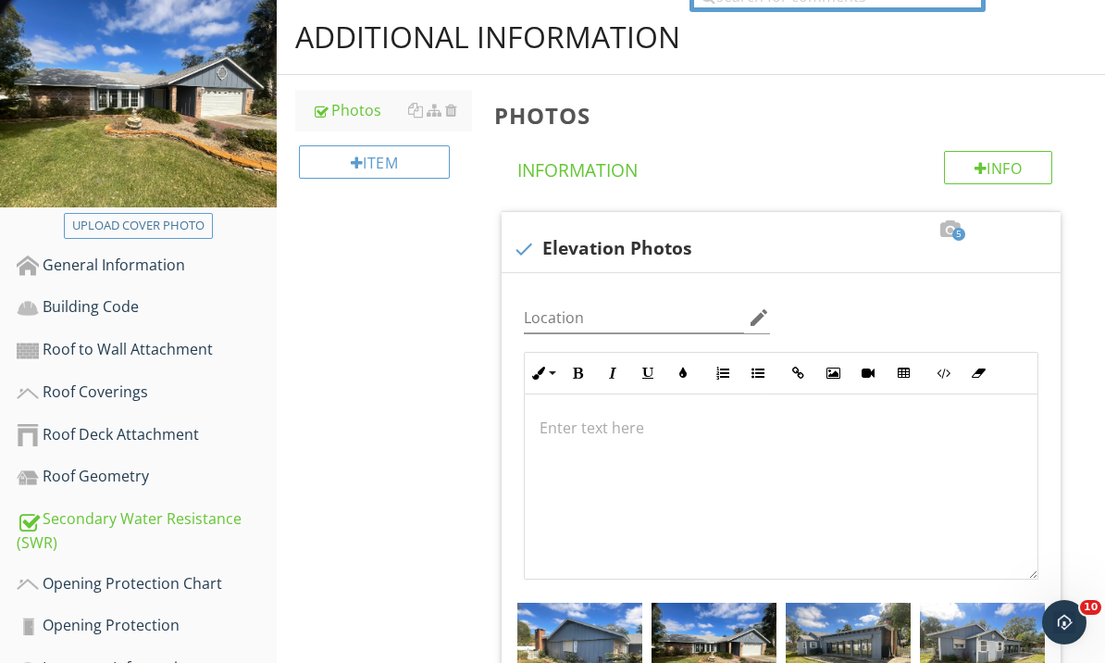
scroll to position [229, 0]
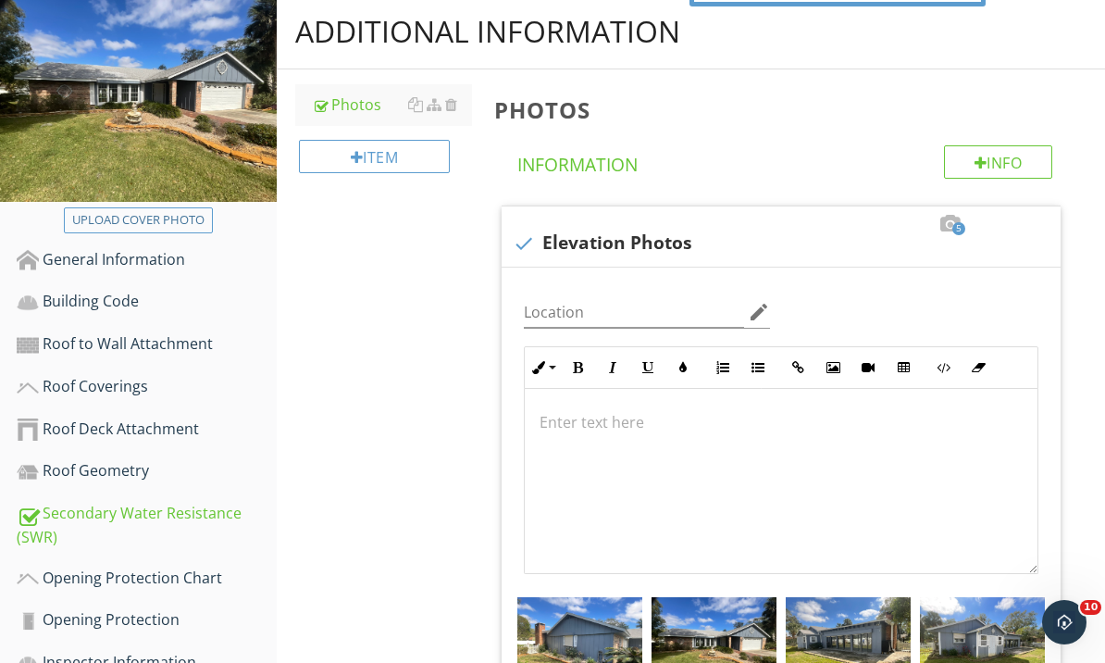
click at [353, 94] on div "Photos" at bounding box center [392, 104] width 161 height 22
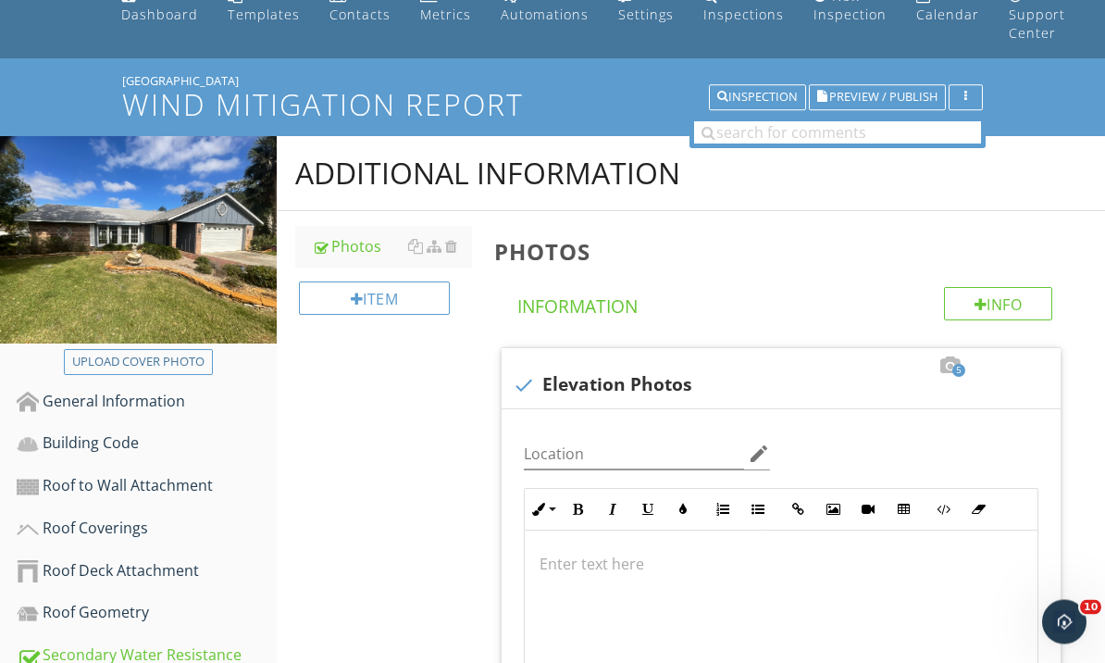
scroll to position [0, 0]
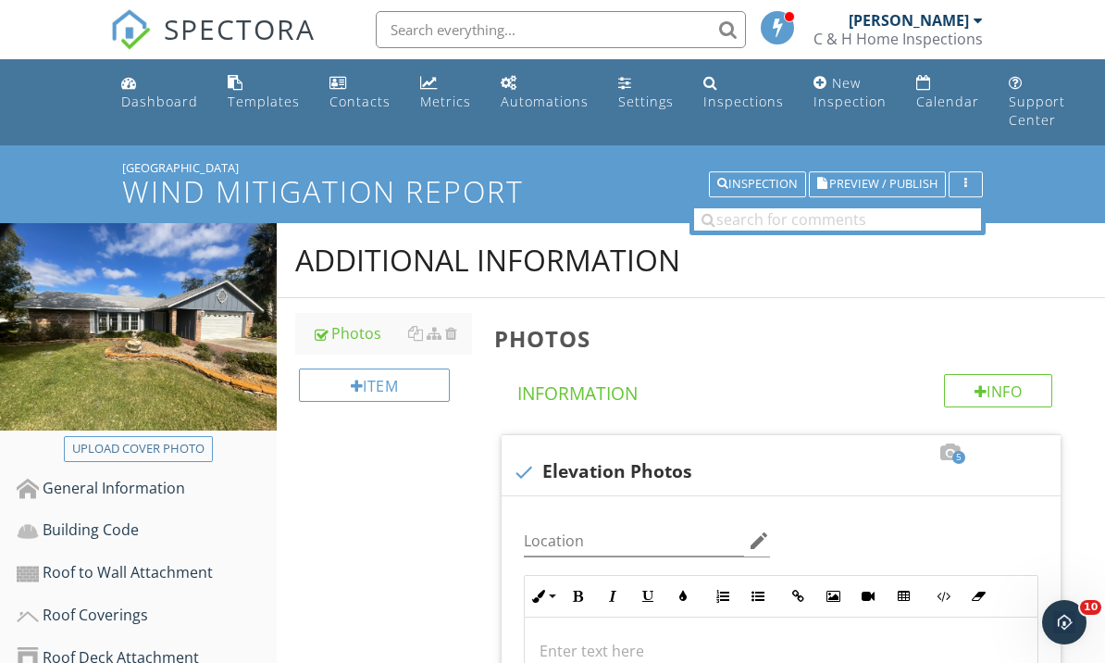
scroll to position [585, 0]
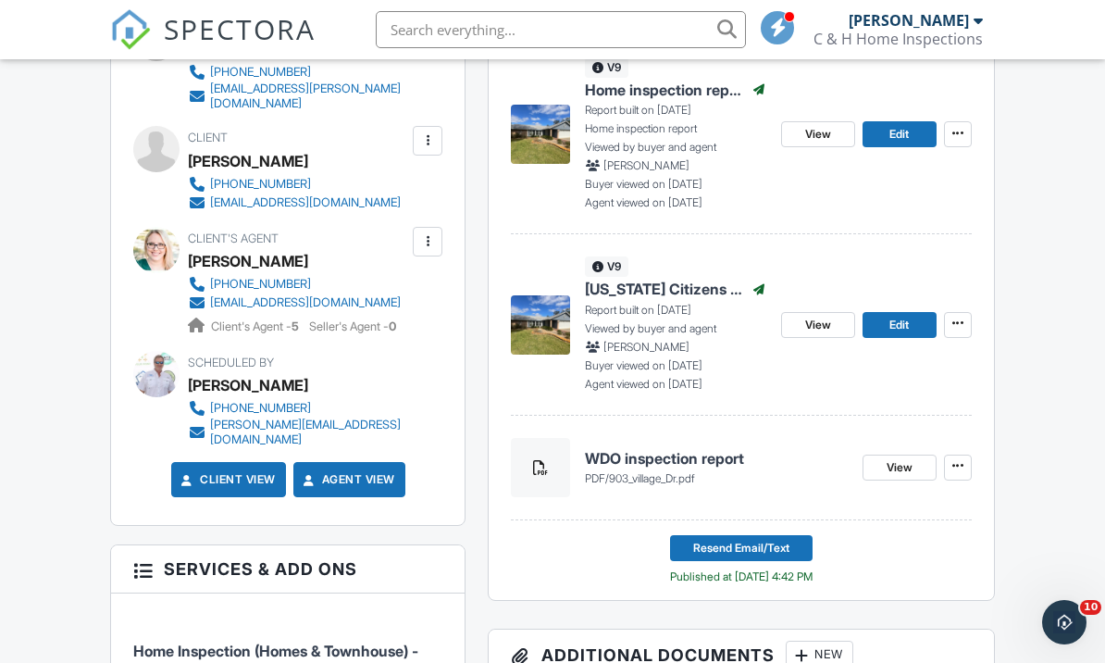
click at [903, 322] on span "Edit" at bounding box center [898, 325] width 19 height 19
click at [902, 327] on span "Edit" at bounding box center [898, 325] width 19 height 19
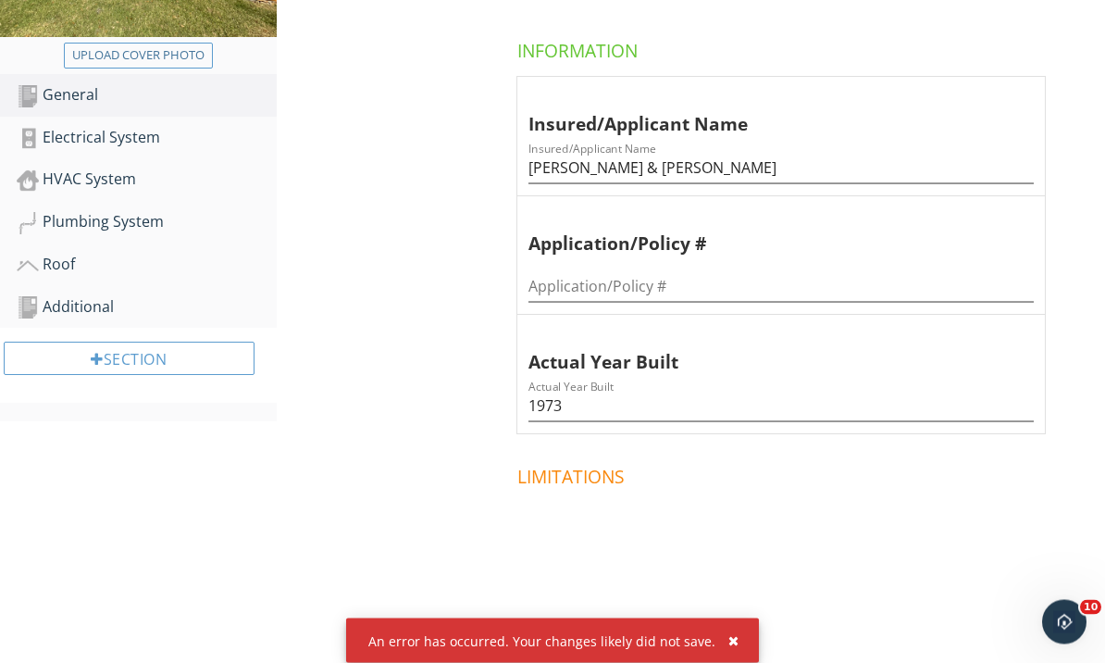
click at [53, 134] on div "Electrical System" at bounding box center [147, 139] width 260 height 24
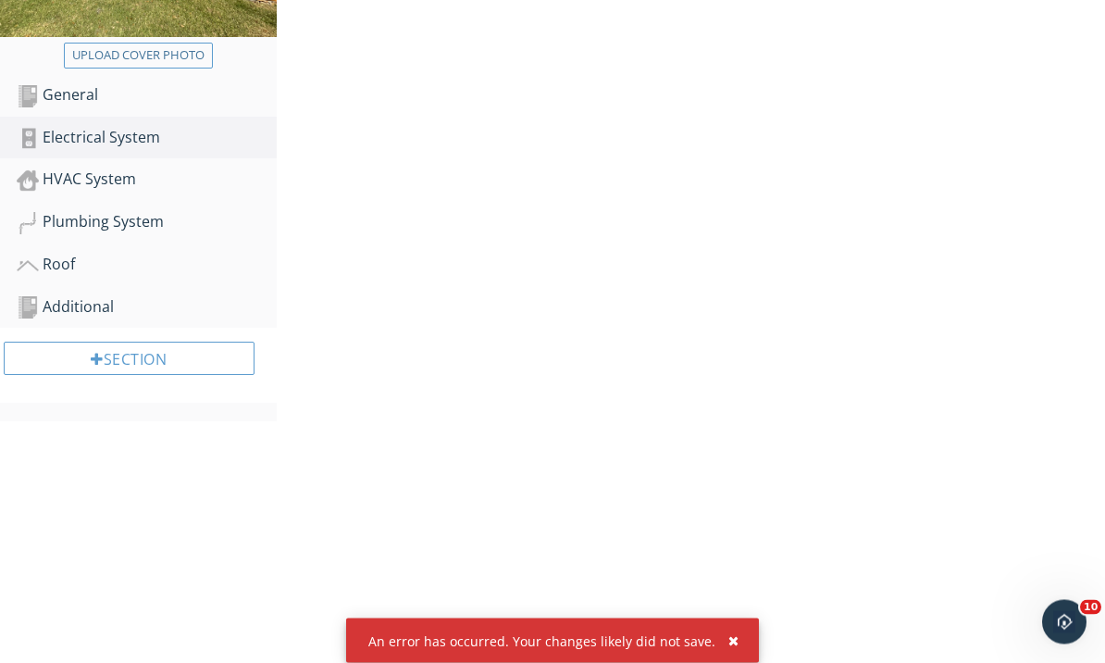
scroll to position [426, 0]
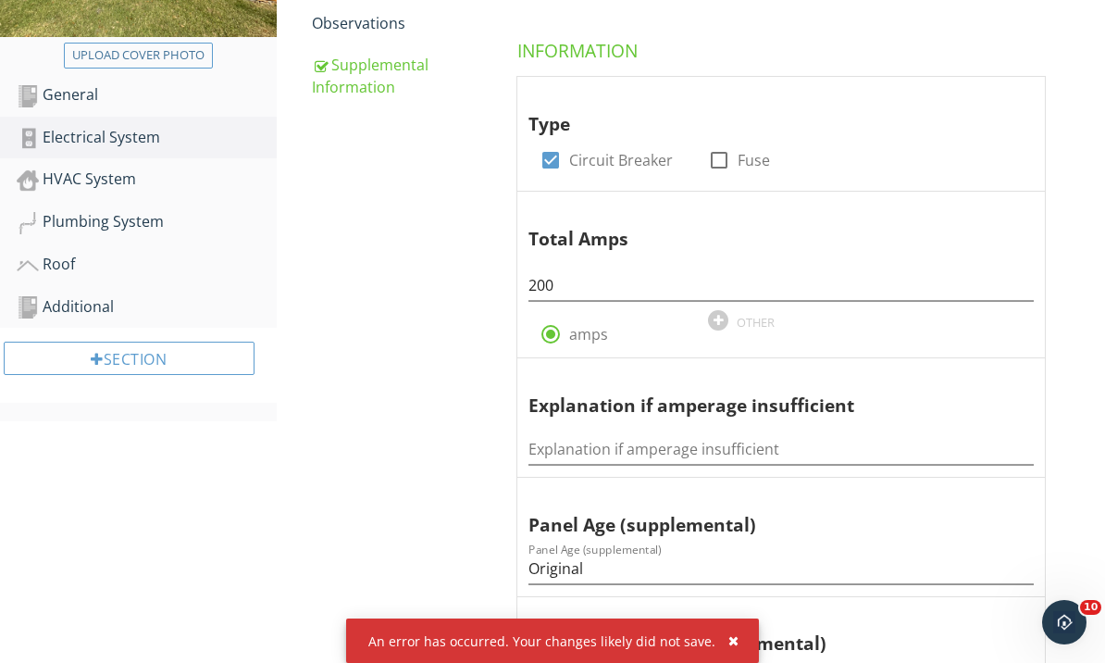
click at [330, 66] on div "Supplemental Information" at bounding box center [392, 76] width 161 height 44
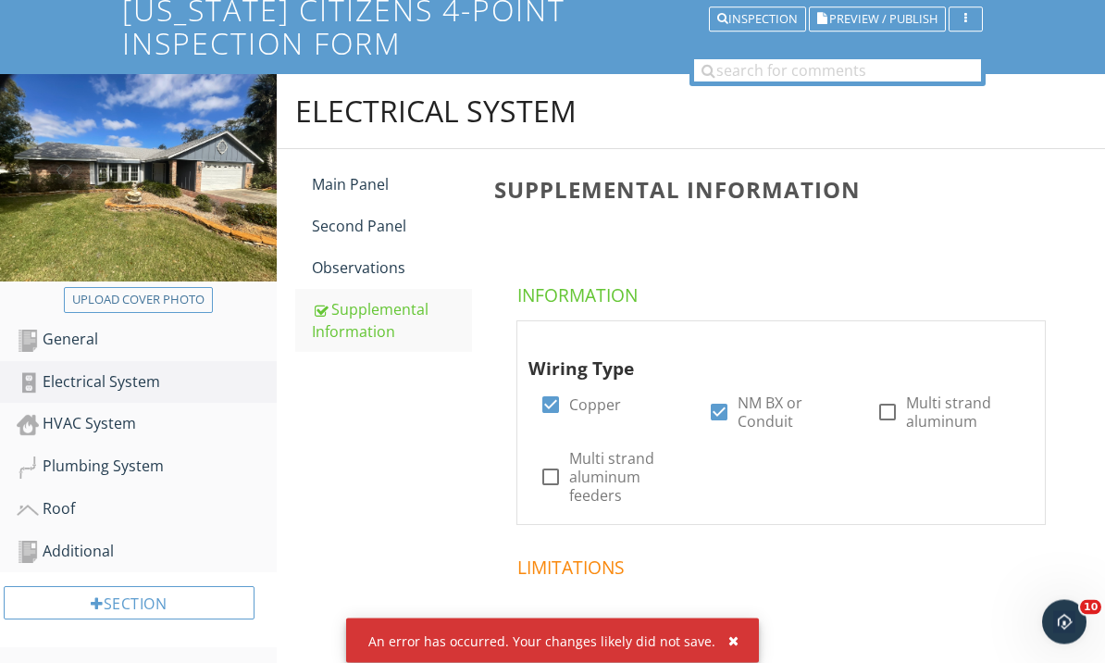
scroll to position [205, 0]
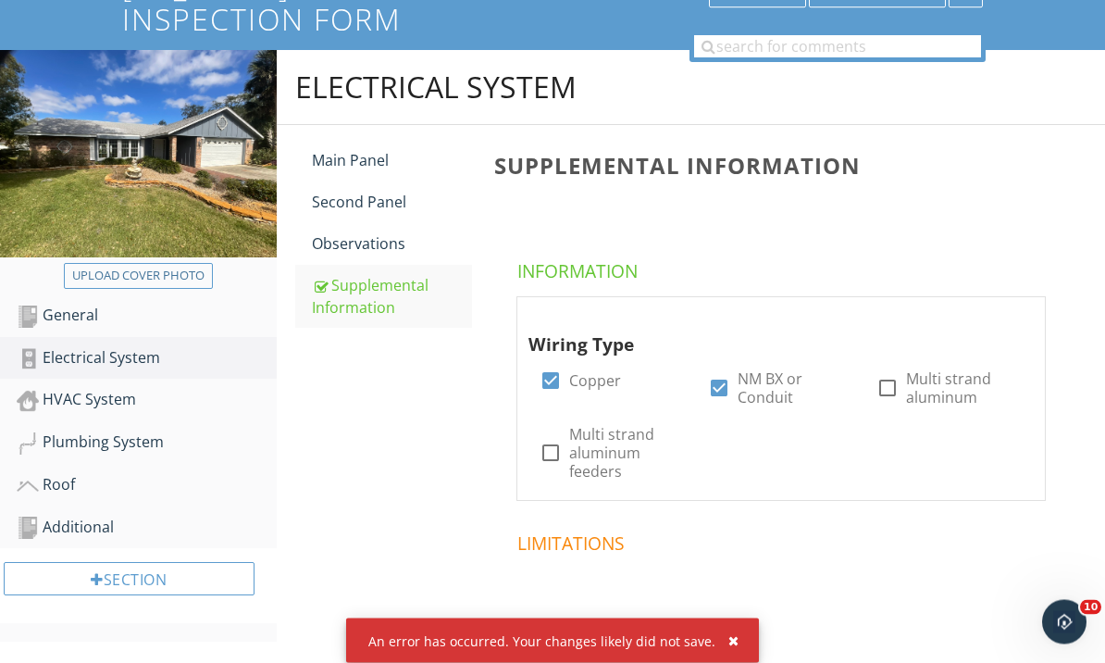
click at [323, 155] on div "Main Panel" at bounding box center [392, 161] width 161 height 22
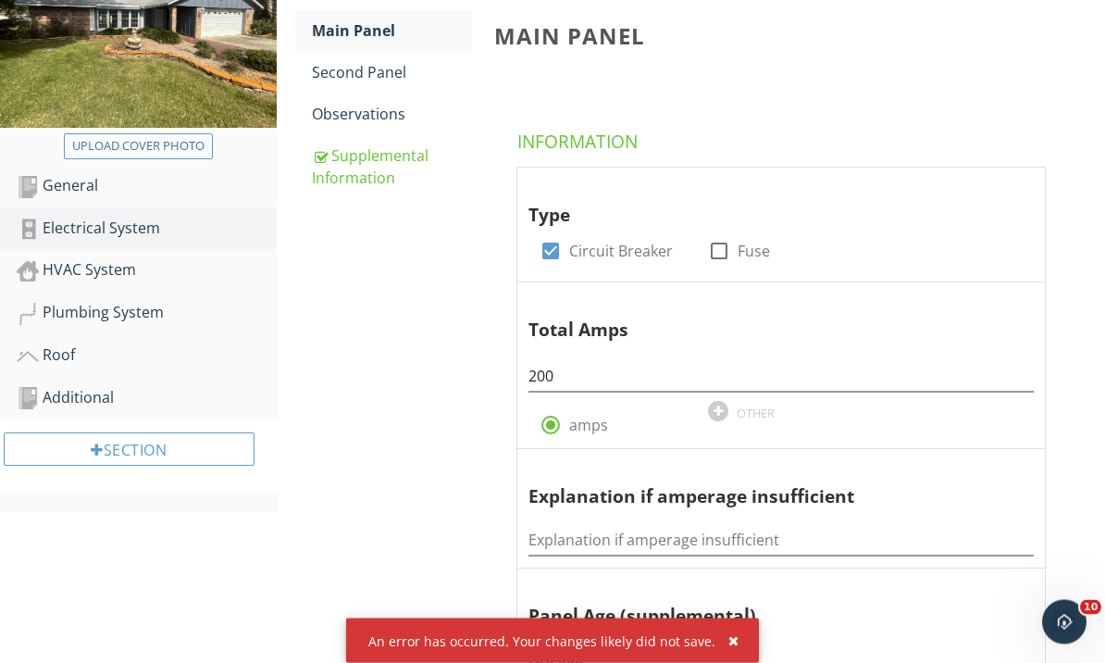
scroll to position [335, 0]
click at [78, 272] on div "HVAC System" at bounding box center [147, 270] width 260 height 24
click at [74, 271] on div "HVAC System" at bounding box center [147, 270] width 260 height 24
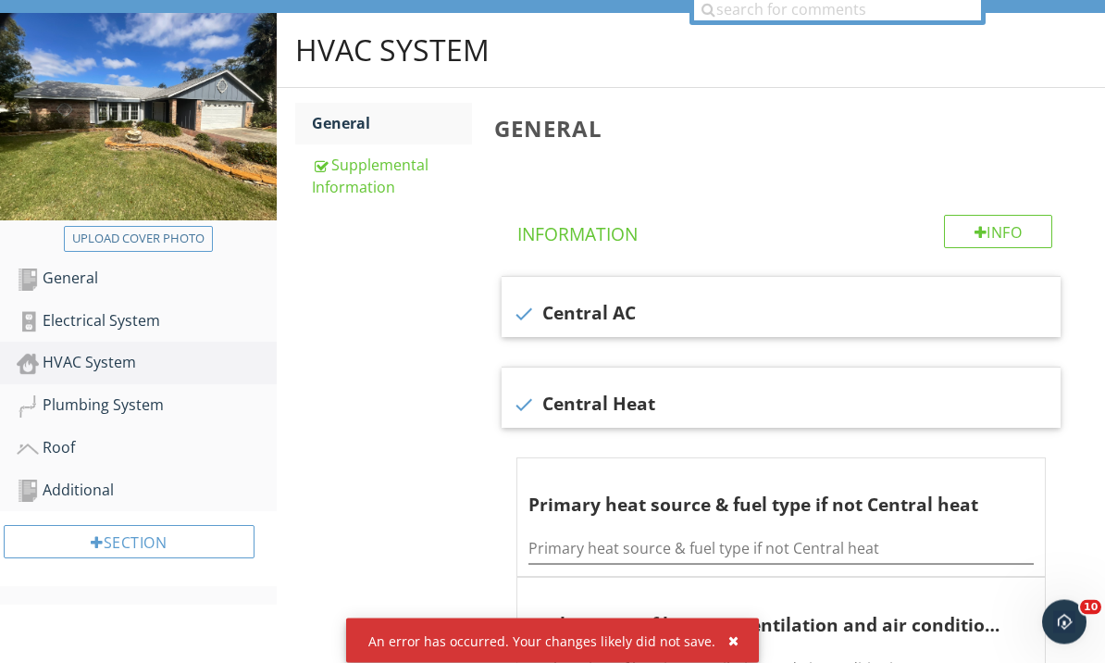
scroll to position [232, 0]
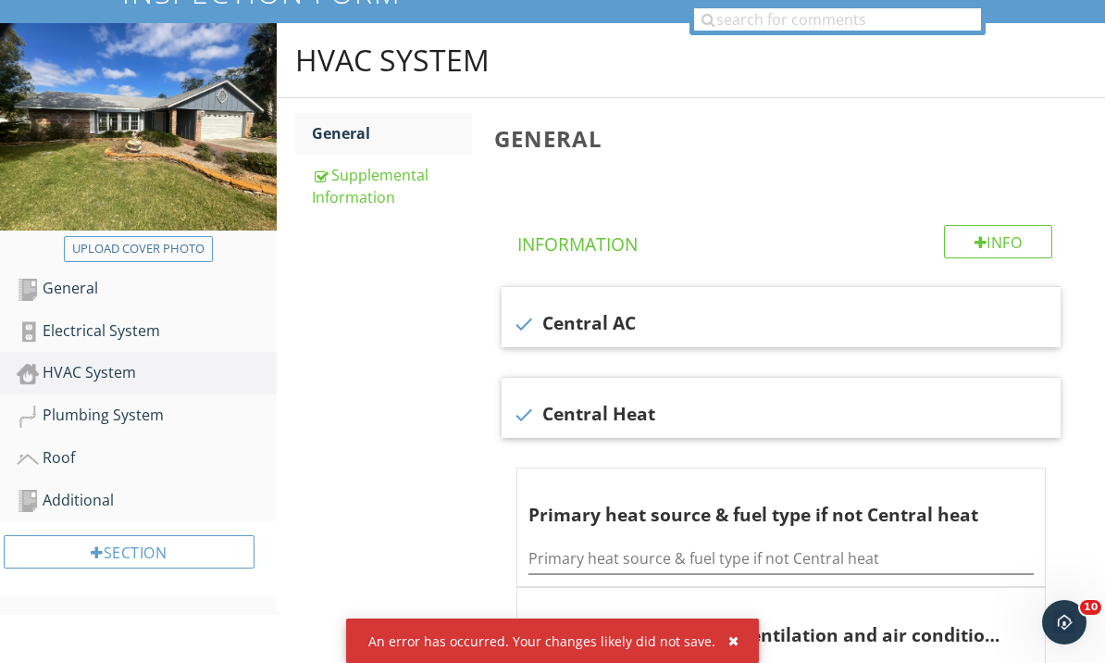
click at [335, 185] on div "Supplemental Information" at bounding box center [392, 186] width 161 height 44
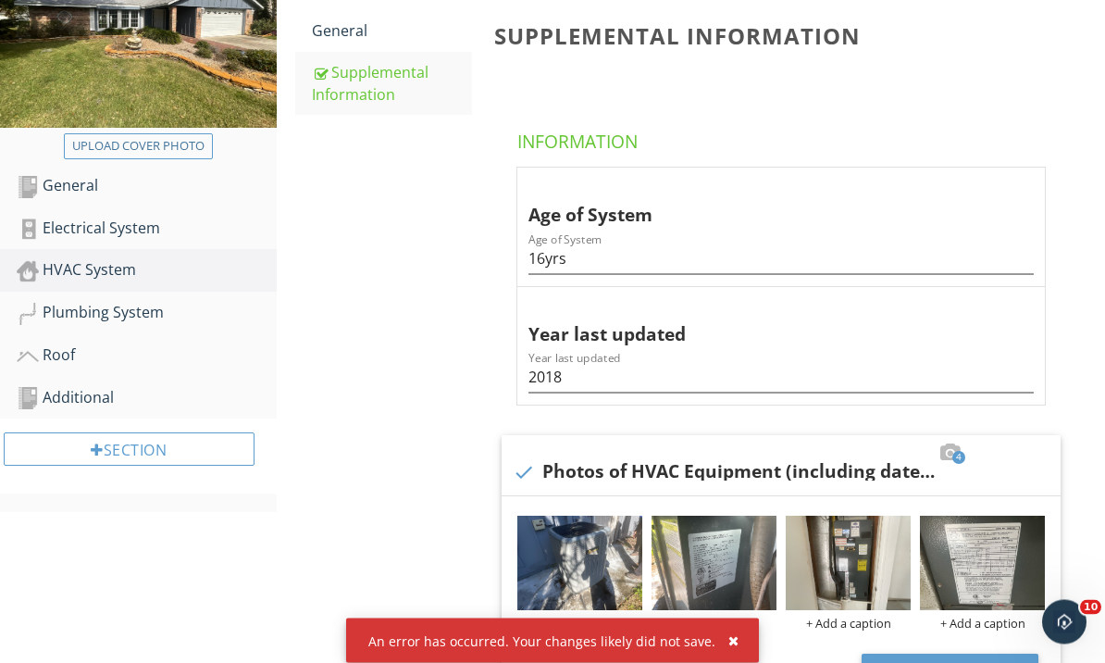
scroll to position [335, 0]
click at [45, 230] on div "Electrical System" at bounding box center [147, 229] width 260 height 24
click at [74, 228] on div "Electrical System" at bounding box center [147, 229] width 260 height 24
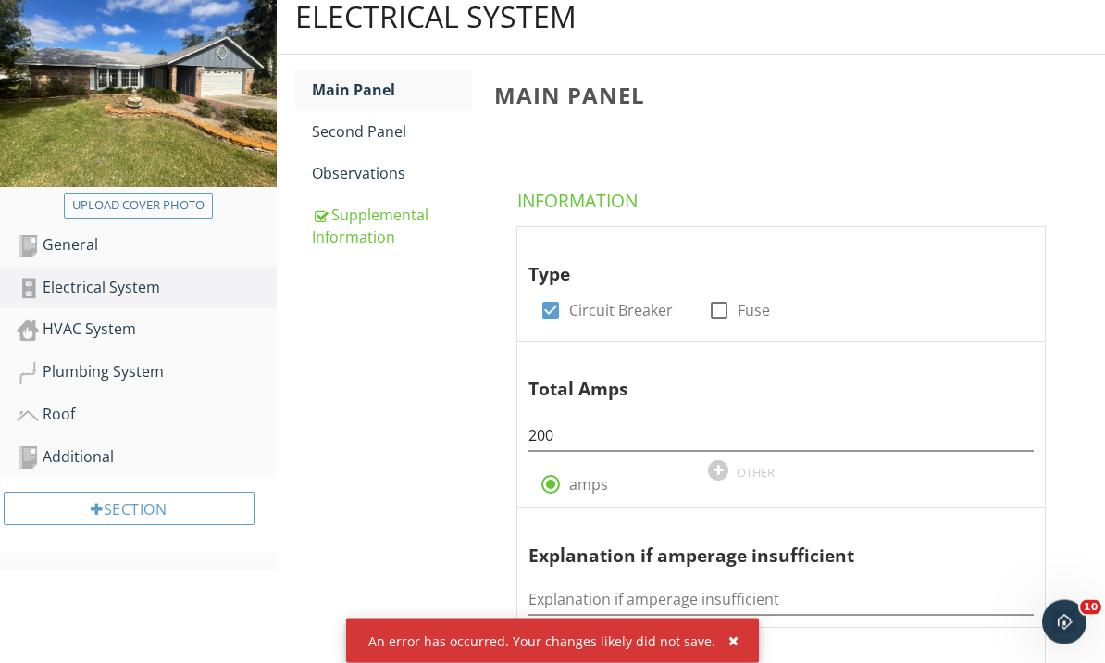
click at [334, 126] on div "Second Panel" at bounding box center [392, 132] width 161 height 22
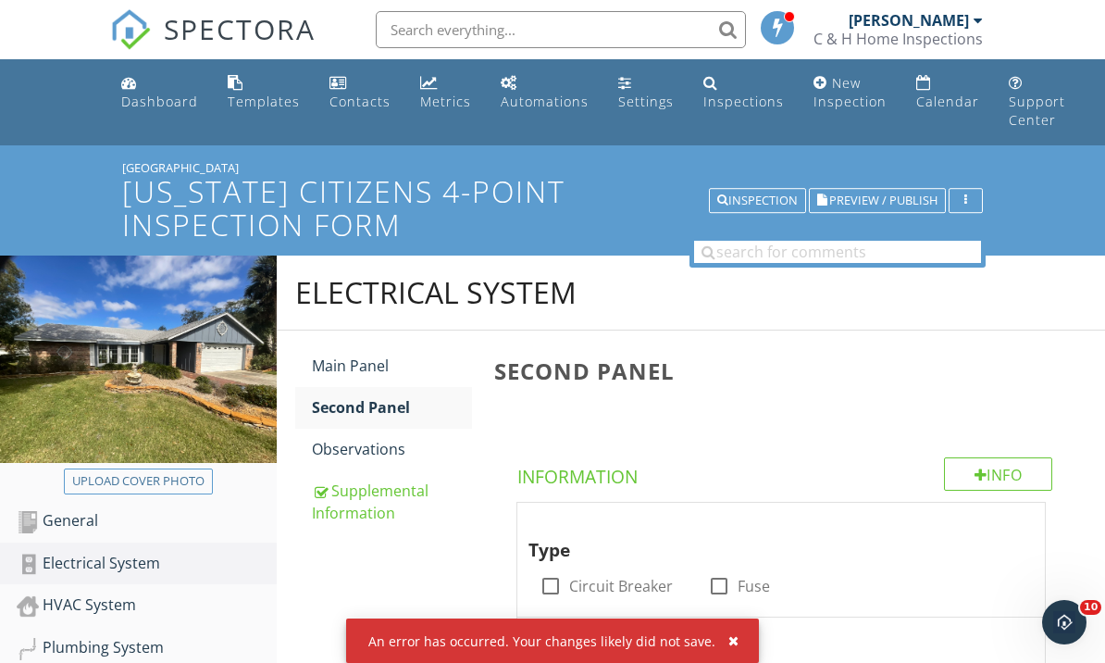
click at [320, 366] on div "Main Panel" at bounding box center [392, 365] width 161 height 22
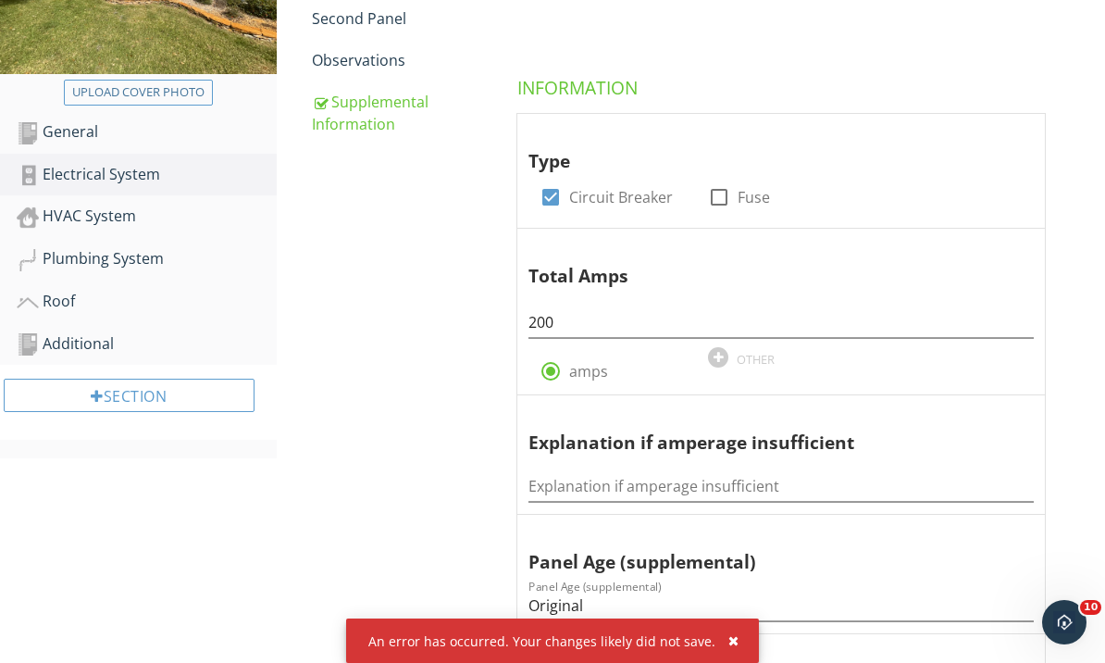
scroll to position [312, 0]
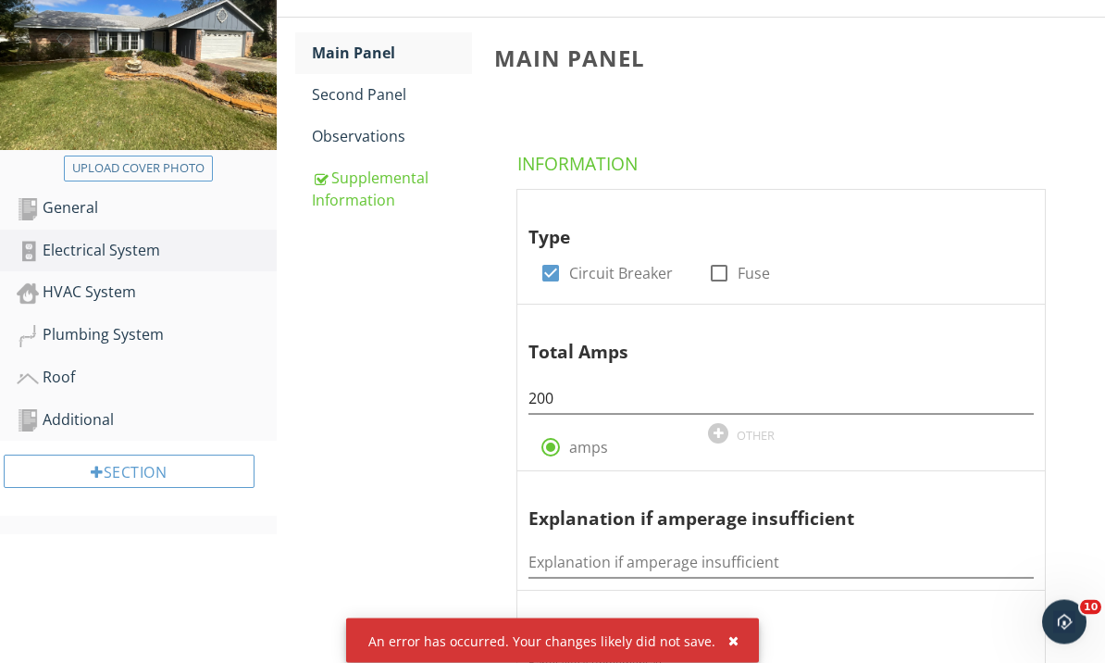
click at [56, 290] on div "HVAC System" at bounding box center [147, 293] width 260 height 24
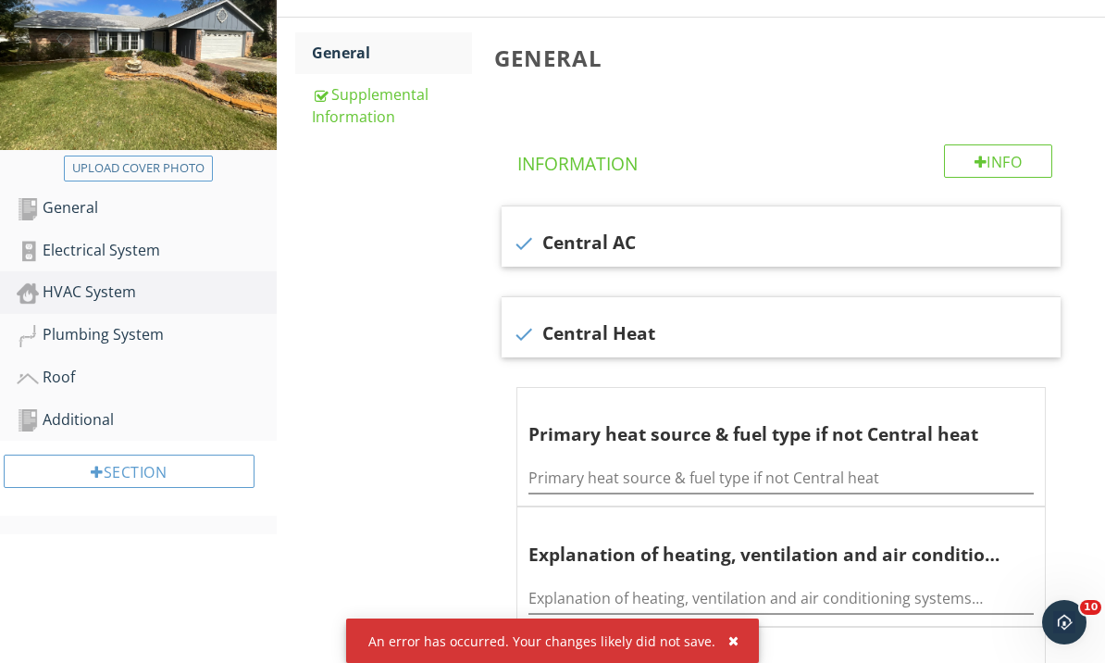
click at [333, 96] on div "Supplemental Information" at bounding box center [392, 105] width 161 height 44
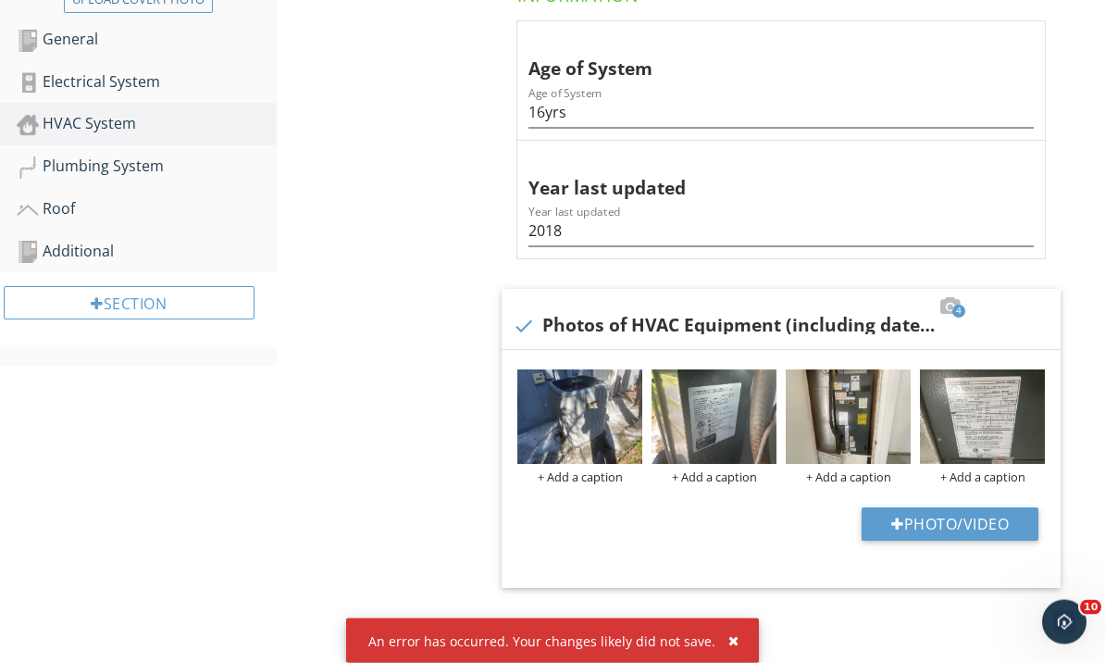
click at [43, 169] on div "Plumbing System" at bounding box center [147, 167] width 260 height 24
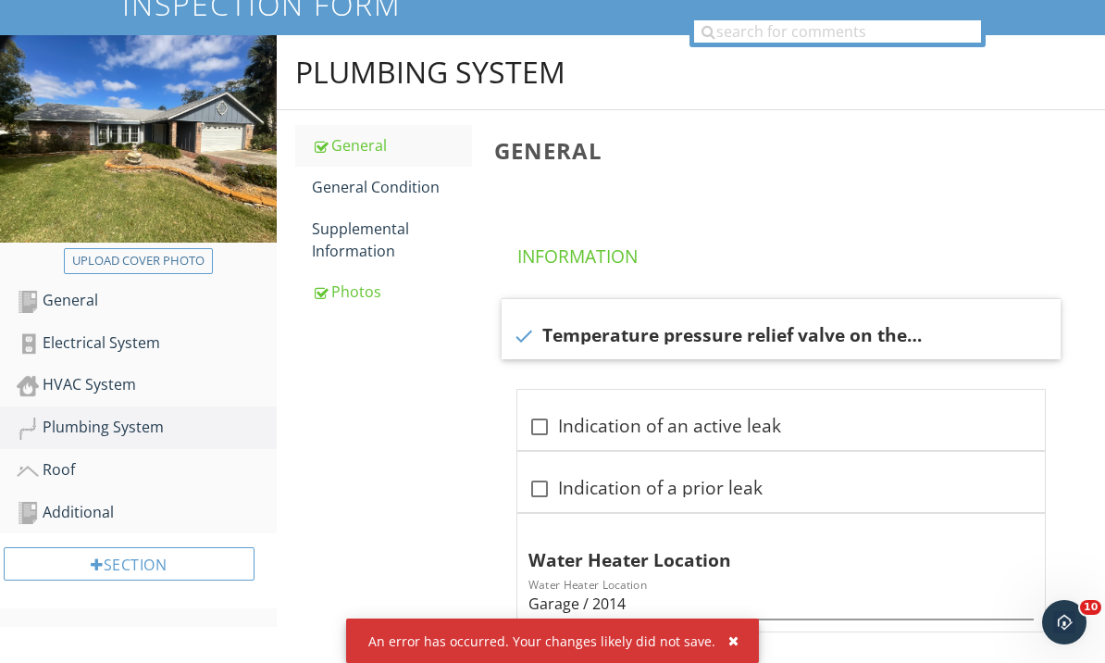
scroll to position [234, 0]
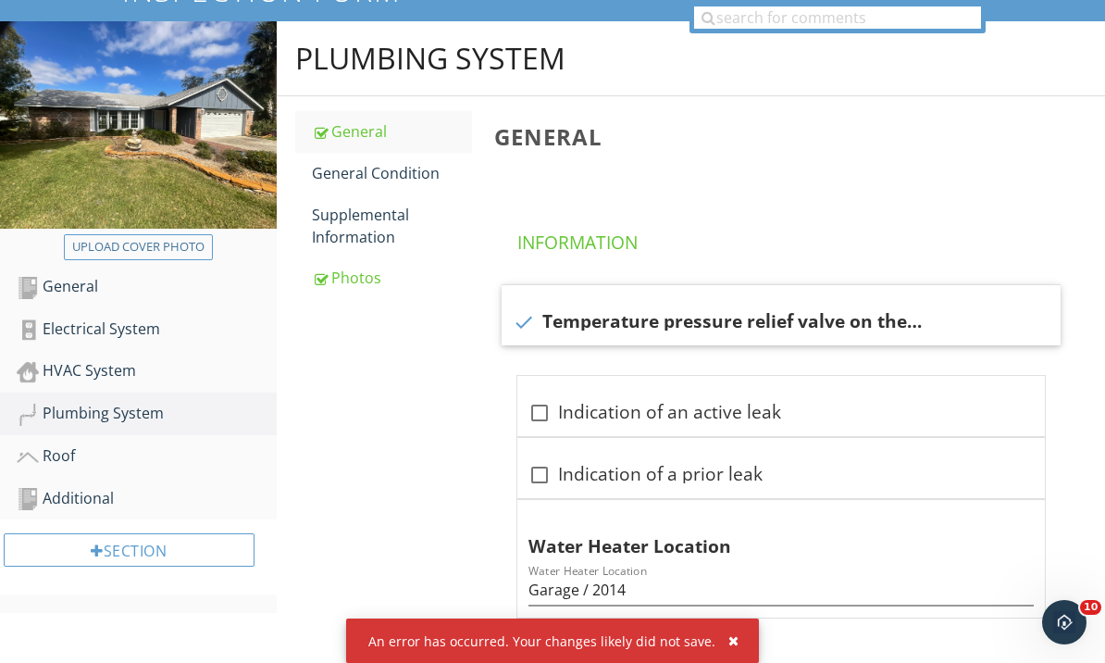
click at [334, 170] on div "General Condition" at bounding box center [392, 173] width 161 height 22
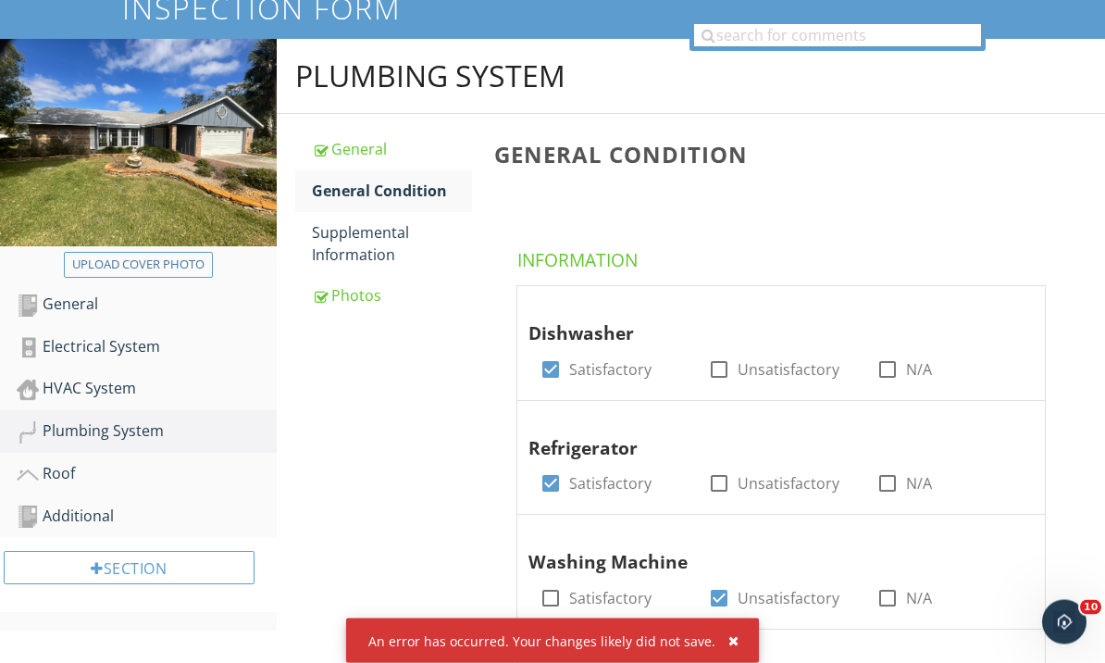
scroll to position [217, 0]
click at [325, 236] on div "Supplemental Information" at bounding box center [392, 243] width 161 height 44
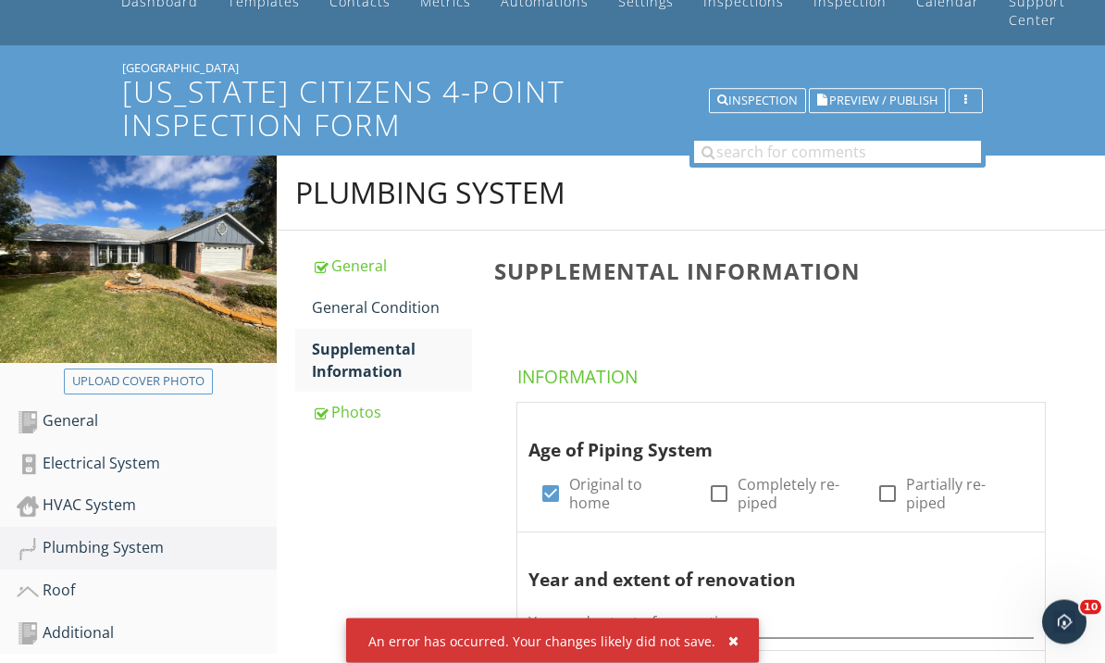
scroll to position [100, 0]
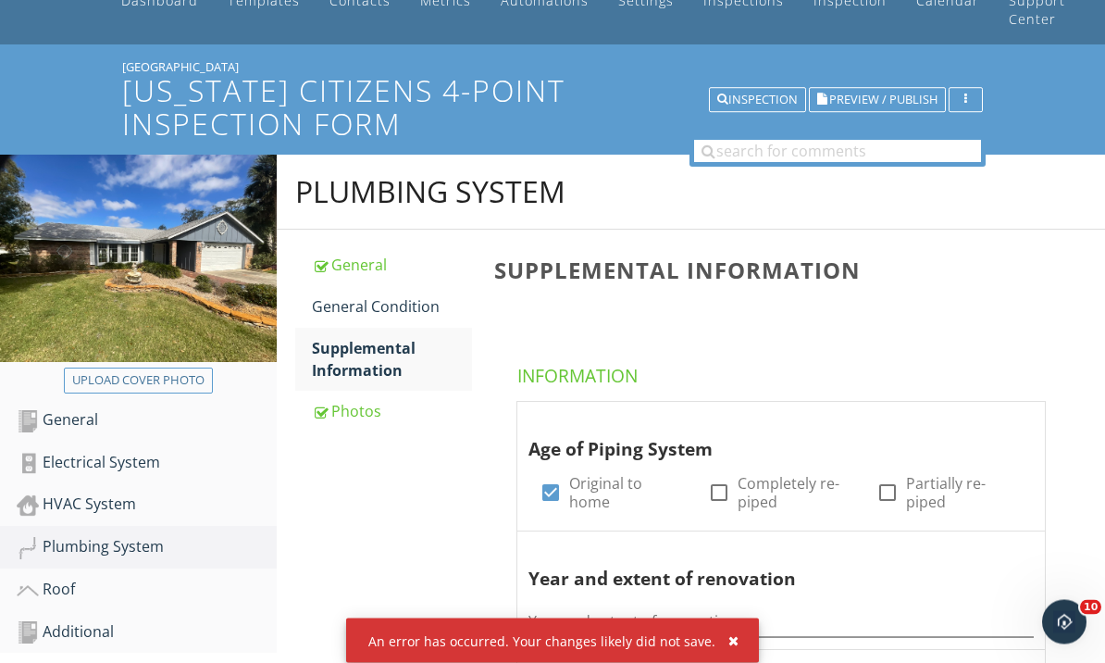
click at [68, 547] on div "Plumbing System" at bounding box center [147, 548] width 260 height 24
click at [342, 409] on div "Photos" at bounding box center [392, 412] width 161 height 22
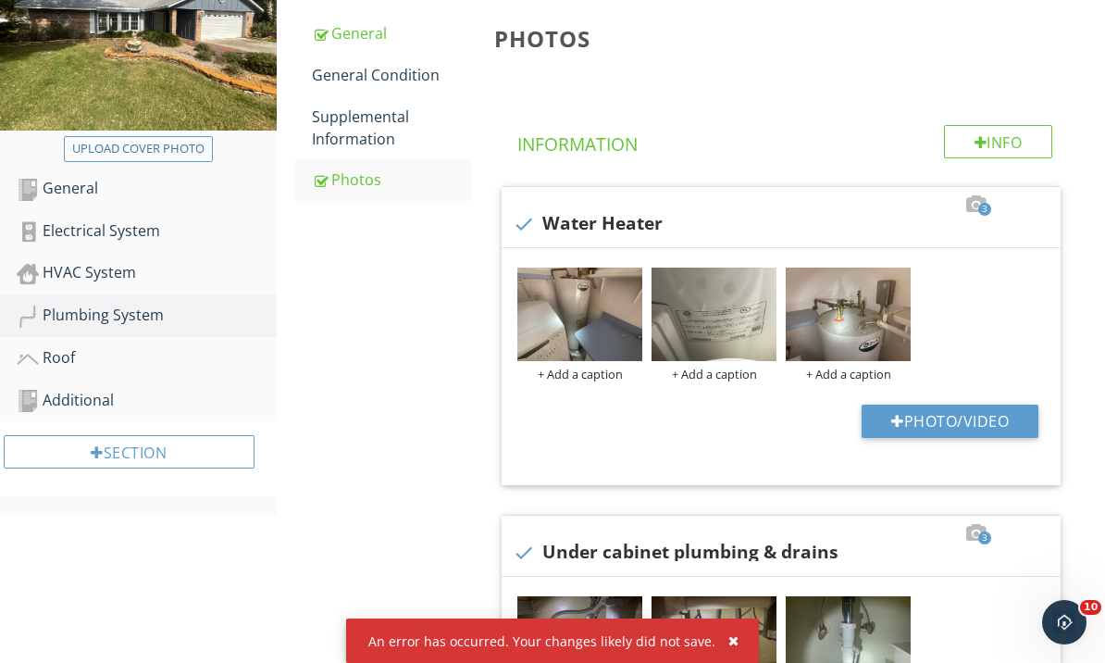
scroll to position [379, 0]
